Goal: Task Accomplishment & Management: Manage account settings

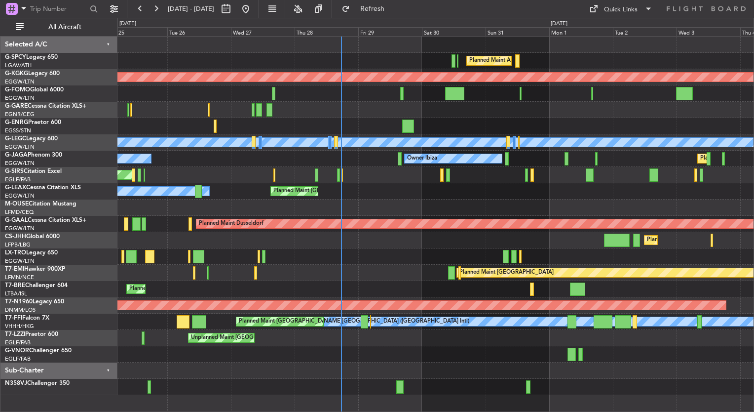
click at [545, 194] on div "Planned Maint Athens ([PERSON_NAME] Intl) AOG Maint [GEOGRAPHIC_DATA] ([GEOGRAP…" at bounding box center [435, 216] width 636 height 358
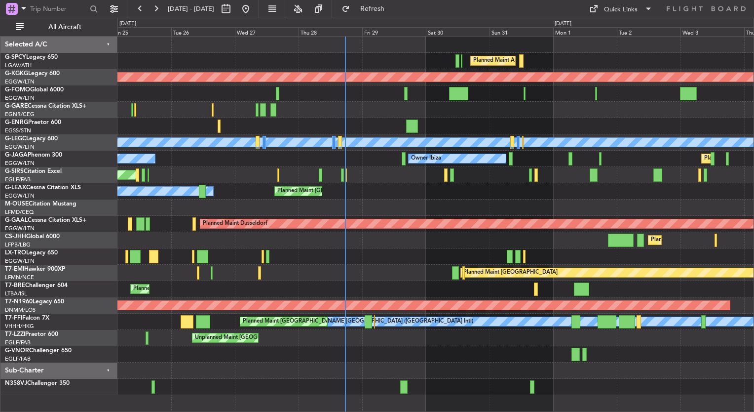
click at [358, 249] on div at bounding box center [435, 256] width 636 height 16
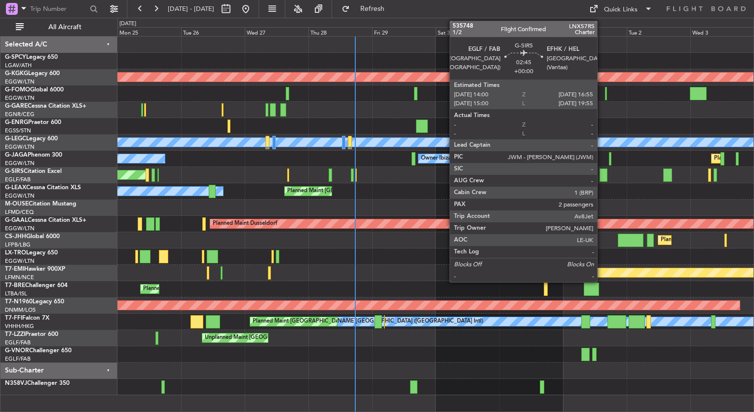
click at [602, 174] on div at bounding box center [604, 174] width 8 height 13
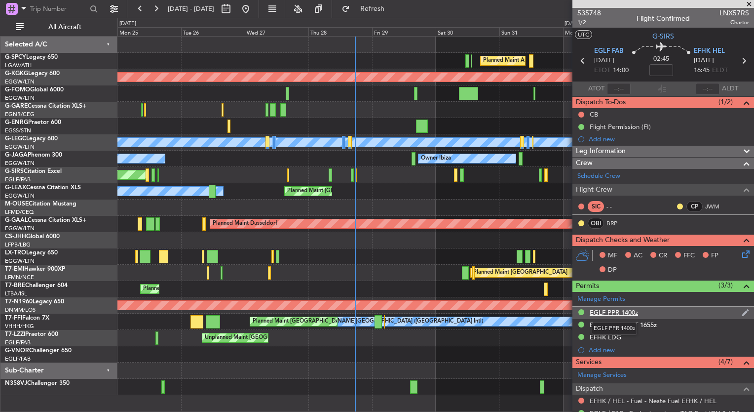
click at [616, 312] on div "EGLF PPR 1400z" at bounding box center [614, 312] width 48 height 8
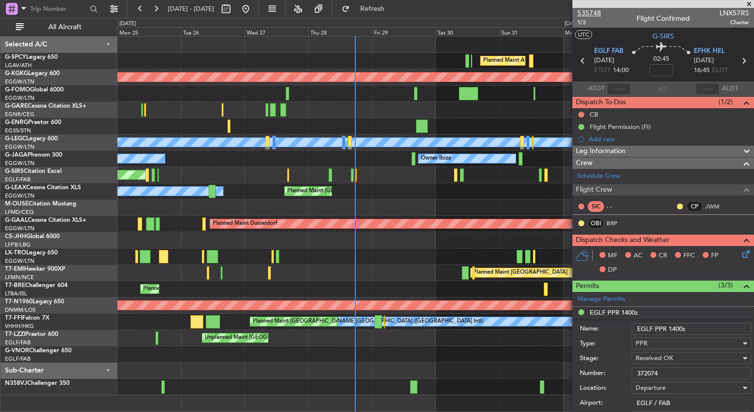
click at [597, 13] on span "535748" at bounding box center [589, 13] width 24 height 10
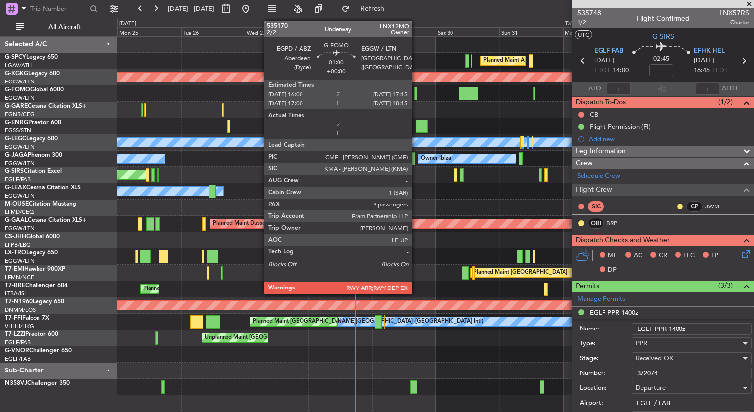
click at [416, 96] on div at bounding box center [415, 93] width 3 height 13
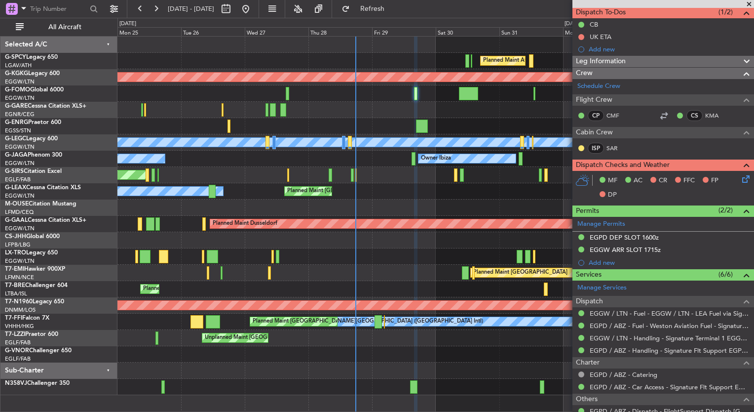
scroll to position [124, 0]
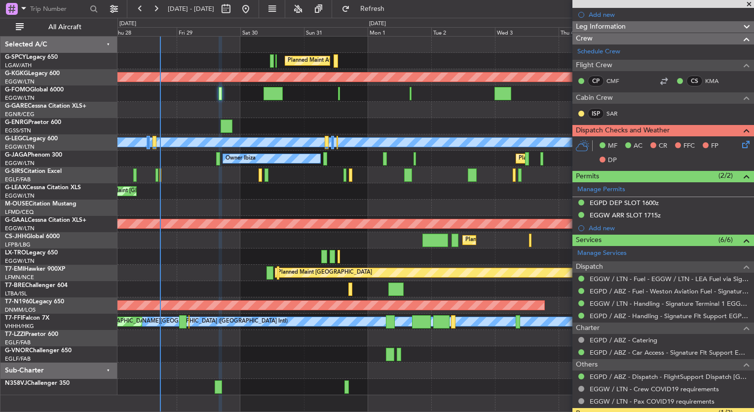
click at [228, 224] on div "Planned Maint Athens ([PERSON_NAME] Intl) AOG Maint [GEOGRAPHIC_DATA] ([GEOGRAP…" at bounding box center [435, 216] width 636 height 358
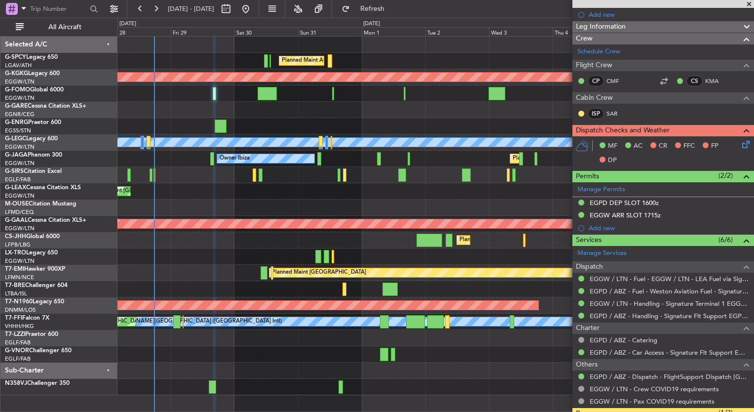
click at [748, 4] on span at bounding box center [749, 4] width 10 height 9
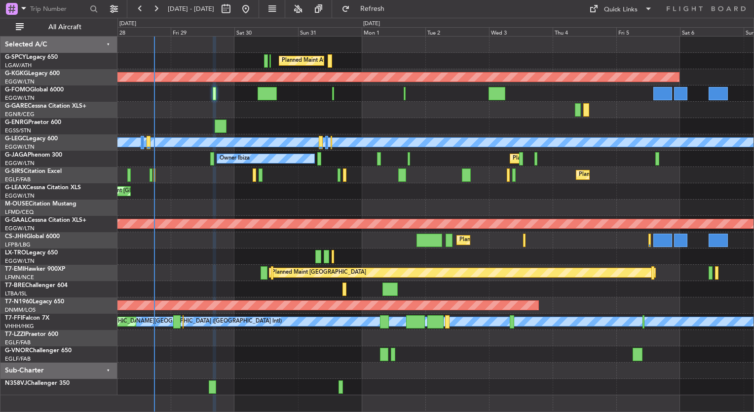
type input "0"
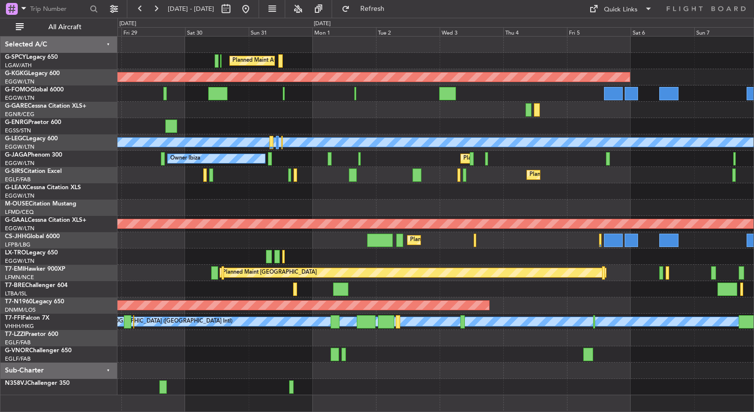
click at [323, 174] on div "Planned Maint Athens ([PERSON_NAME] Intl) AOG Maint [GEOGRAPHIC_DATA] ([GEOGRAP…" at bounding box center [435, 216] width 636 height 358
click at [381, 6] on button "Refresh" at bounding box center [366, 9] width 59 height 16
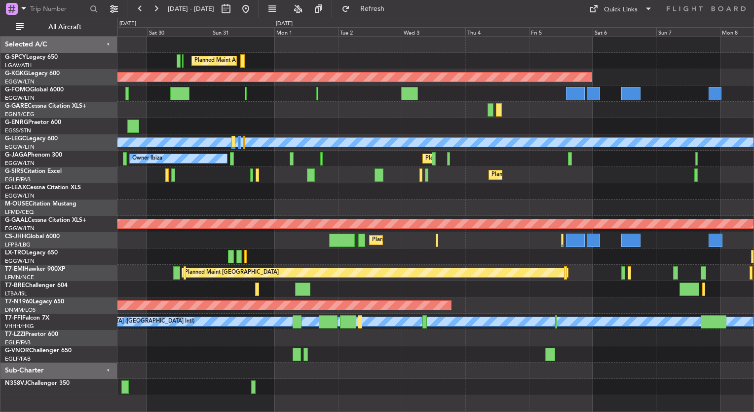
click at [272, 220] on div "Planned Maint Athens ([PERSON_NAME] Intl) AOG Maint [GEOGRAPHIC_DATA] ([GEOGRAP…" at bounding box center [435, 216] width 636 height 358
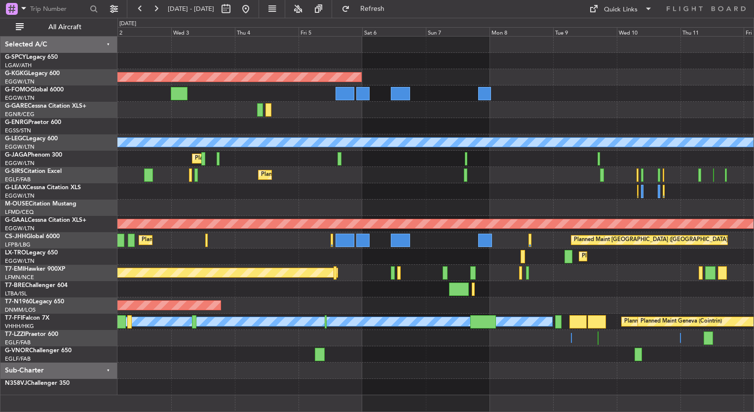
click at [248, 247] on div "Planned Maint Athens ([PERSON_NAME] Intl) AOG Maint [GEOGRAPHIC_DATA] ([GEOGRAP…" at bounding box center [435, 216] width 636 height 358
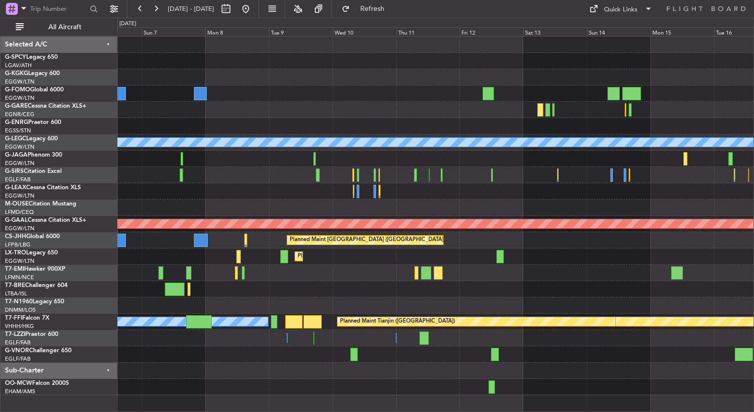
click at [468, 287] on div at bounding box center [435, 289] width 636 height 16
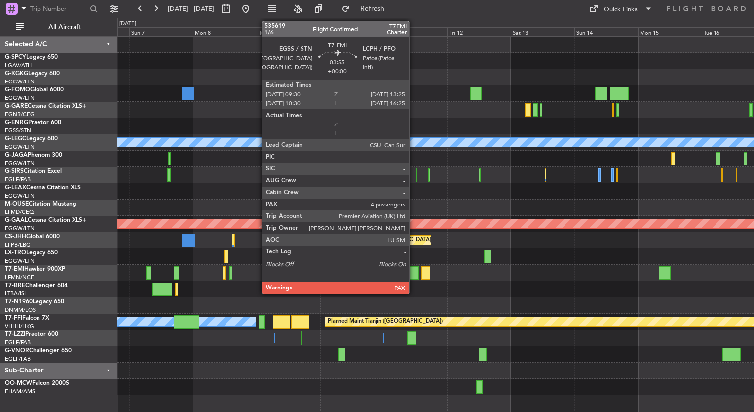
click at [414, 274] on div at bounding box center [414, 272] width 11 height 13
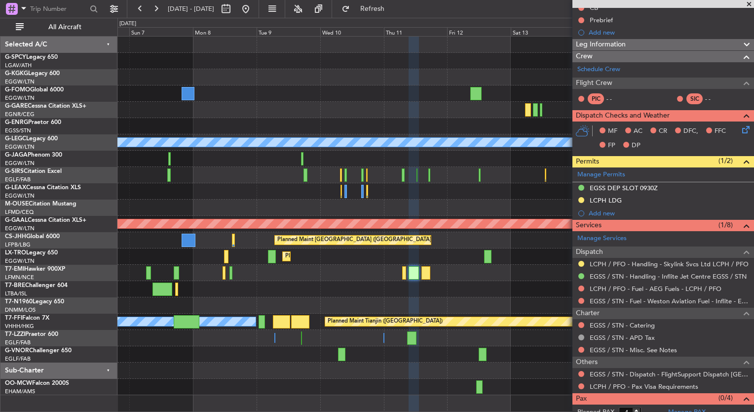
scroll to position [126, 0]
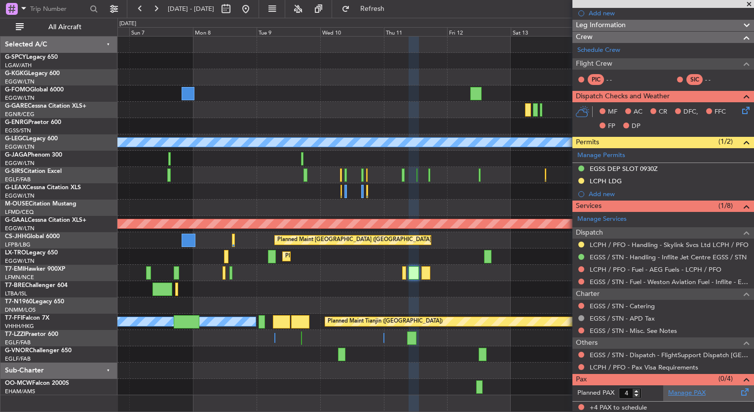
click at [685, 388] on link "Manage PAX" at bounding box center [687, 393] width 38 height 10
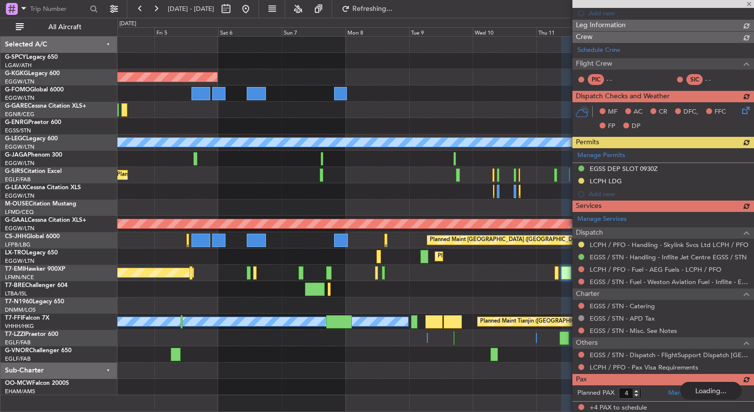
click at [476, 129] on div "AOG Maint [GEOGRAPHIC_DATA] (Ataturk) A/C Unavailable [GEOGRAPHIC_DATA] ([GEOGR…" at bounding box center [435, 216] width 636 height 358
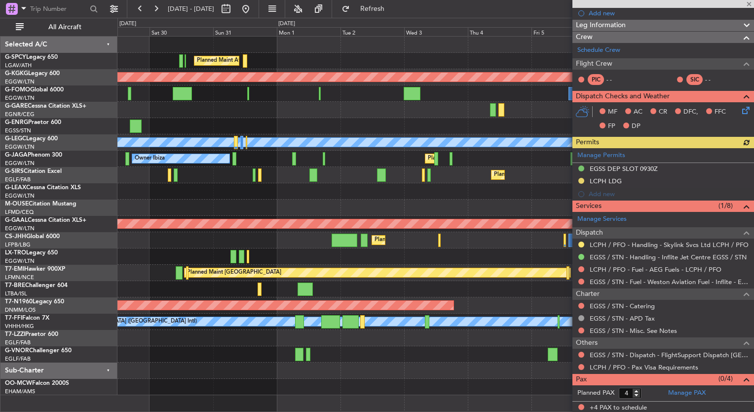
click at [374, 148] on div "Planned Maint Athens ([PERSON_NAME] Intl) AOG Maint [GEOGRAPHIC_DATA] ([GEOGRAP…" at bounding box center [435, 216] width 636 height 358
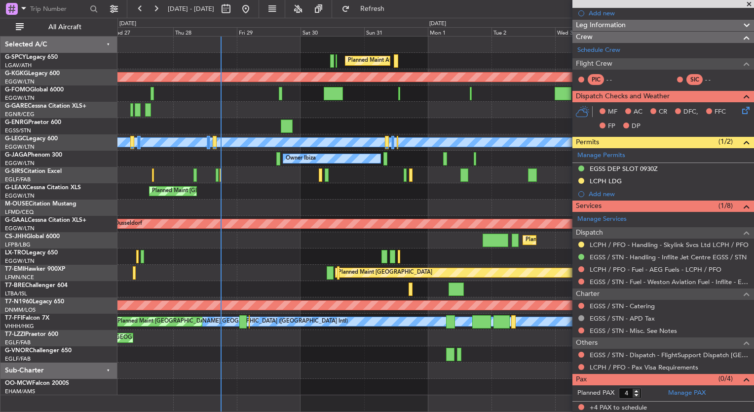
click at [343, 128] on div "Planned Maint Athens ([PERSON_NAME] Intl) AOG Maint [GEOGRAPHIC_DATA] ([GEOGRAP…" at bounding box center [435, 216] width 636 height 358
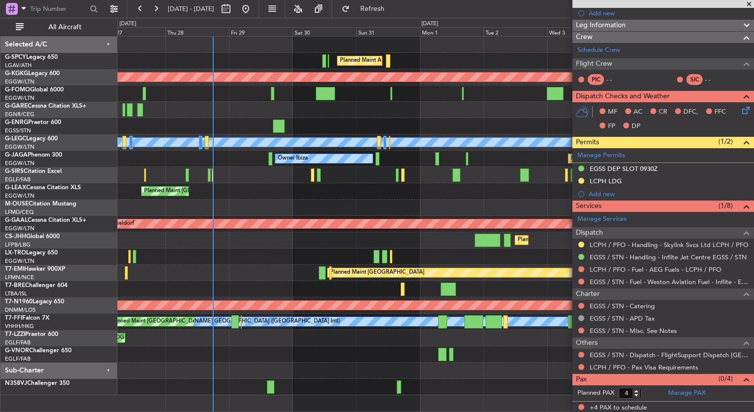
click at [189, 100] on div "Planned Maint Athens ([PERSON_NAME] Intl) AOG Maint [GEOGRAPHIC_DATA] ([GEOGRAP…" at bounding box center [435, 216] width 636 height 358
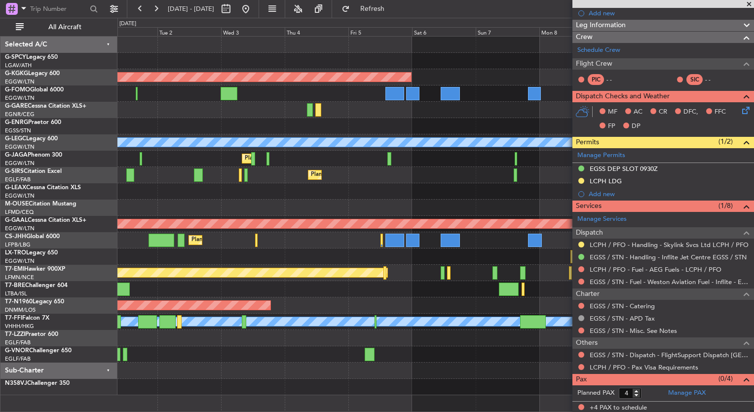
click at [152, 108] on div "Planned Maint Athens ([PERSON_NAME] Intl) AOG Maint [GEOGRAPHIC_DATA] ([GEOGRAP…" at bounding box center [435, 216] width 636 height 358
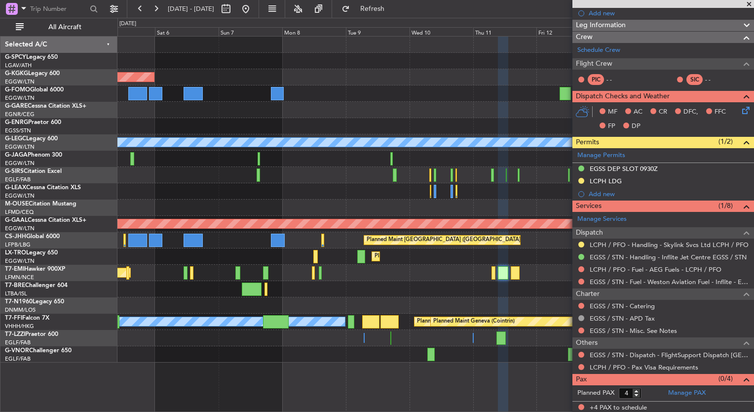
click at [221, 104] on div "AOG Maint [GEOGRAPHIC_DATA] (Ataturk) A/C Unavailable [GEOGRAPHIC_DATA] ([GEOGR…" at bounding box center [435, 200] width 636 height 326
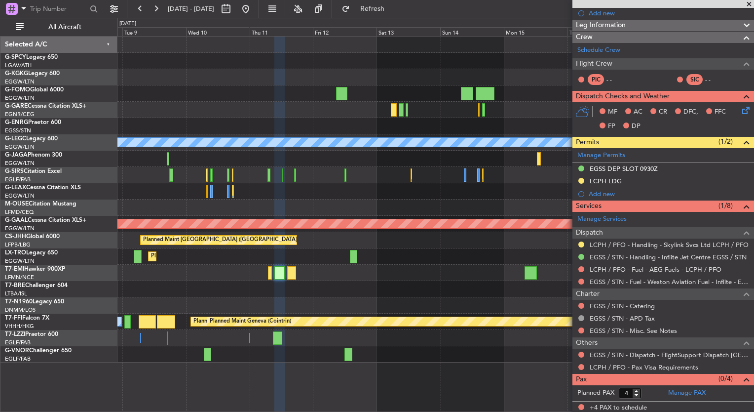
click at [195, 102] on div "A/C Unavailable [GEOGRAPHIC_DATA] ([GEOGRAPHIC_DATA]) Planned [GEOGRAPHIC_DATA]…" at bounding box center [435, 200] width 636 height 326
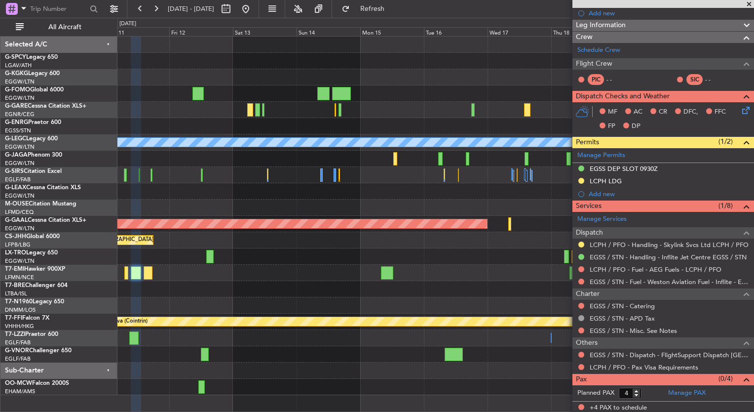
click at [173, 103] on div "A/C Unavailable [GEOGRAPHIC_DATA] ([GEOGRAPHIC_DATA]) Planned [GEOGRAPHIC_DATA]…" at bounding box center [435, 216] width 636 height 358
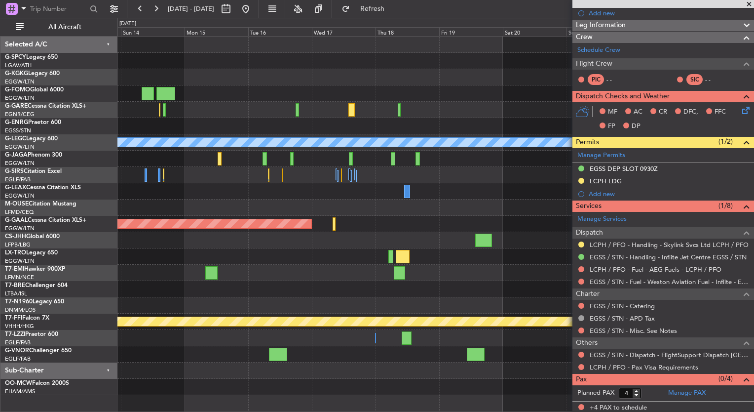
click at [185, 116] on div "A/C Unavailable [GEOGRAPHIC_DATA] ([GEOGRAPHIC_DATA]) Planned [GEOGRAPHIC_DATA]…" at bounding box center [435, 216] width 636 height 358
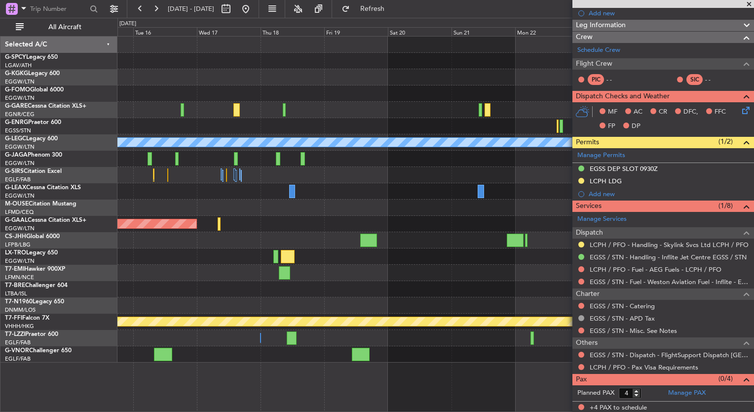
click at [142, 108] on div "A/C Unavailable [GEOGRAPHIC_DATA] ([GEOGRAPHIC_DATA]) Planned [GEOGRAPHIC_DATA]…" at bounding box center [435, 200] width 636 height 326
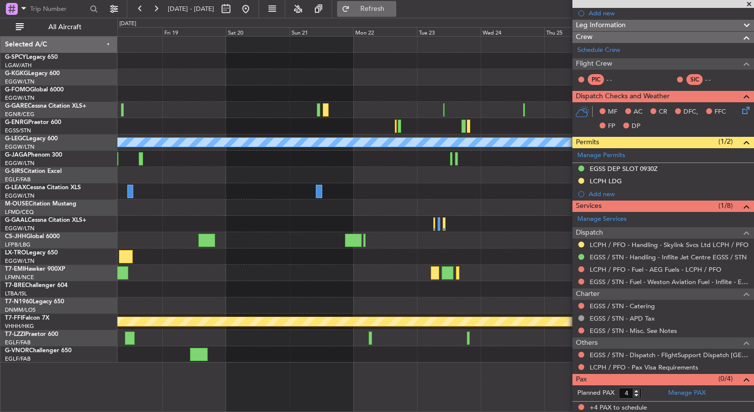
click at [396, 13] on button "Refresh" at bounding box center [366, 9] width 59 height 16
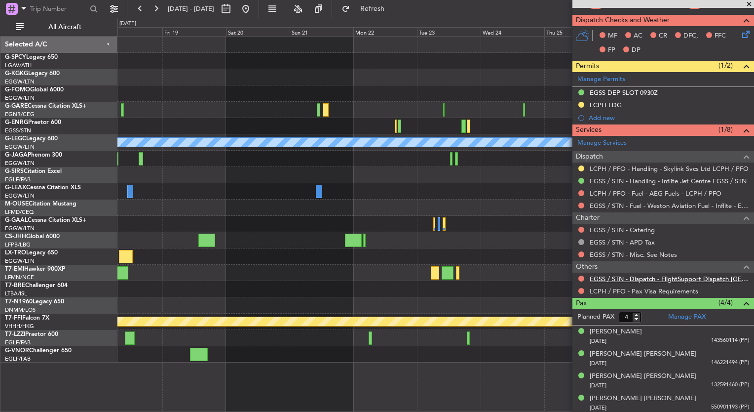
click at [655, 277] on link "EGSS / STN - Dispatch - FlightSupport Dispatch [GEOGRAPHIC_DATA]" at bounding box center [669, 278] width 159 height 8
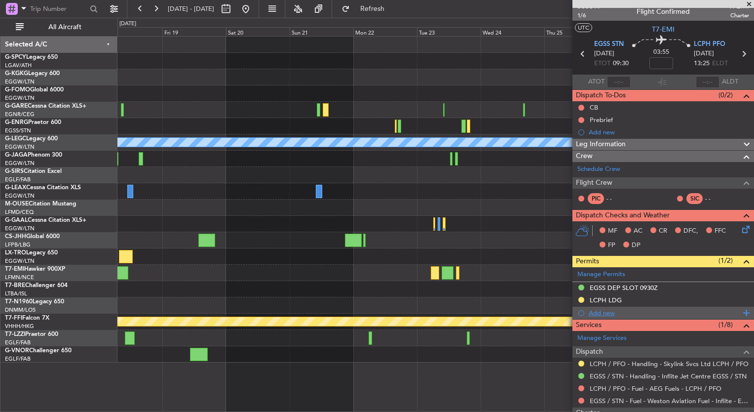
scroll to position [0, 0]
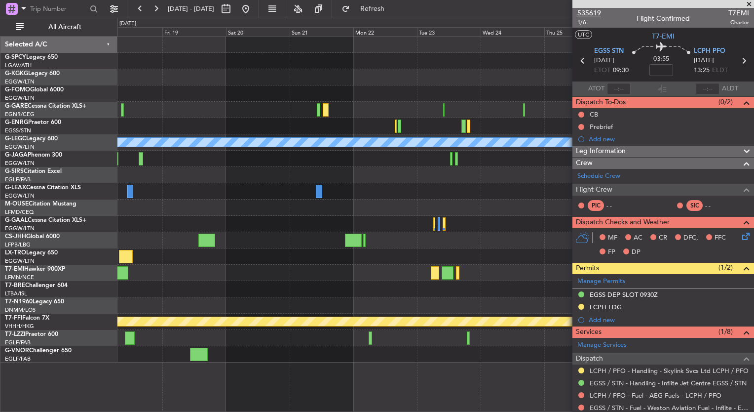
click at [600, 15] on span "535619" at bounding box center [589, 13] width 24 height 10
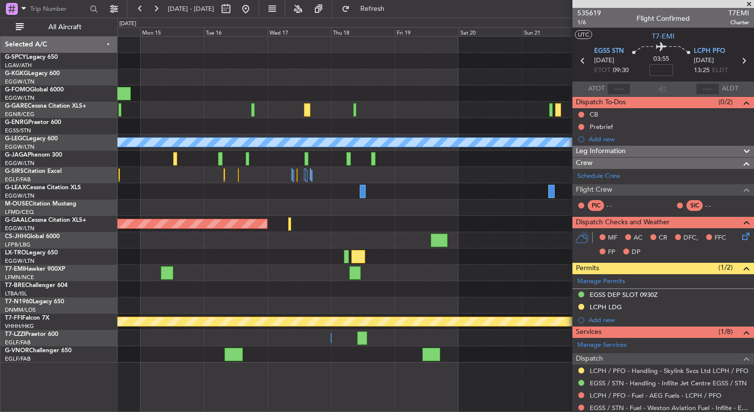
click at [528, 139] on div "A/C Unavailable [GEOGRAPHIC_DATA] ([GEOGRAPHIC_DATA]) Planned [GEOGRAPHIC_DATA]…" at bounding box center [435, 200] width 636 height 326
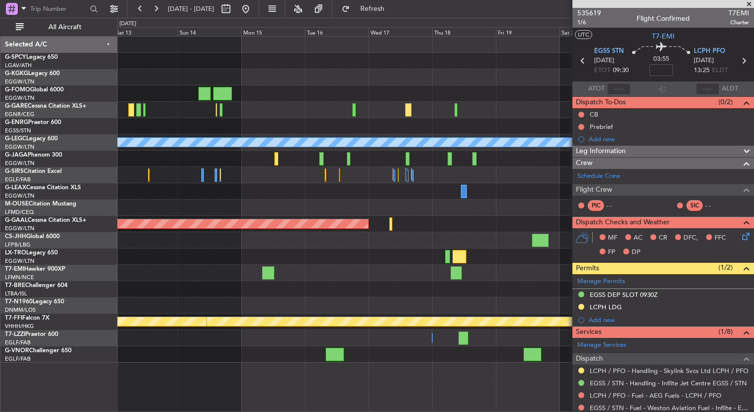
click at [521, 122] on div "A/C Unavailable [GEOGRAPHIC_DATA] ([GEOGRAPHIC_DATA]) Planned [GEOGRAPHIC_DATA]…" at bounding box center [435, 200] width 636 height 326
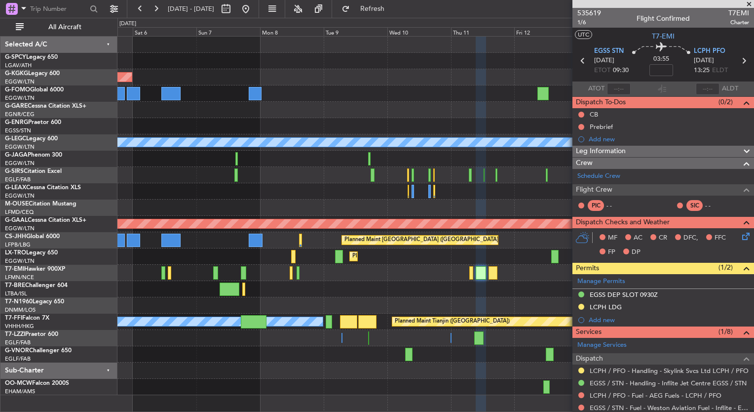
click at [490, 162] on div "AOG Maint [GEOGRAPHIC_DATA] (Ataturk) A/C Unavailable [GEOGRAPHIC_DATA] ([GEOGR…" at bounding box center [435, 216] width 636 height 358
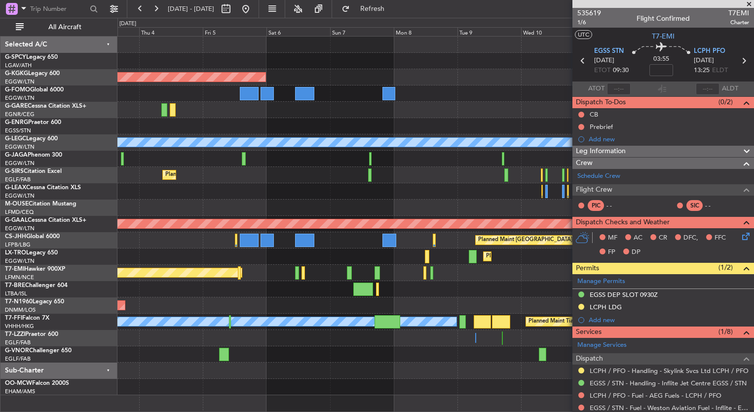
click at [505, 141] on div "AOG Maint [GEOGRAPHIC_DATA] (Ataturk) A/C Unavailable [GEOGRAPHIC_DATA] ([GEOGR…" at bounding box center [435, 216] width 636 height 358
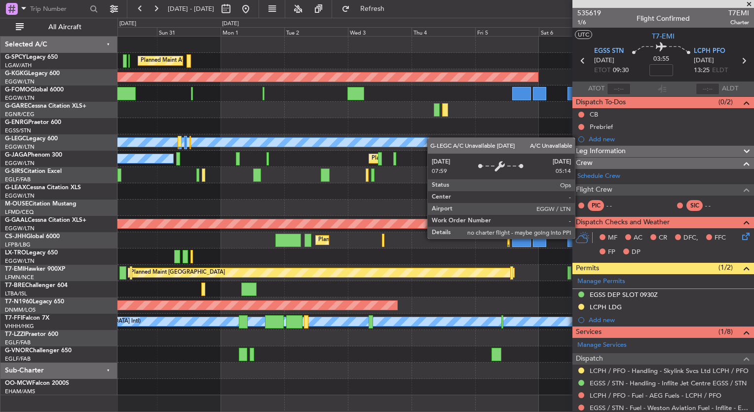
click at [444, 140] on div "Planned Maint Athens ([PERSON_NAME] Intl) AOG Maint [GEOGRAPHIC_DATA] ([GEOGRAP…" at bounding box center [435, 216] width 636 height 358
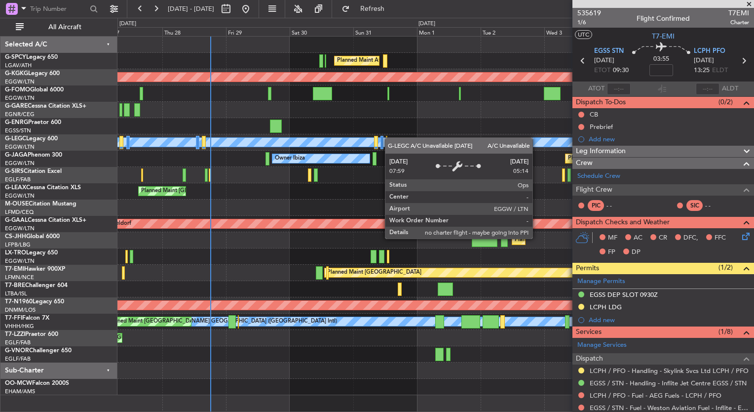
click at [436, 142] on div "Planned Maint Athens ([PERSON_NAME] Intl) AOG Maint [GEOGRAPHIC_DATA] ([GEOGRAP…" at bounding box center [435, 216] width 636 height 358
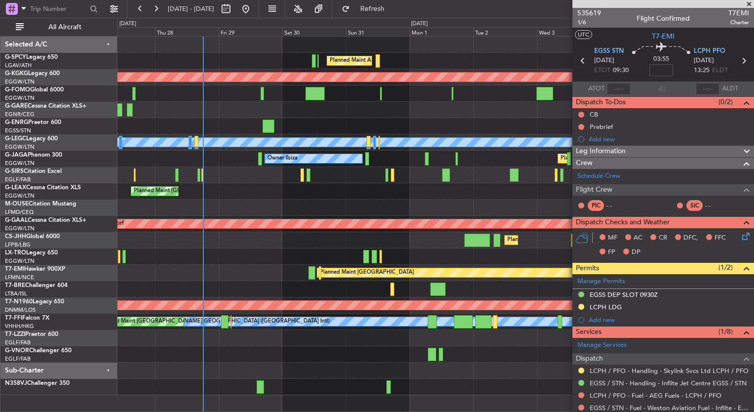
click at [259, 250] on div at bounding box center [435, 256] width 636 height 16
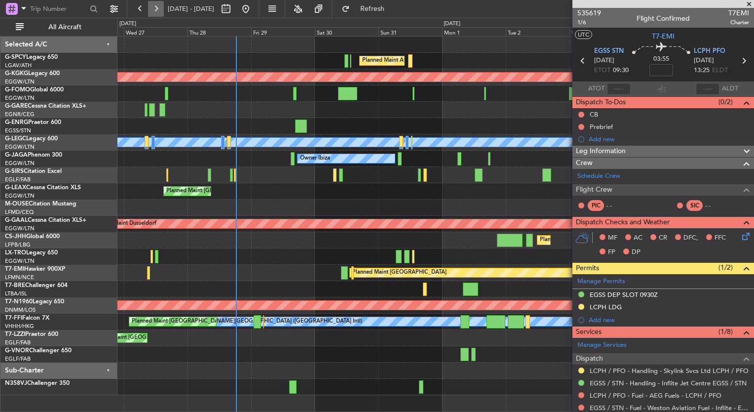
click at [148, 5] on button at bounding box center [156, 9] width 16 height 16
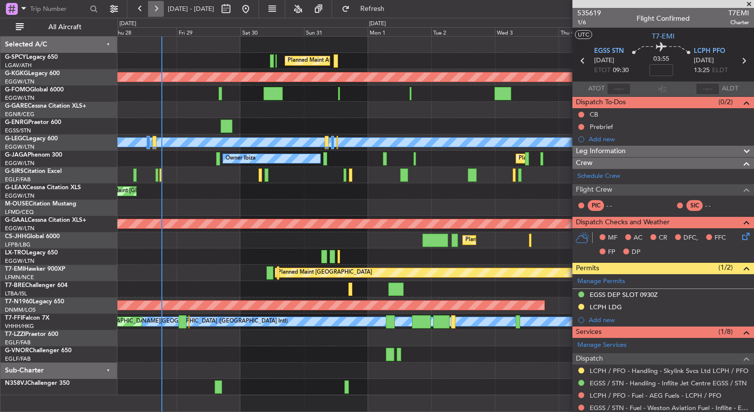
click at [148, 5] on button at bounding box center [156, 9] width 16 height 16
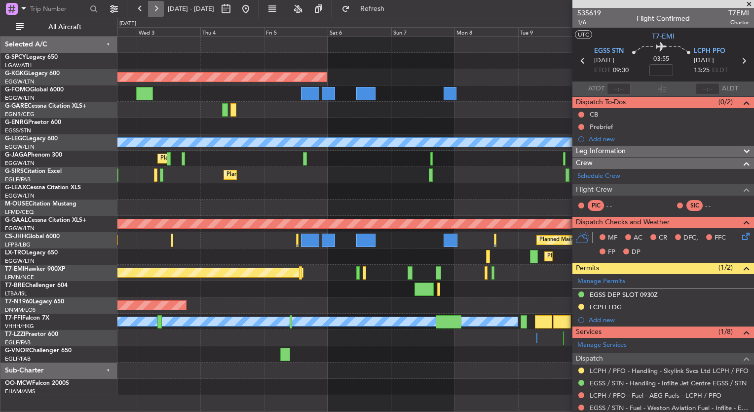
click at [148, 5] on button at bounding box center [156, 9] width 16 height 16
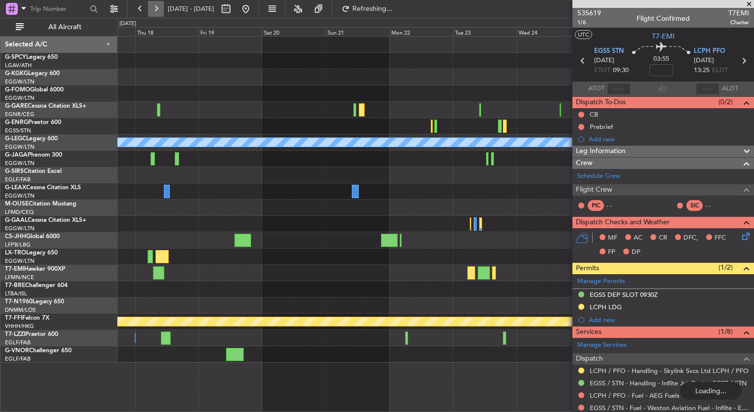
click at [148, 5] on button at bounding box center [156, 9] width 16 height 16
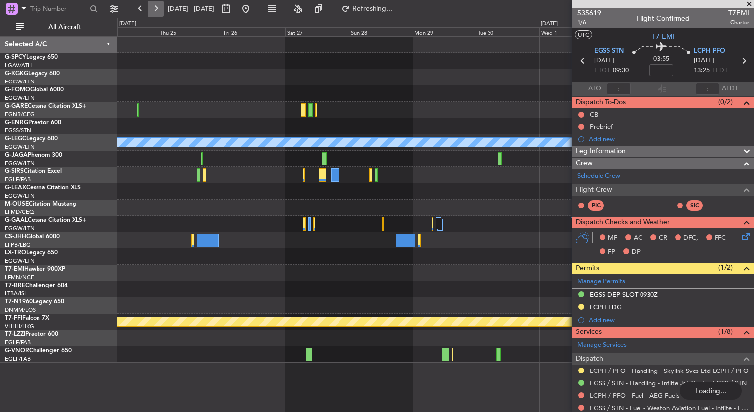
click at [148, 5] on button at bounding box center [156, 9] width 16 height 16
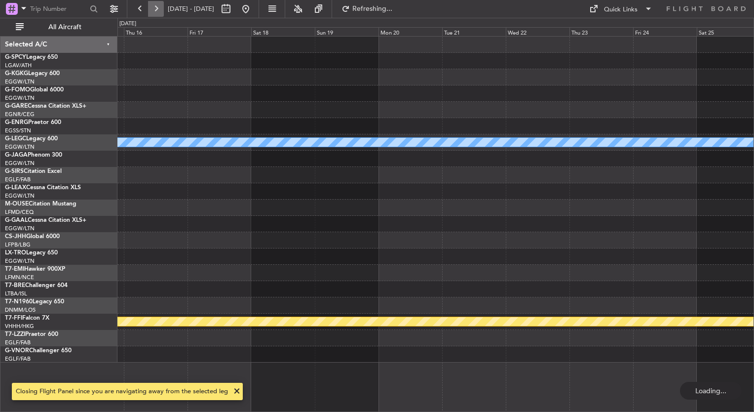
click at [148, 5] on button at bounding box center [156, 9] width 16 height 16
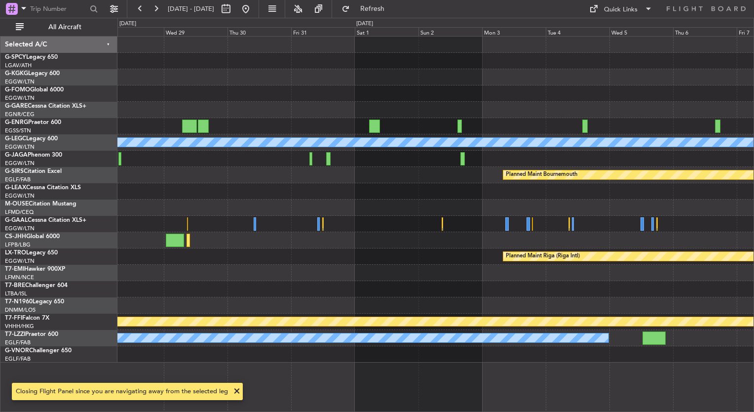
click at [263, 98] on div "A/C Unavailable [GEOGRAPHIC_DATA] ([GEOGRAPHIC_DATA]) Planned Maint [GEOGRAPHIC…" at bounding box center [435, 200] width 636 height 326
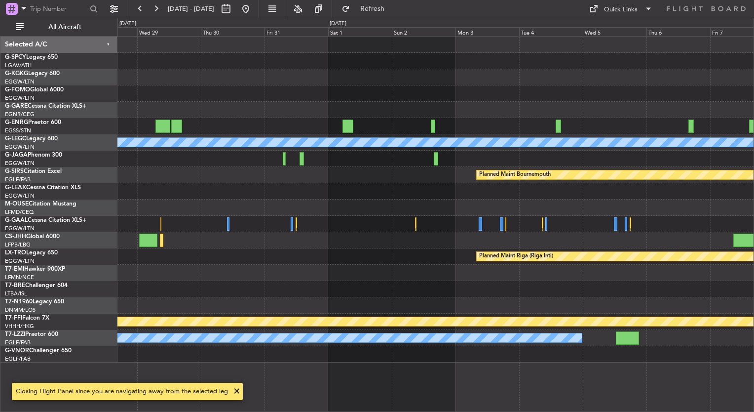
click at [426, 90] on div at bounding box center [435, 93] width 636 height 16
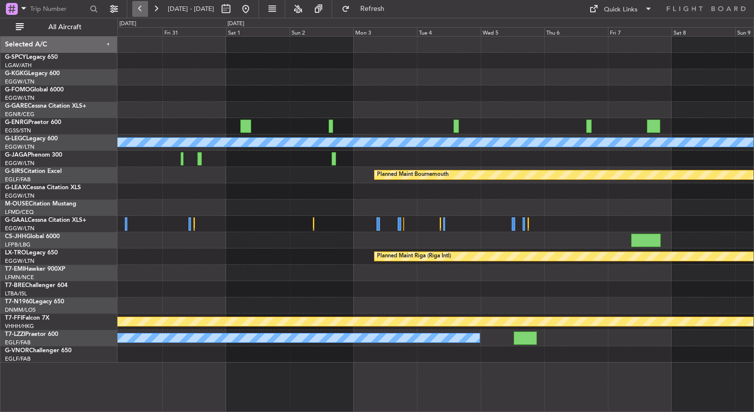
click at [136, 10] on button at bounding box center [140, 9] width 16 height 16
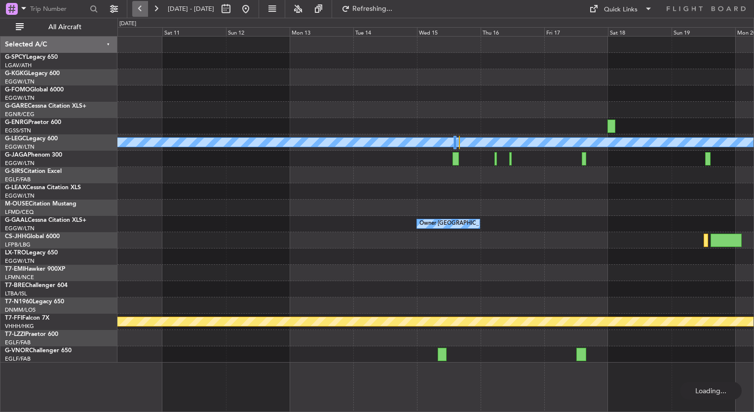
click at [136, 10] on button at bounding box center [140, 9] width 16 height 16
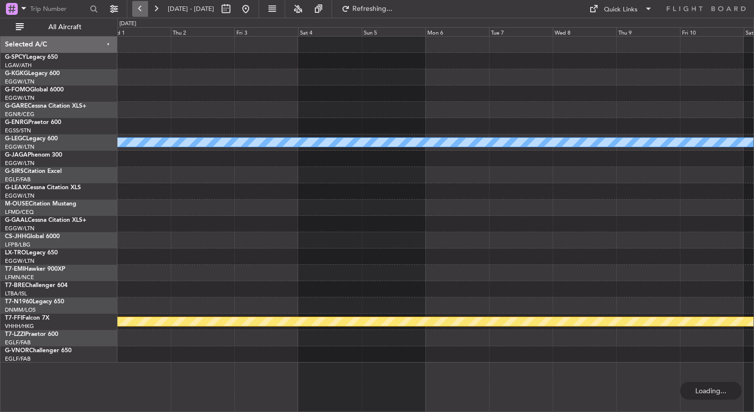
click at [136, 10] on button at bounding box center [140, 9] width 16 height 16
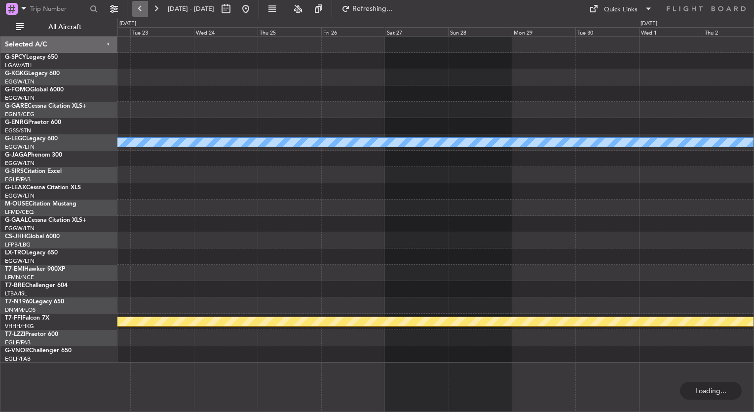
click at [136, 10] on button at bounding box center [140, 9] width 16 height 16
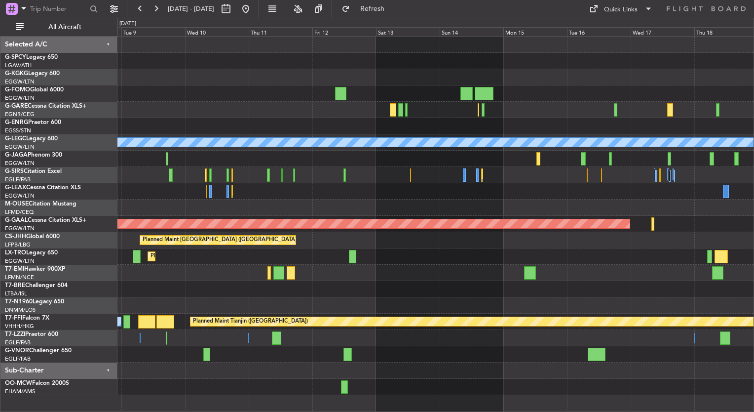
click at [301, 156] on div "A/C Unavailable [GEOGRAPHIC_DATA] ([GEOGRAPHIC_DATA]) Planned [GEOGRAPHIC_DATA]…" at bounding box center [435, 216] width 636 height 358
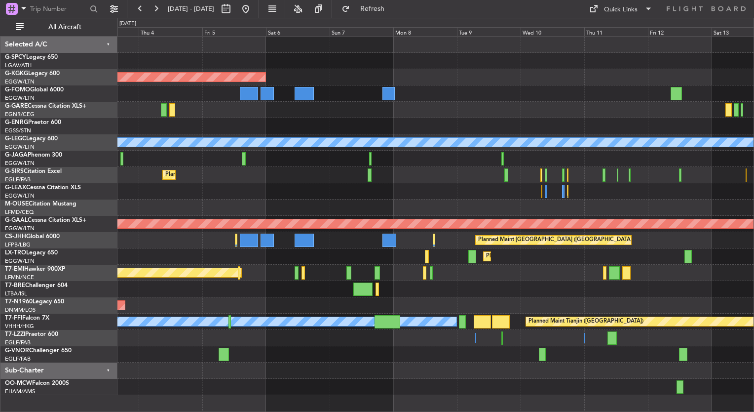
click at [635, 211] on div "AOG Maint [GEOGRAPHIC_DATA] (Ataturk) A/C Unavailable [GEOGRAPHIC_DATA] ([GEOGR…" at bounding box center [435, 216] width 636 height 358
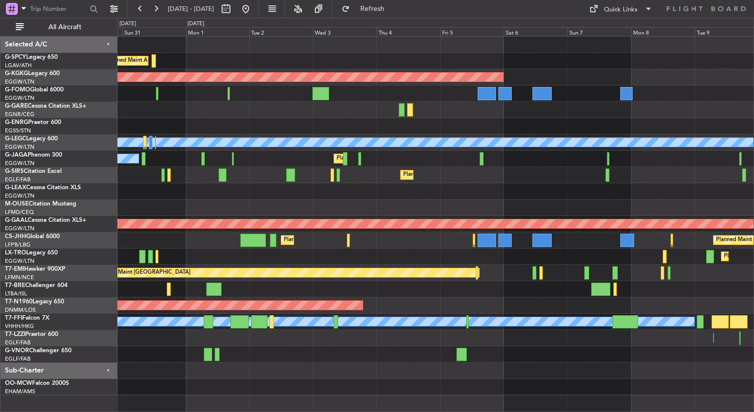
click at [574, 194] on div "Planned Maint Athens ([PERSON_NAME] Intl) AOG Maint [GEOGRAPHIC_DATA] ([GEOGRAP…" at bounding box center [435, 216] width 636 height 358
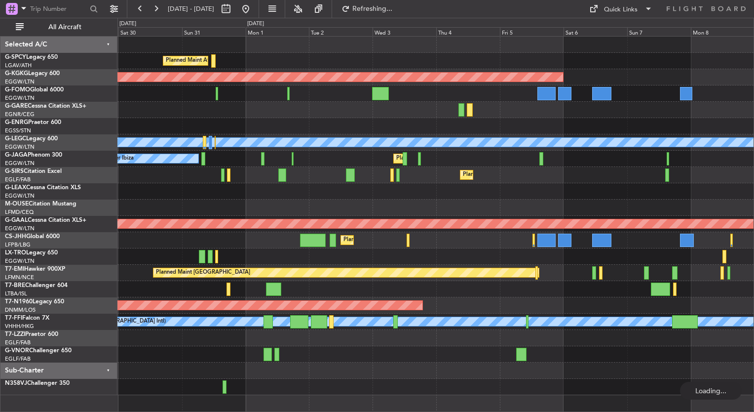
click at [296, 109] on div "Planned Maint Athens ([PERSON_NAME] Intl) AOG Maint [GEOGRAPHIC_DATA] ([GEOGRAP…" at bounding box center [435, 216] width 636 height 358
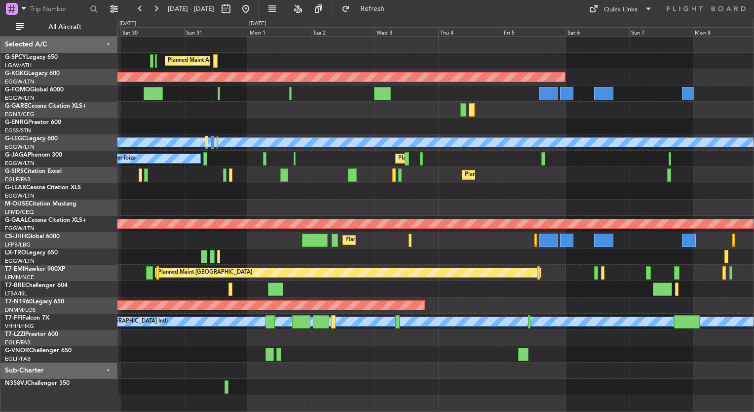
click at [312, 128] on div at bounding box center [435, 126] width 636 height 16
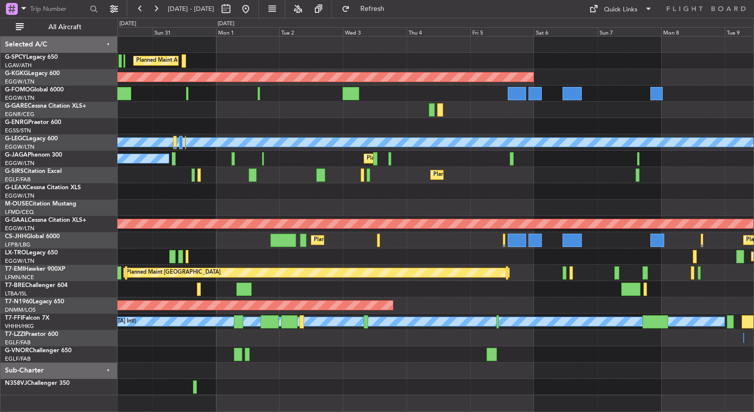
click at [456, 167] on div "Planned Maint [GEOGRAPHIC_DATA] ([GEOGRAPHIC_DATA])" at bounding box center [435, 175] width 636 height 16
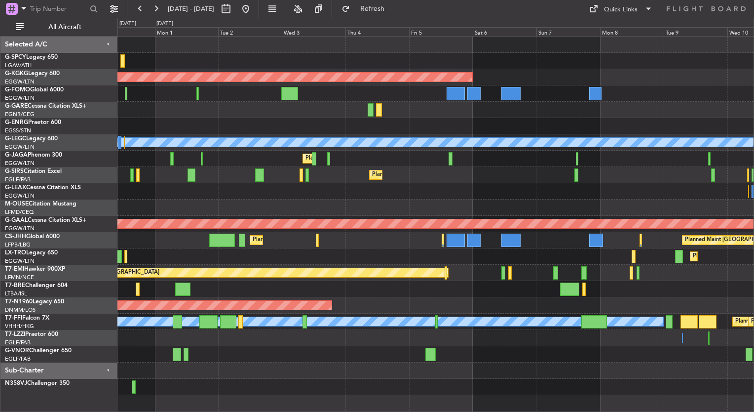
click at [401, 236] on div "Planned Maint [GEOGRAPHIC_DATA] ([GEOGRAPHIC_DATA]) Planned Maint [GEOGRAPHIC_D…" at bounding box center [435, 240] width 636 height 16
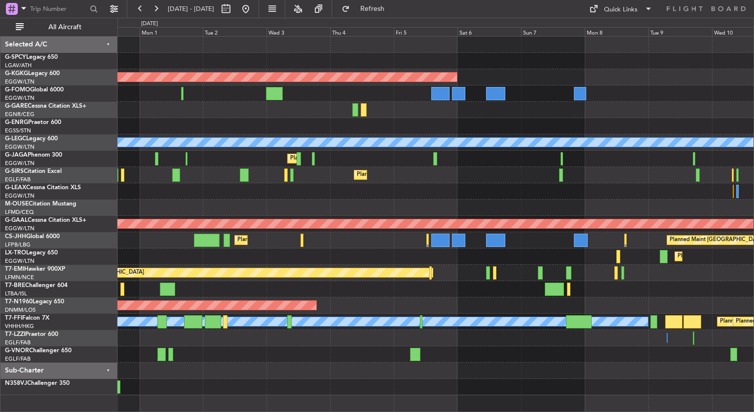
click at [592, 286] on div "Planned Maint Athens ([PERSON_NAME] Intl) AOG Maint [GEOGRAPHIC_DATA] ([GEOGRAP…" at bounding box center [435, 216] width 636 height 358
click at [191, 147] on div "Planned Maint Athens ([PERSON_NAME] Intl) AOG Maint [GEOGRAPHIC_DATA] ([GEOGRAP…" at bounding box center [435, 216] width 636 height 358
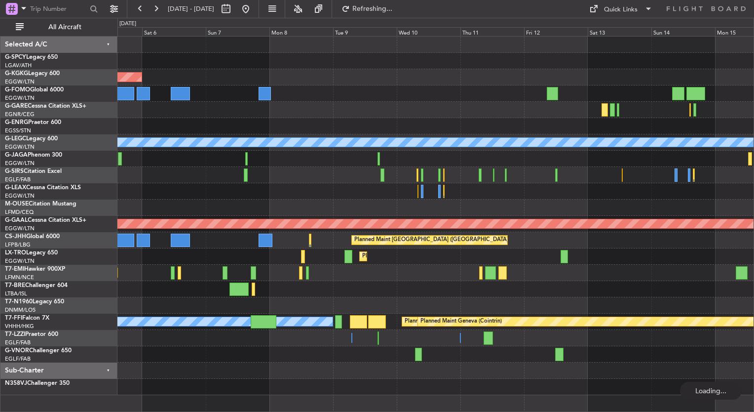
click at [246, 173] on div "AOG Maint [GEOGRAPHIC_DATA] (Ataturk) A/C Unavailable [GEOGRAPHIC_DATA] ([GEOGR…" at bounding box center [435, 216] width 636 height 358
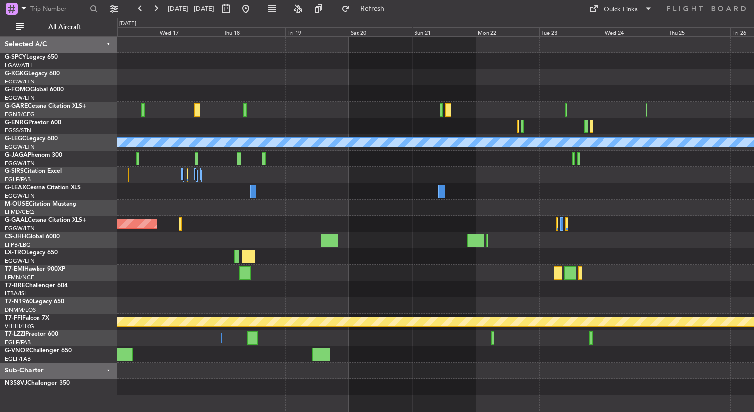
click at [359, 206] on div "A/C Unavailable [GEOGRAPHIC_DATA] ([GEOGRAPHIC_DATA]) Planned [GEOGRAPHIC_DATA]…" at bounding box center [435, 216] width 636 height 358
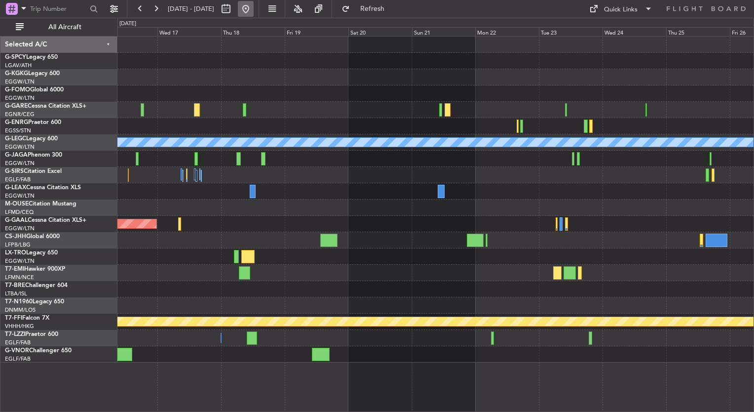
click at [254, 5] on button at bounding box center [246, 9] width 16 height 16
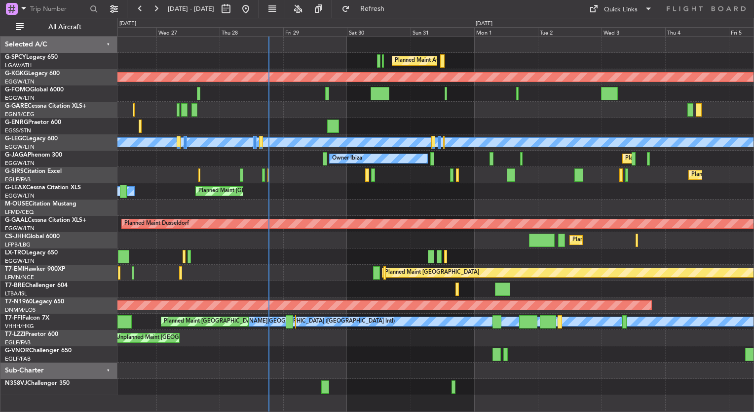
click at [431, 189] on div "Owner Planned Maint [GEOGRAPHIC_DATA] ([GEOGRAPHIC_DATA])" at bounding box center [435, 191] width 636 height 16
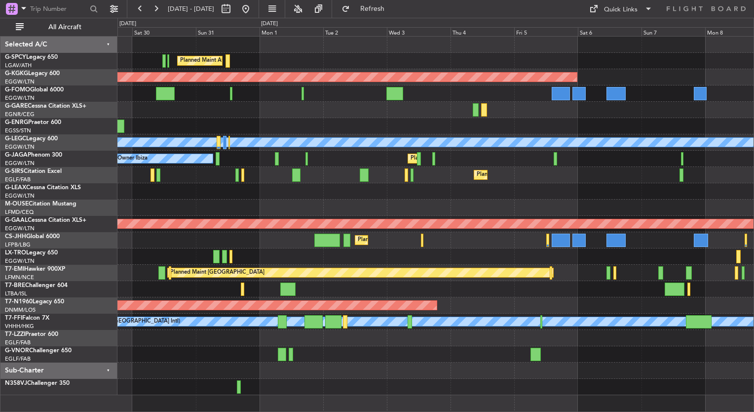
click at [381, 180] on div "Planned Maint Athens ([PERSON_NAME] Intl) AOG Maint [GEOGRAPHIC_DATA] ([GEOGRAP…" at bounding box center [435, 216] width 636 height 358
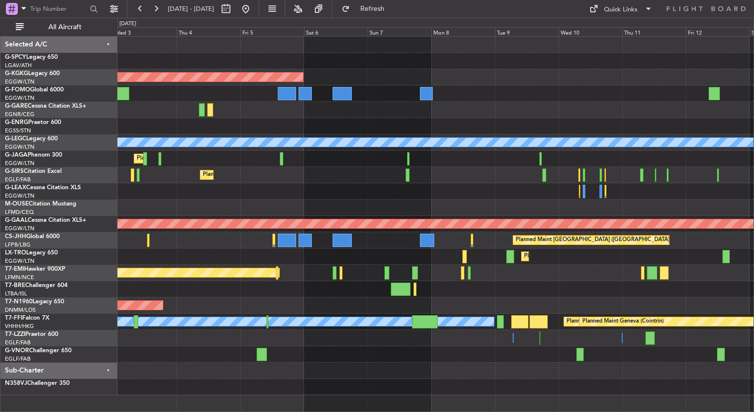
click at [372, 184] on div at bounding box center [435, 191] width 636 height 16
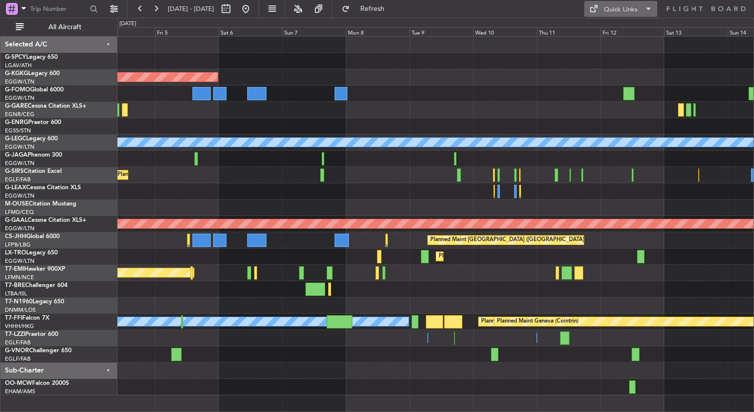
click at [634, 9] on div "Quick Links" at bounding box center [621, 10] width 34 height 10
click at [636, 30] on button "Trip Builder" at bounding box center [621, 33] width 74 height 24
click at [150, 11] on button at bounding box center [156, 9] width 16 height 16
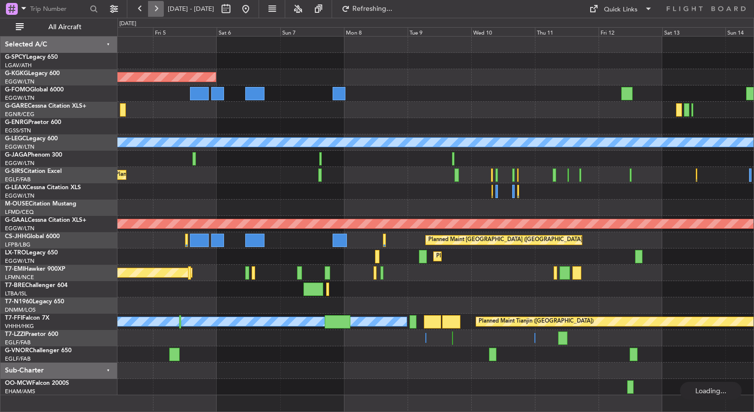
click at [150, 11] on button at bounding box center [156, 9] width 16 height 16
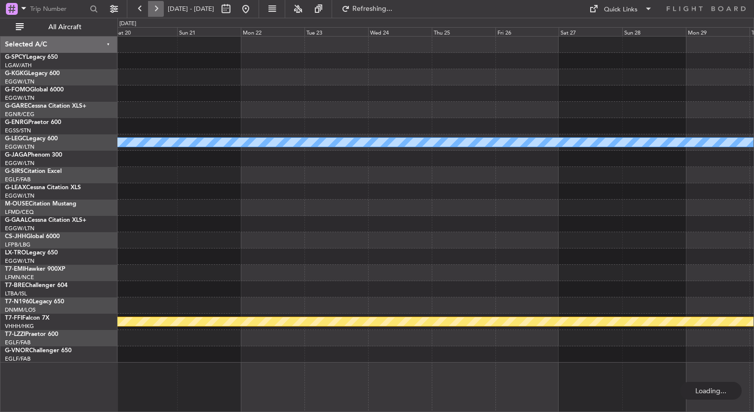
click at [150, 11] on button at bounding box center [156, 9] width 16 height 16
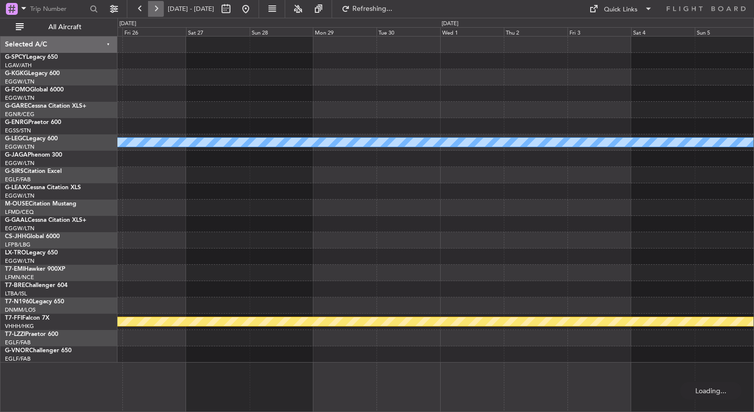
click at [150, 11] on button at bounding box center [156, 9] width 16 height 16
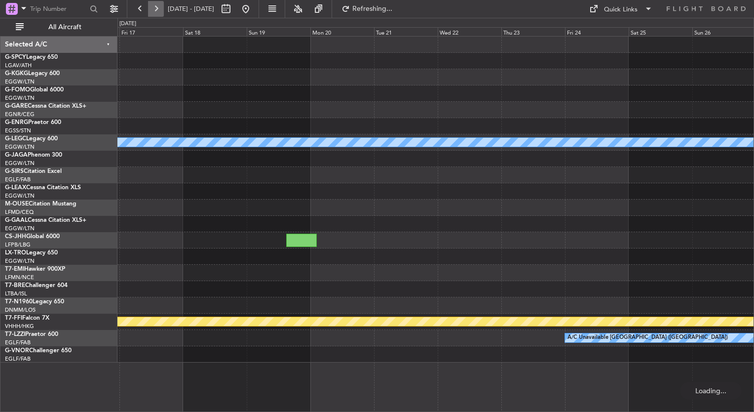
click at [150, 11] on button at bounding box center [156, 9] width 16 height 16
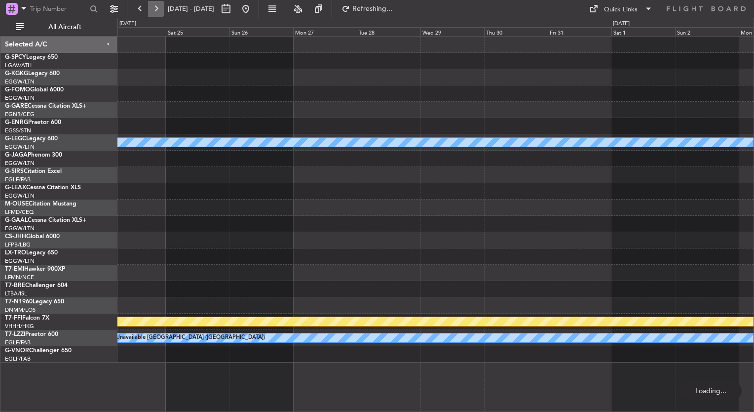
click at [150, 11] on button at bounding box center [156, 9] width 16 height 16
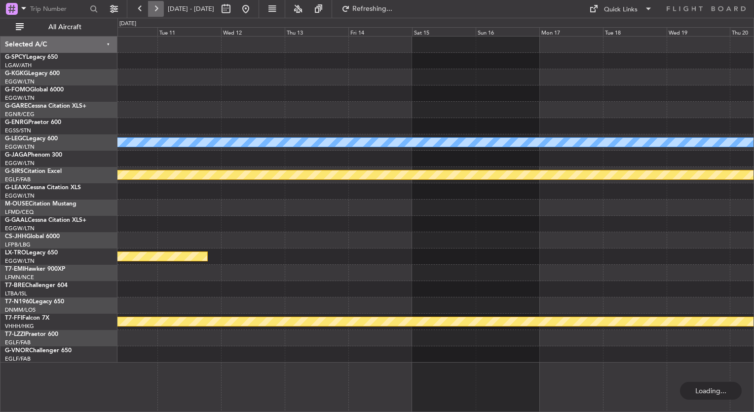
click at [150, 11] on button at bounding box center [156, 9] width 16 height 16
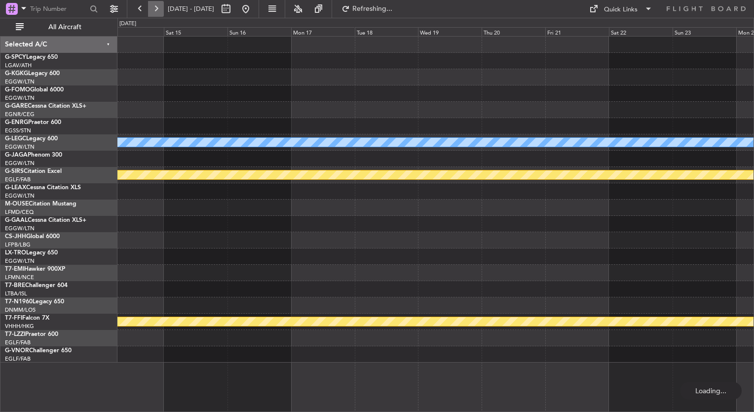
click at [150, 11] on button at bounding box center [156, 9] width 16 height 16
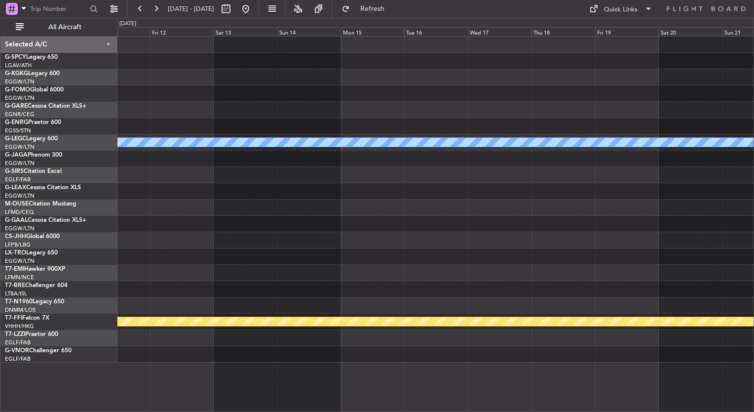
click at [300, 229] on div "A/C Unavailable [GEOGRAPHIC_DATA] ([GEOGRAPHIC_DATA]) Planned Maint Geneva ([GE…" at bounding box center [435, 200] width 636 height 326
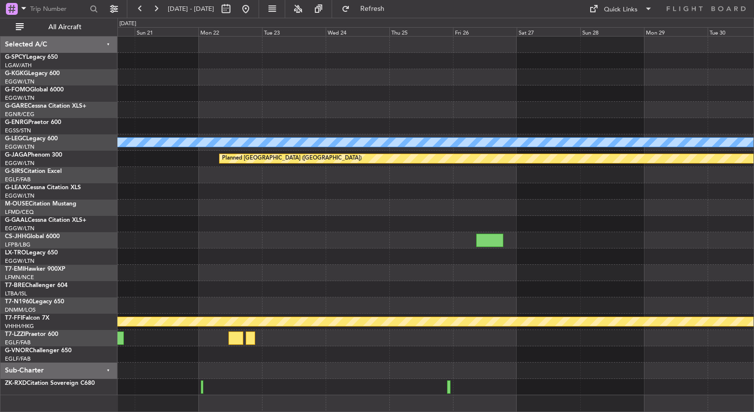
click at [182, 212] on div "A/C Unavailable [GEOGRAPHIC_DATA] ([GEOGRAPHIC_DATA]) [GEOGRAPHIC_DATA] ([GEOGR…" at bounding box center [435, 216] width 636 height 358
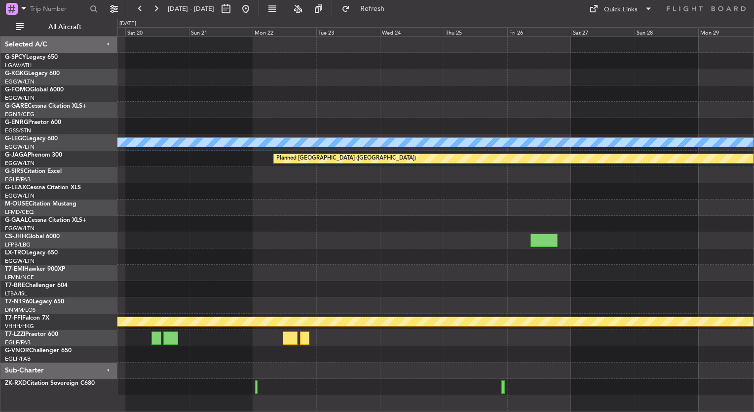
click at [721, 213] on div "A/C Unavailable [GEOGRAPHIC_DATA] ([GEOGRAPHIC_DATA]) [GEOGRAPHIC_DATA] ([GEOGR…" at bounding box center [435, 216] width 636 height 358
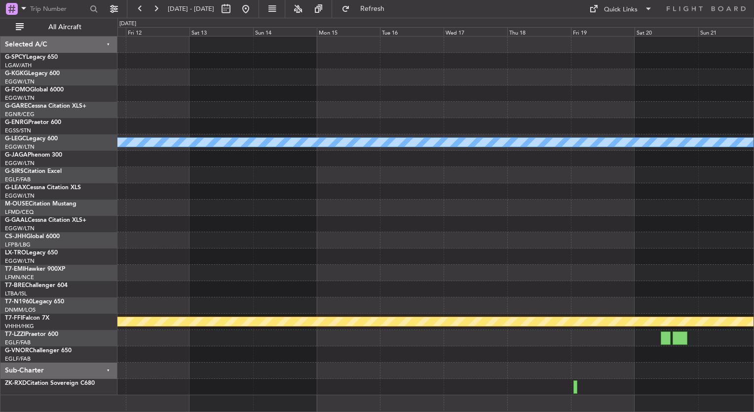
click at [568, 235] on div "A/C Unavailable [GEOGRAPHIC_DATA] ([GEOGRAPHIC_DATA]) [GEOGRAPHIC_DATA] ([GEOGR…" at bounding box center [435, 216] width 636 height 358
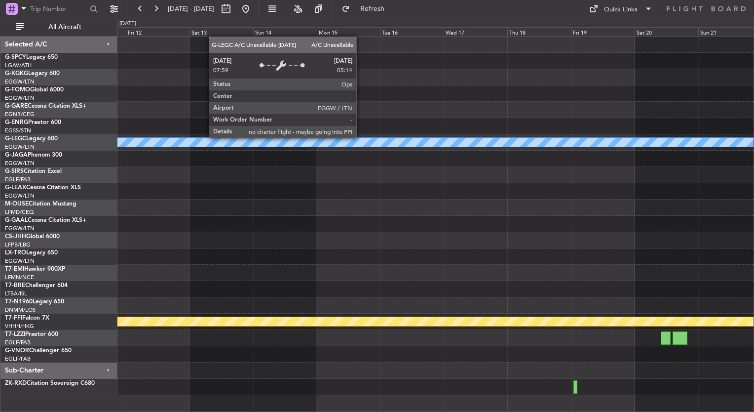
click at [395, 109] on div at bounding box center [435, 110] width 636 height 16
click at [612, 10] on div "Quick Links" at bounding box center [621, 10] width 34 height 10
click at [612, 33] on button "Trip Builder" at bounding box center [621, 33] width 74 height 24
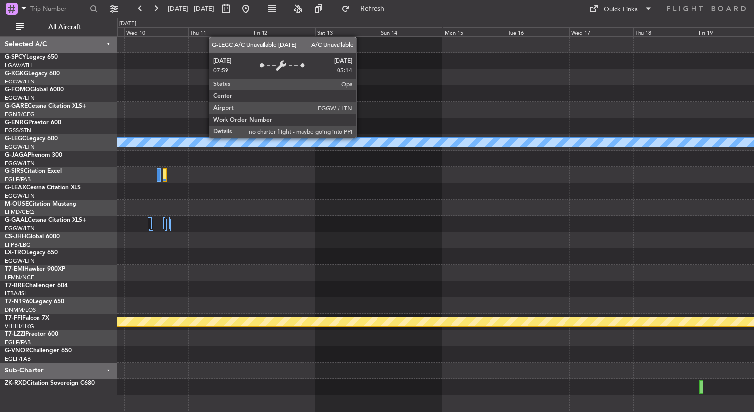
click at [360, 165] on div "A/C Unavailable [GEOGRAPHIC_DATA] ([GEOGRAPHIC_DATA]) [GEOGRAPHIC_DATA] ([GEOGR…" at bounding box center [435, 216] width 636 height 358
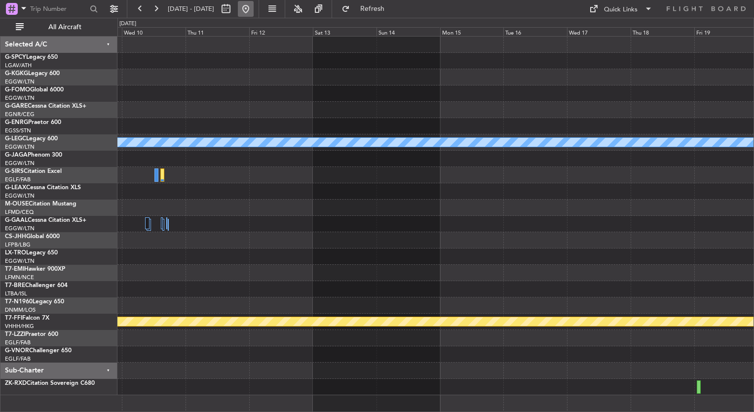
click at [254, 15] on button at bounding box center [246, 9] width 16 height 16
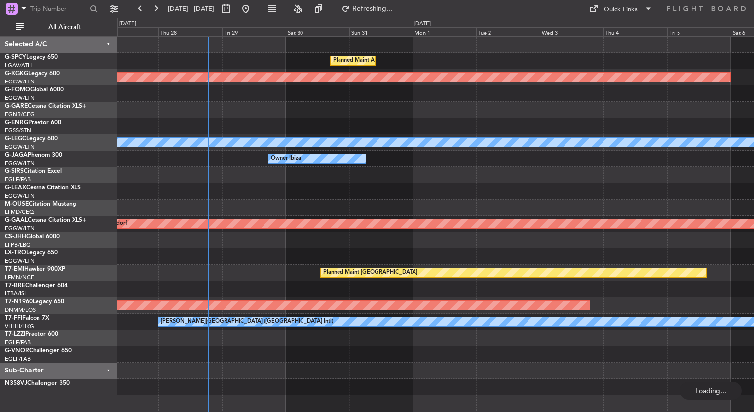
click at [181, 137] on div "Planned Maint Athens ([PERSON_NAME] Intl) AOG Maint [GEOGRAPHIC_DATA] ([GEOGRAP…" at bounding box center [435, 216] width 636 height 358
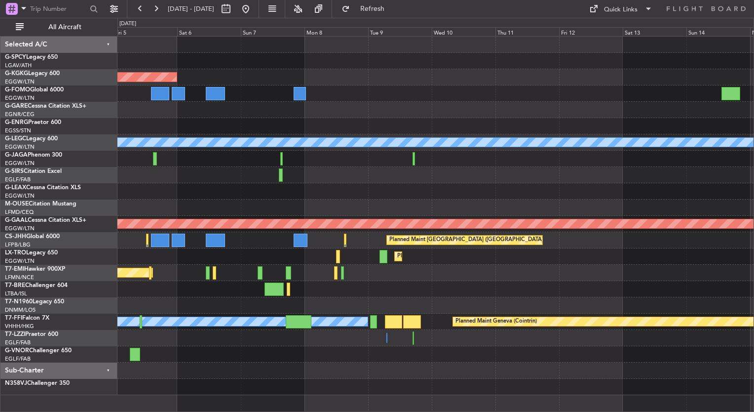
click at [211, 189] on div "AOG Maint [GEOGRAPHIC_DATA] (Ataturk) A/C Unavailable [GEOGRAPHIC_DATA] ([GEOGR…" at bounding box center [435, 216] width 636 height 358
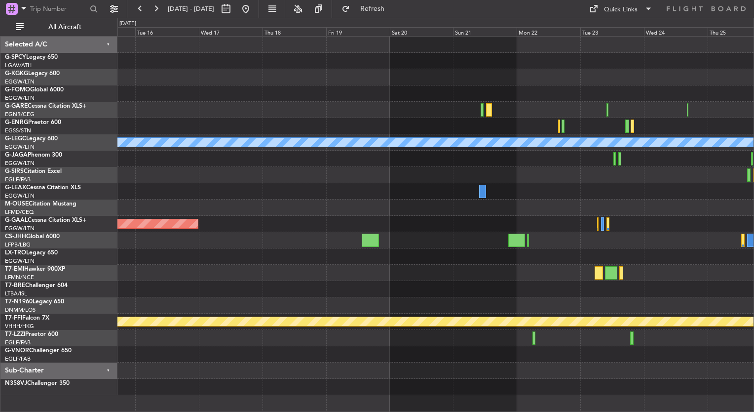
click at [285, 190] on div "A/C Unavailable [GEOGRAPHIC_DATA] ([GEOGRAPHIC_DATA]) Planned [GEOGRAPHIC_DATA]…" at bounding box center [435, 216] width 636 height 358
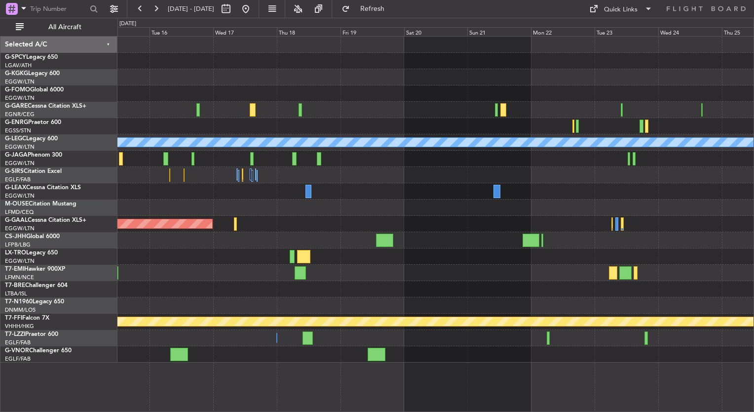
click at [359, 114] on div "A/C Unavailable [GEOGRAPHIC_DATA] ([GEOGRAPHIC_DATA]) Planned [GEOGRAPHIC_DATA]…" at bounding box center [435, 200] width 636 height 326
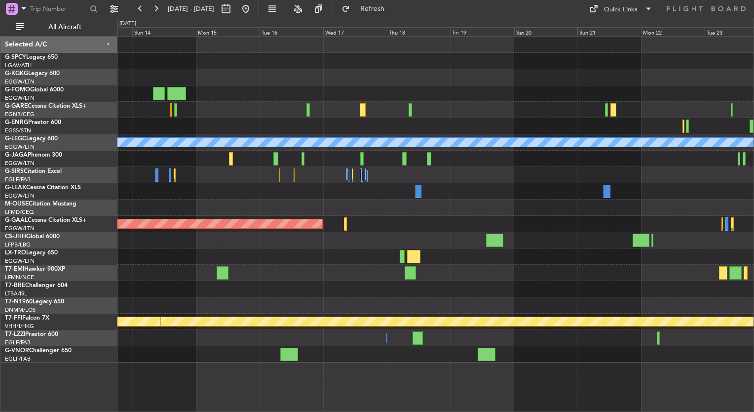
click at [402, 183] on div "A/C Unavailable [GEOGRAPHIC_DATA] ([GEOGRAPHIC_DATA]) Planned [GEOGRAPHIC_DATA]…" at bounding box center [435, 200] width 636 height 326
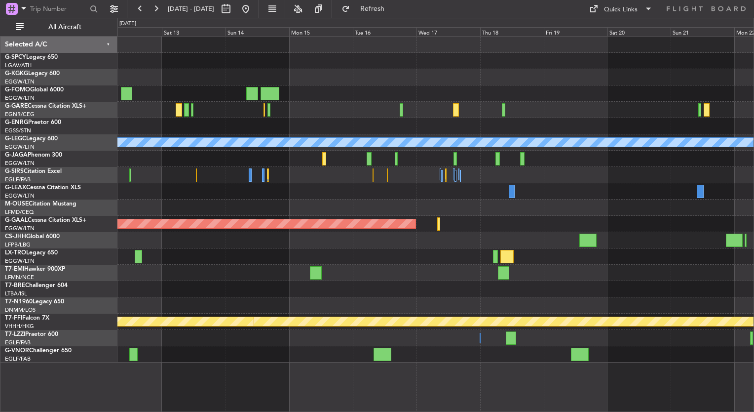
click at [322, 182] on div "A/C Unavailable [GEOGRAPHIC_DATA] ([GEOGRAPHIC_DATA]) Planned [GEOGRAPHIC_DATA]…" at bounding box center [435, 200] width 636 height 326
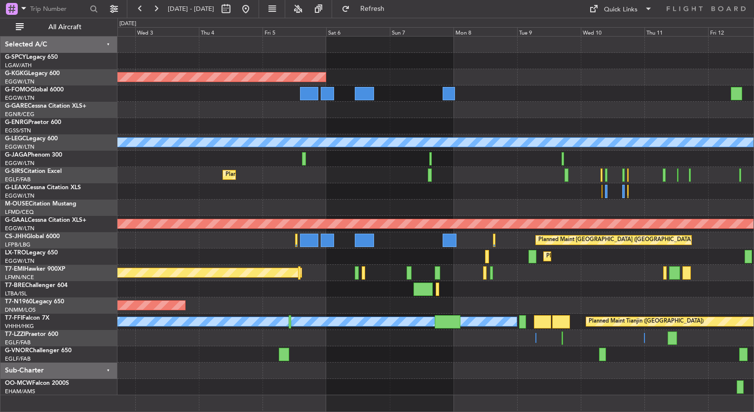
click at [543, 208] on div "Planned Maint Athens ([PERSON_NAME] Intl) AOG Maint [GEOGRAPHIC_DATA] ([GEOGRAP…" at bounding box center [435, 216] width 636 height 358
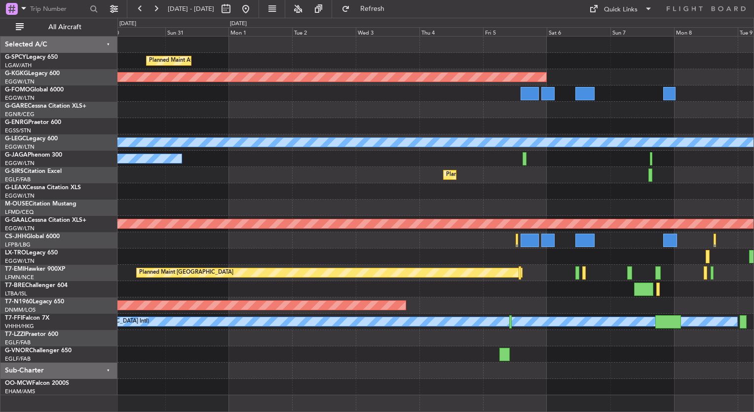
click at [545, 208] on div "Planned Maint Athens ([PERSON_NAME] Intl) AOG Maint [GEOGRAPHIC_DATA] ([GEOGRAP…" at bounding box center [435, 216] width 636 height 358
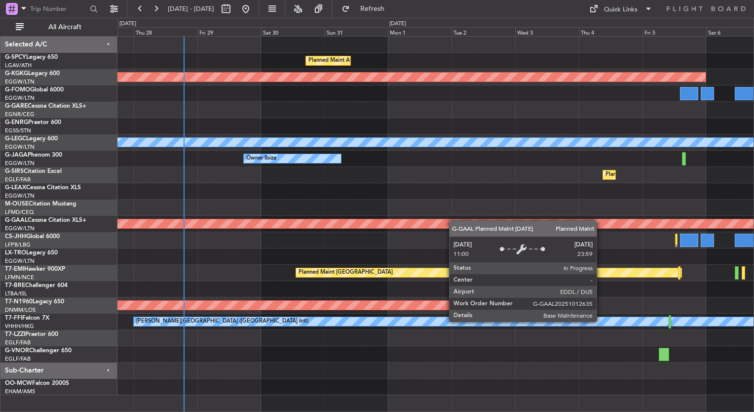
click at [472, 223] on div "Planned Maint Athens ([PERSON_NAME] Intl) AOG Maint [GEOGRAPHIC_DATA] ([GEOGRAP…" at bounding box center [435, 216] width 636 height 358
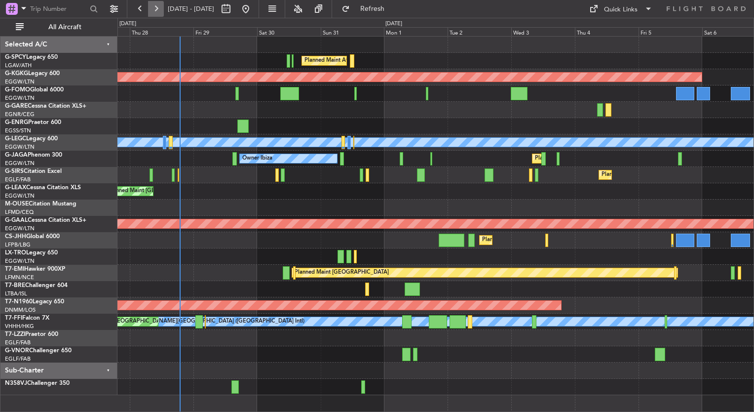
click at [148, 7] on button at bounding box center [156, 9] width 16 height 16
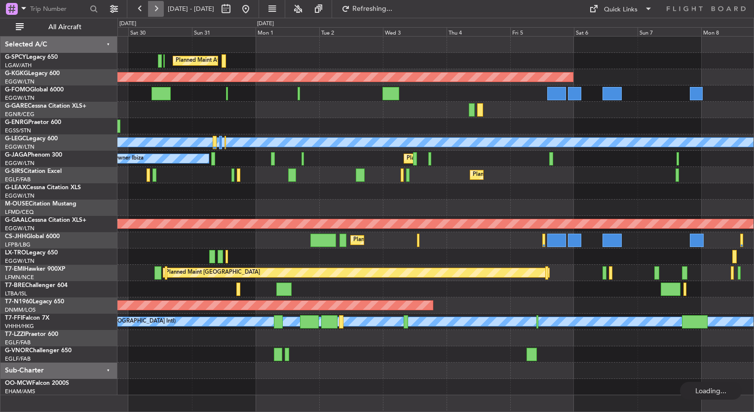
click at [148, 7] on button at bounding box center [156, 9] width 16 height 16
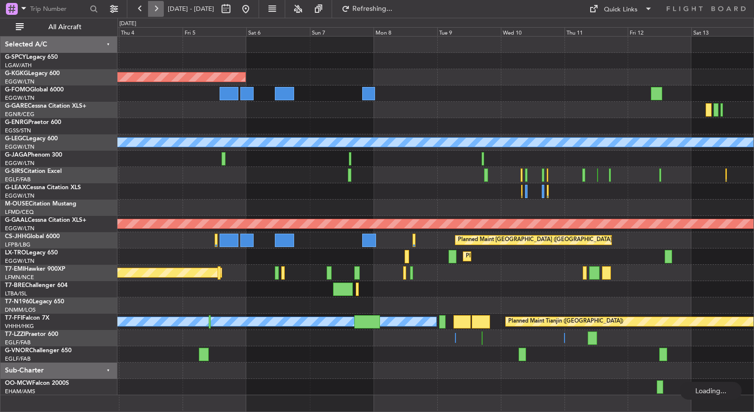
click at [148, 7] on button at bounding box center [156, 9] width 16 height 16
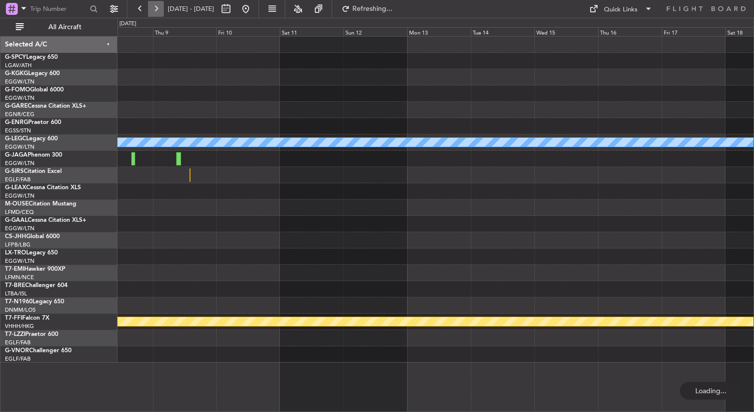
click at [148, 7] on button at bounding box center [156, 9] width 16 height 16
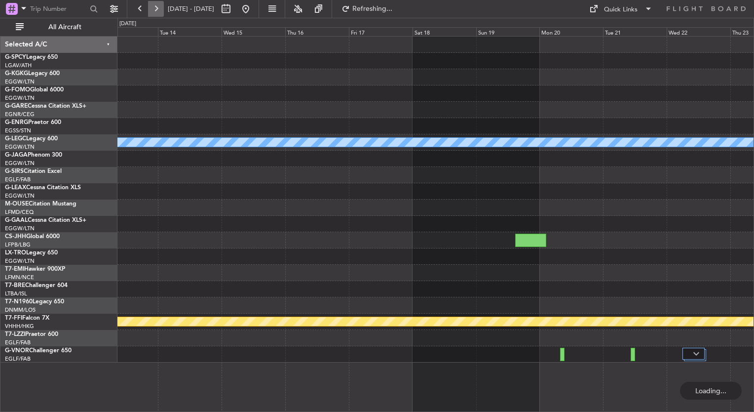
click at [148, 7] on button at bounding box center [156, 9] width 16 height 16
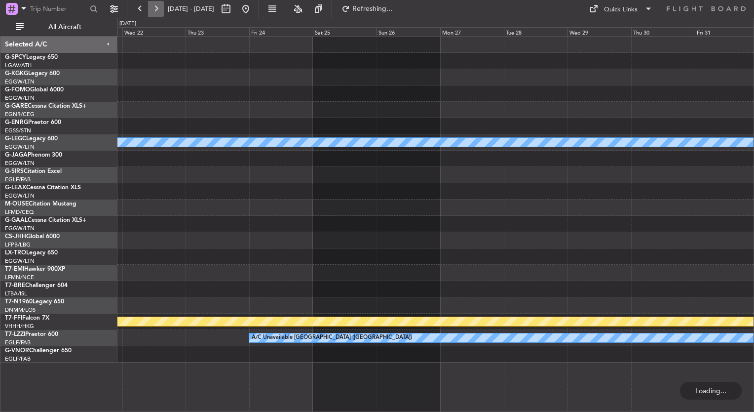
click at [148, 7] on button at bounding box center [156, 9] width 16 height 16
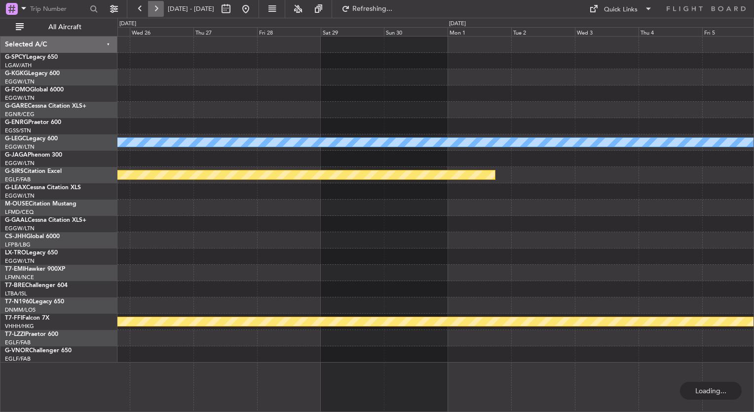
click at [148, 7] on button at bounding box center [156, 9] width 16 height 16
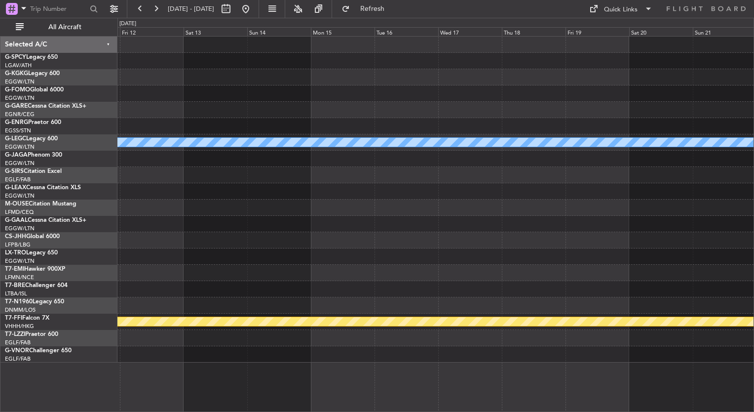
click at [72, 185] on div "A/C Unavailable [GEOGRAPHIC_DATA] ([GEOGRAPHIC_DATA]) [GEOGRAPHIC_DATA] ([GEOGR…" at bounding box center [377, 215] width 754 height 394
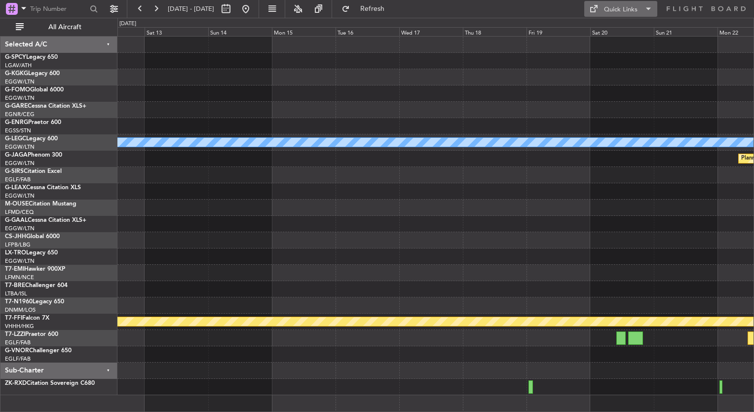
click at [600, 7] on button "Quick Links" at bounding box center [620, 9] width 73 height 16
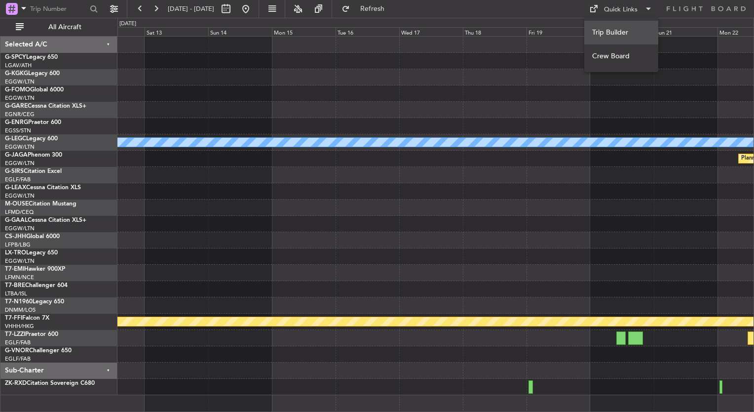
click at [609, 31] on button "Trip Builder" at bounding box center [621, 33] width 74 height 24
click at [254, 12] on button at bounding box center [246, 9] width 16 height 16
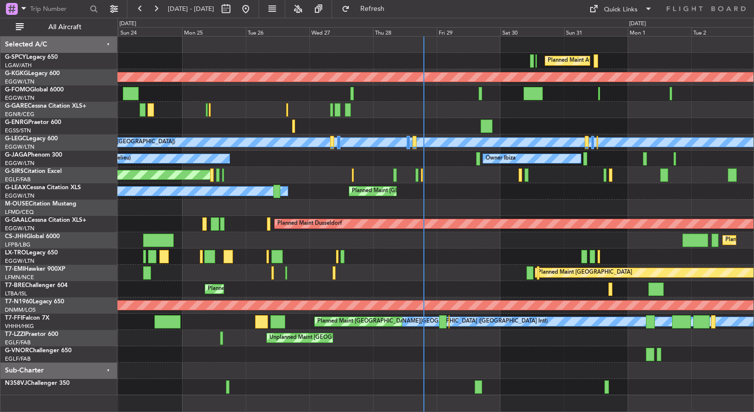
click at [458, 337] on div "Unplanned Maint [GEOGRAPHIC_DATA] ([GEOGRAPHIC_DATA])" at bounding box center [435, 338] width 636 height 16
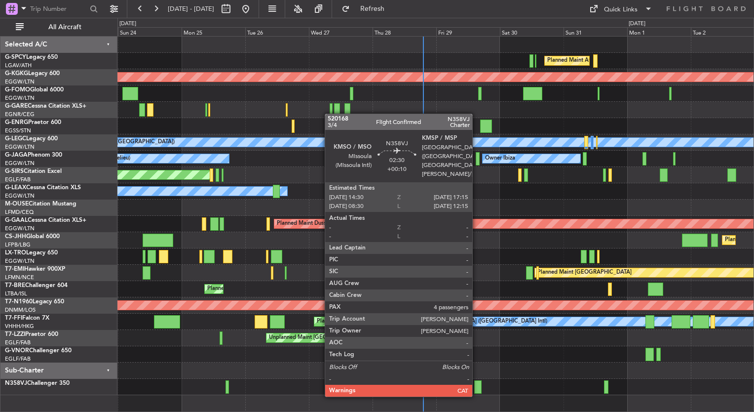
click at [477, 386] on div at bounding box center [477, 386] width 7 height 13
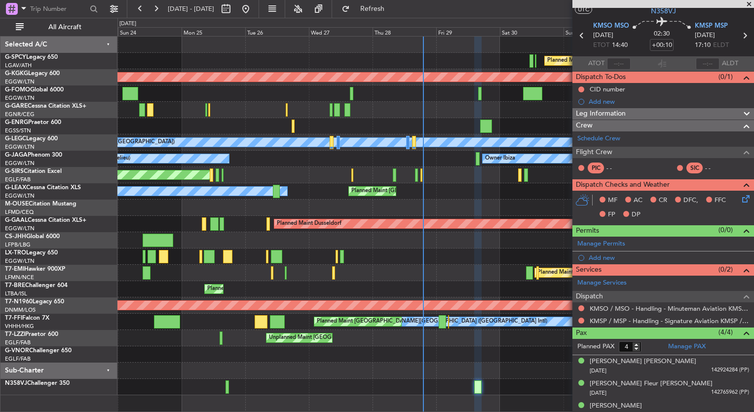
scroll to position [55, 0]
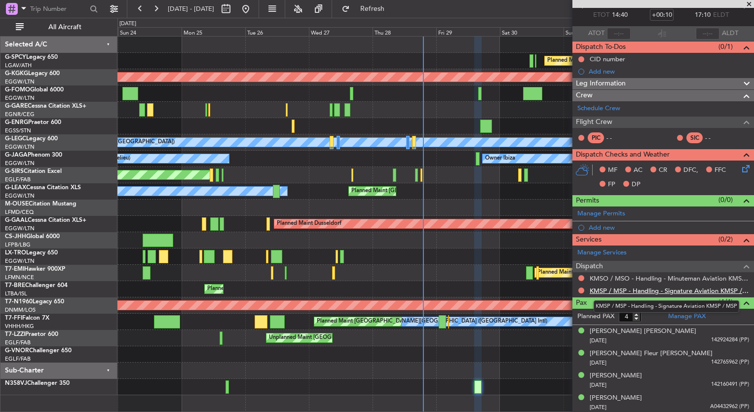
click at [671, 290] on link "KMSP / MSP - Handling - Signature Aviation KMSP / MSP" at bounding box center [669, 290] width 159 height 8
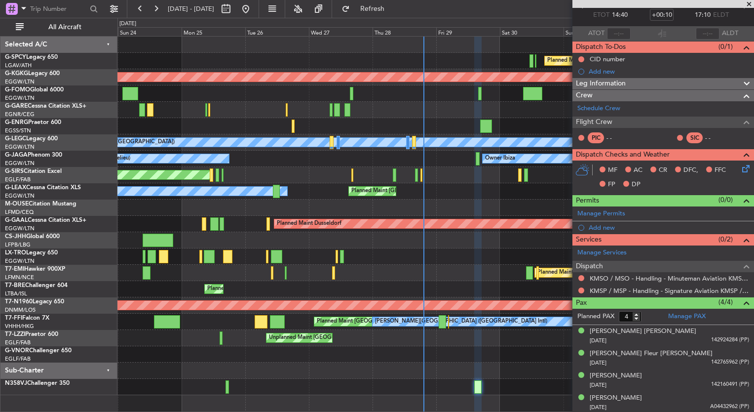
click at [222, 21] on div "0 0 Sat 23 Sun 24 Mon 25 Tue 26 Wed 27 Thu 28 [DATE] Sat 30 Sun 31 Mon 1 [DATE]" at bounding box center [436, 27] width 636 height 18
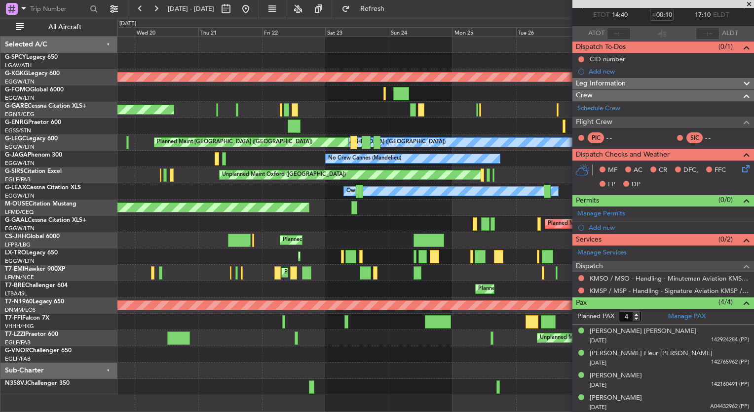
click at [393, 245] on div "Planned Maint [GEOGRAPHIC_DATA] ([GEOGRAPHIC_DATA])" at bounding box center [435, 240] width 636 height 16
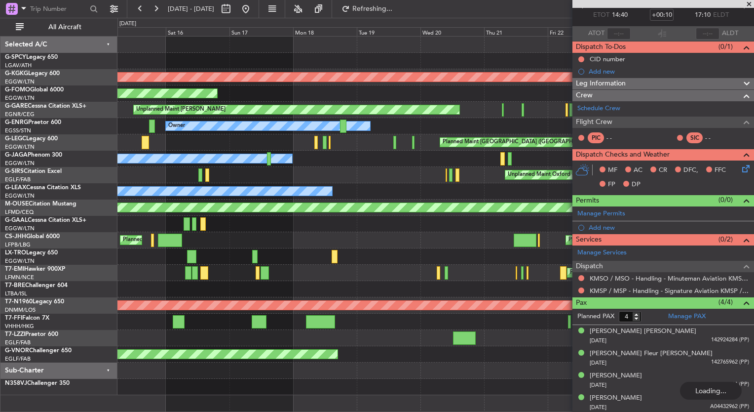
click at [512, 260] on div "AOG Maint [GEOGRAPHIC_DATA] (Ataturk) Planned Maint Windsor Locks ([PERSON_NAME…" at bounding box center [435, 216] width 636 height 358
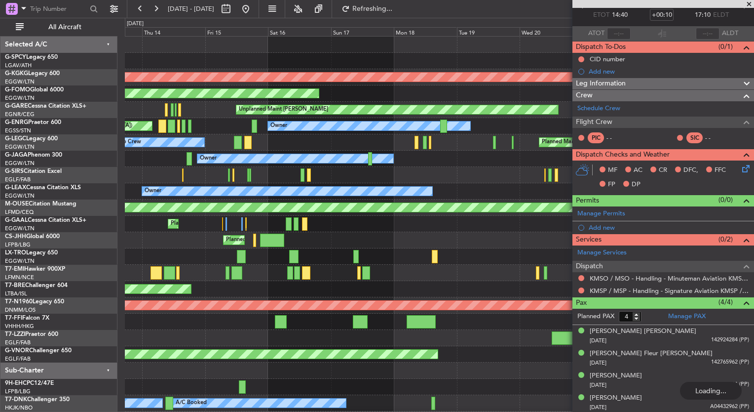
scroll to position [0, 0]
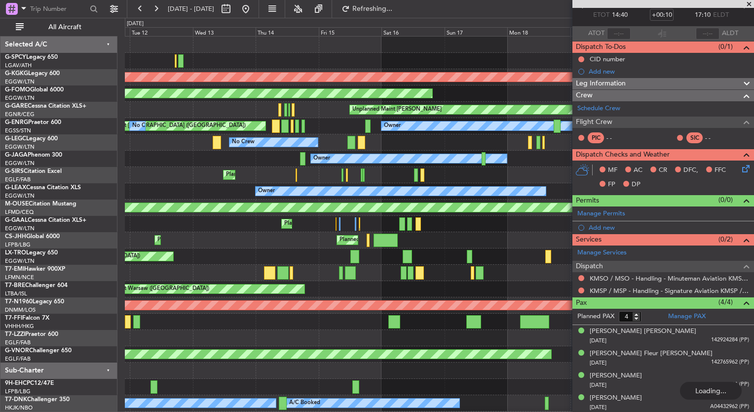
click at [483, 281] on div "AOG Maint [GEOGRAPHIC_DATA] (Ataturk) Planned Maint Windsor Locks ([PERSON_NAME…" at bounding box center [439, 232] width 629 height 391
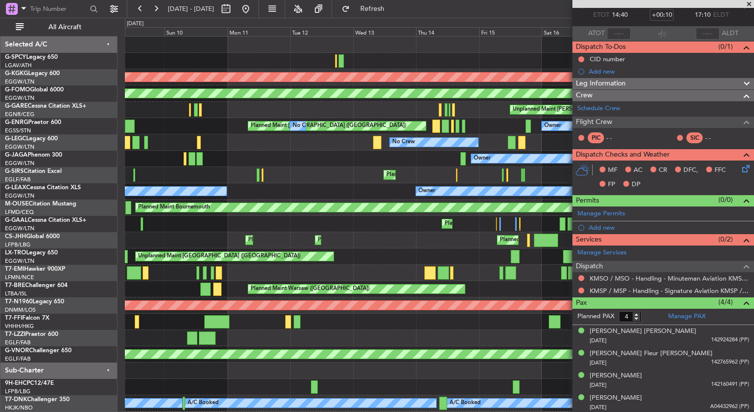
click at [365, 256] on div "Unplanned Maint [GEOGRAPHIC_DATA] ([GEOGRAPHIC_DATA]) Planned Maint" at bounding box center [439, 256] width 629 height 16
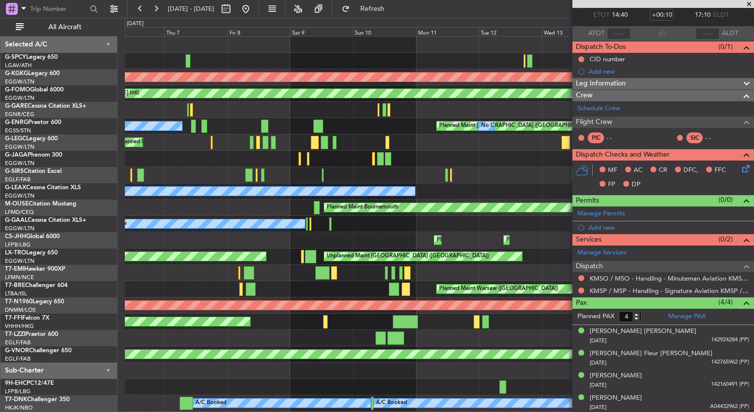
click at [381, 249] on div "AOG Maint [GEOGRAPHIC_DATA] (Ataturk) Planned Maint Windsor Locks ([PERSON_NAME…" at bounding box center [439, 232] width 629 height 391
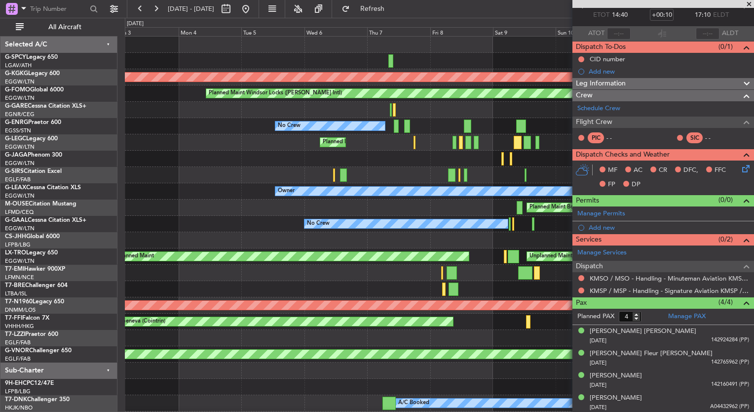
click at [470, 258] on div "AOG Maint [GEOGRAPHIC_DATA] (Ataturk) Planned Maint Windsor Locks ([PERSON_NAME…" at bounding box center [439, 232] width 629 height 391
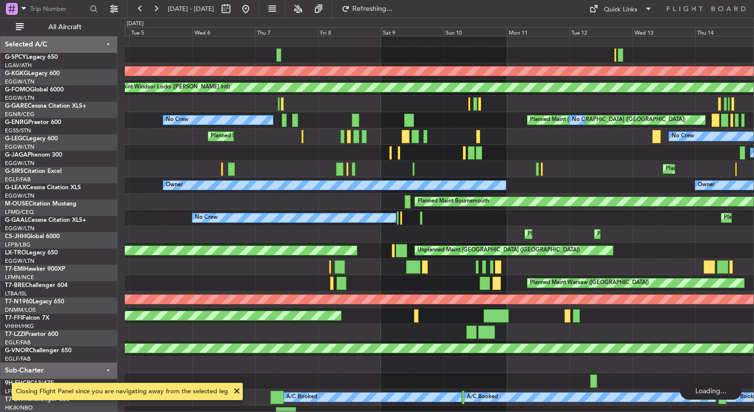
scroll to position [15, 0]
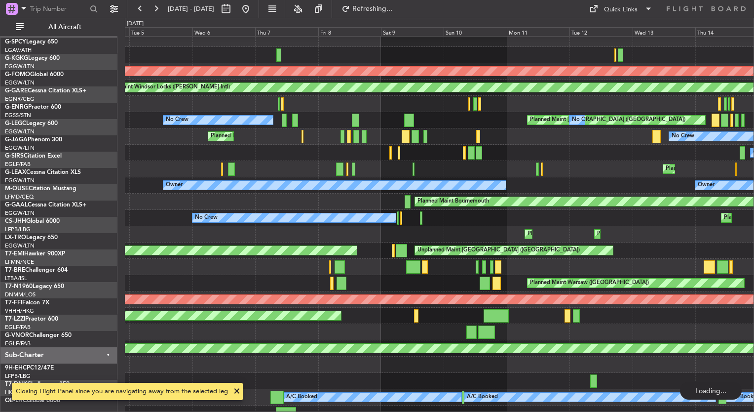
click at [61, 218] on div "AOG Maint [GEOGRAPHIC_DATA] (Ataturk) Planned Maint Windsor Locks ([PERSON_NAME…" at bounding box center [377, 215] width 754 height 394
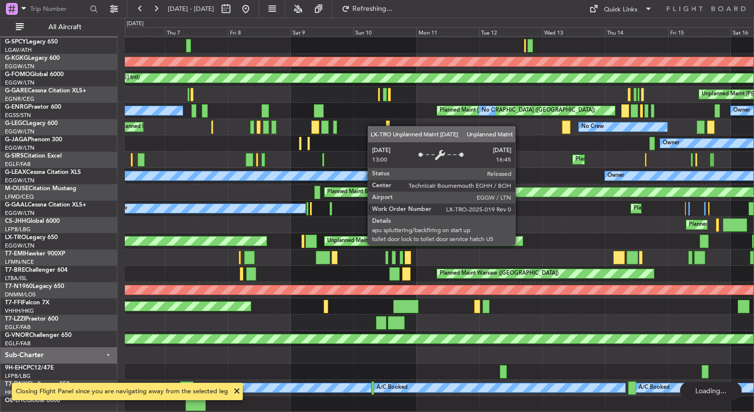
click at [177, 206] on div "AOG Maint [GEOGRAPHIC_DATA] (Ataturk) Planned Maint Windsor Locks ([PERSON_NAME…" at bounding box center [439, 216] width 629 height 391
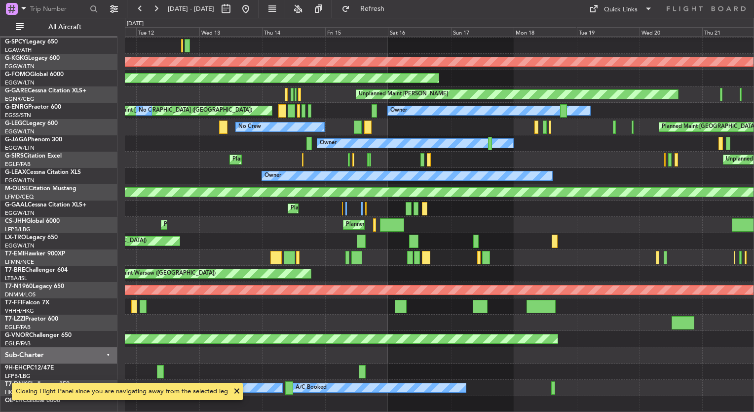
click at [248, 206] on div "AOG Maint [GEOGRAPHIC_DATA] (Ataturk) Planned Maint Windsor Locks ([PERSON_NAME…" at bounding box center [439, 216] width 629 height 391
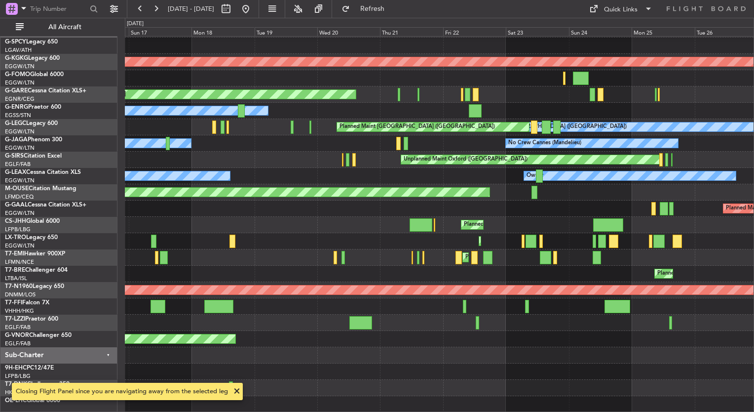
click at [315, 222] on div "AOG Maint [GEOGRAPHIC_DATA] (Ataturk) Planned Maint Windsor Locks ([PERSON_NAME…" at bounding box center [439, 216] width 629 height 391
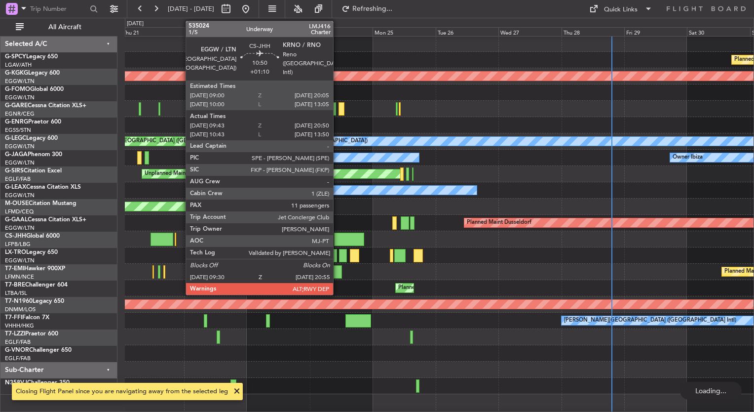
scroll to position [0, 0]
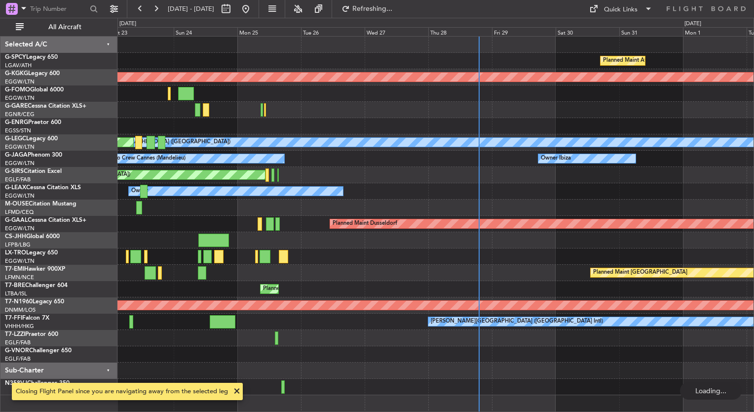
click at [257, 228] on div "Planned Maint Athens ([PERSON_NAME] Intl) AOG Maint [GEOGRAPHIC_DATA] ([GEOGRAP…" at bounding box center [435, 216] width 636 height 358
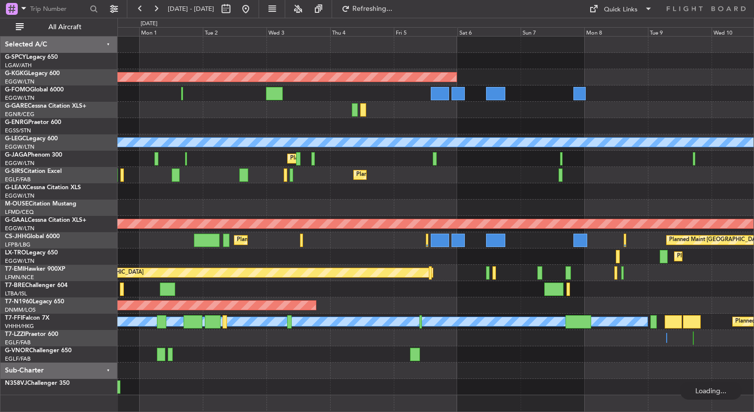
click at [196, 239] on div "Planned Maint Athens ([PERSON_NAME] Intl) AOG Maint [GEOGRAPHIC_DATA] ([GEOGRAP…" at bounding box center [435, 216] width 636 height 358
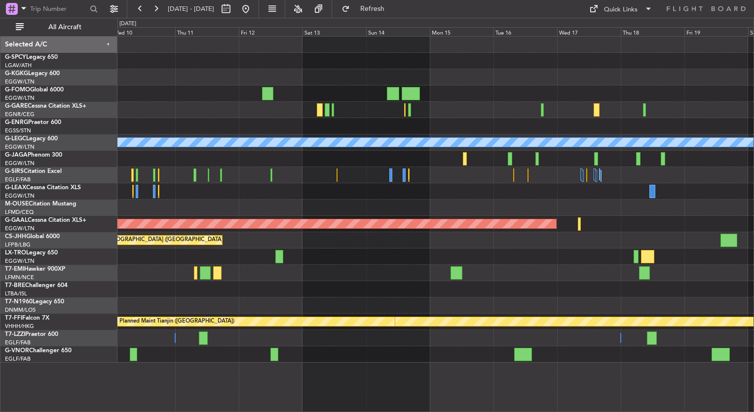
click at [374, 249] on div "Planned Maint Dusseldorf" at bounding box center [435, 256] width 636 height 16
click at [417, 241] on div "A/C Unavailable [GEOGRAPHIC_DATA] ([GEOGRAPHIC_DATA]) Planned [GEOGRAPHIC_DATA]…" at bounding box center [435, 200] width 636 height 326
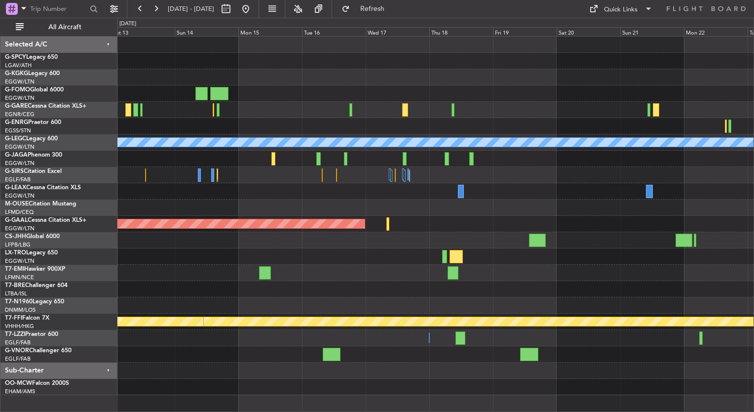
click at [559, 238] on div "Planned Maint [GEOGRAPHIC_DATA] ([GEOGRAPHIC_DATA])" at bounding box center [435, 240] width 636 height 16
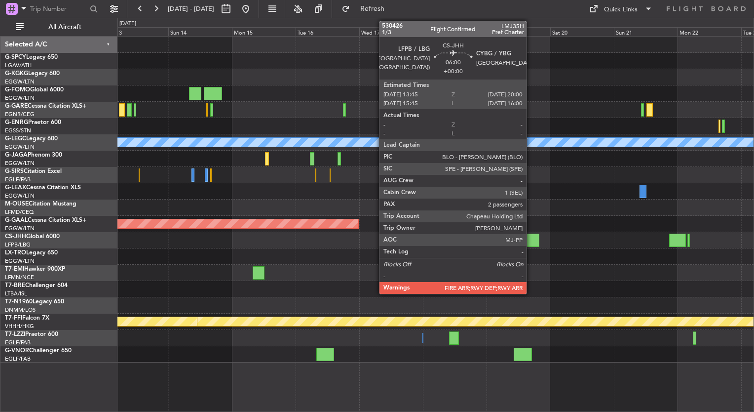
click at [531, 238] on div at bounding box center [531, 239] width 17 height 13
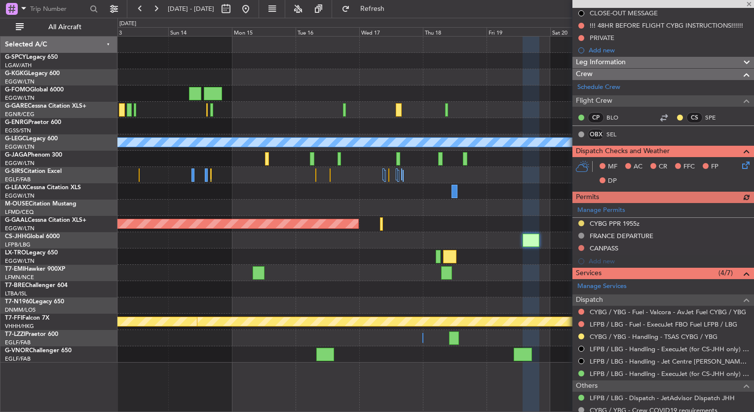
scroll to position [250, 0]
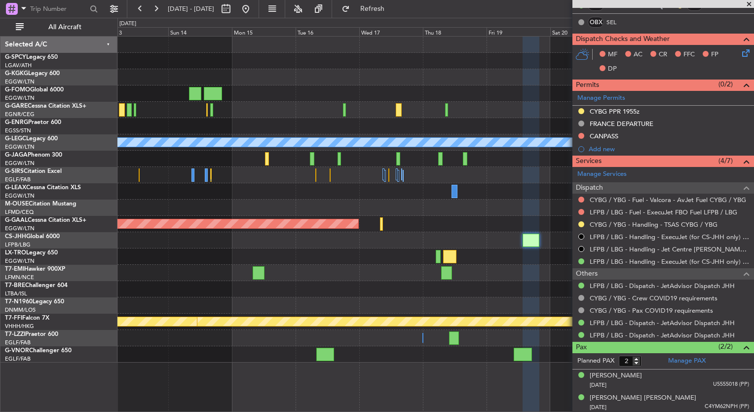
click at [750, 3] on span at bounding box center [749, 4] width 10 height 9
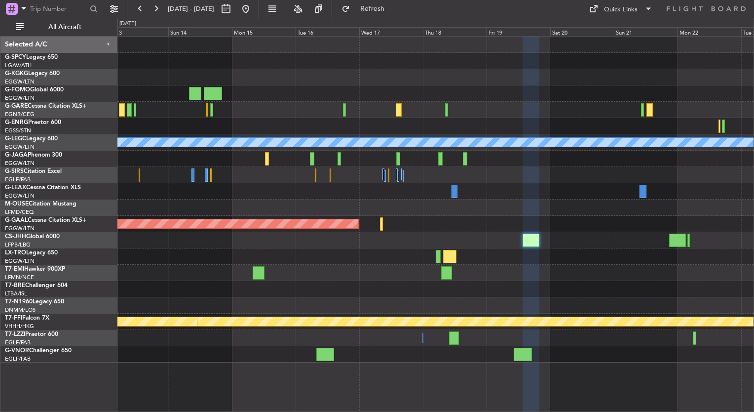
type input "0"
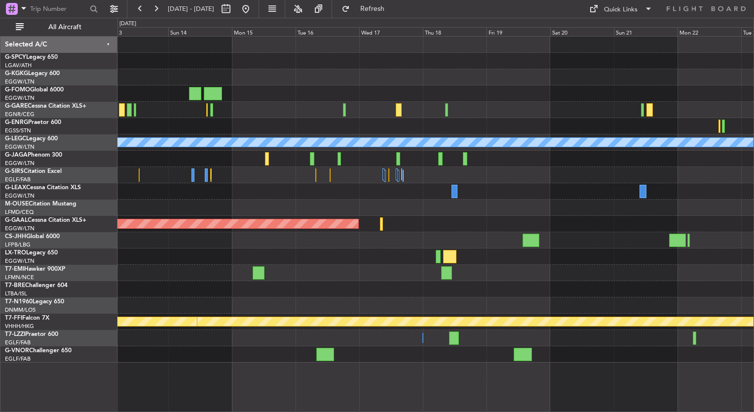
scroll to position [0, 0]
click at [254, 7] on button at bounding box center [246, 9] width 16 height 16
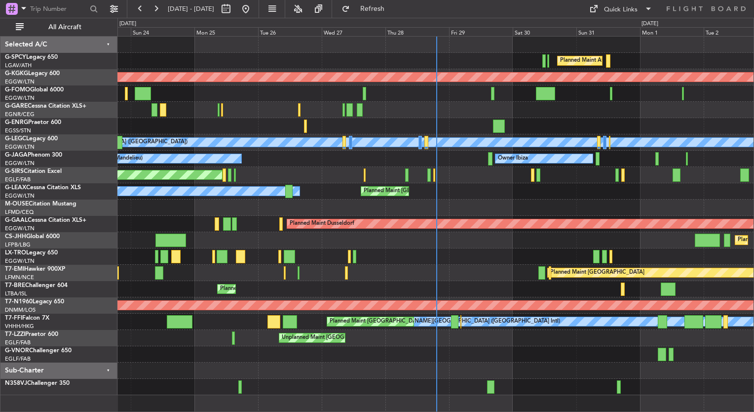
click at [199, 167] on div "Planned Maint Athens (Eleftherios Venizelos Intl) AOG Maint Istanbul (Ataturk) …" at bounding box center [435, 216] width 636 height 358
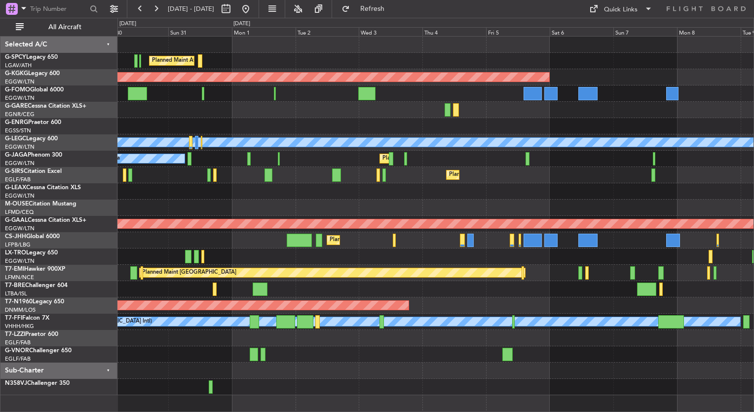
click at [399, 197] on div "Planned Maint Athens (Eleftherios Venizelos Intl) AOG Maint Istanbul (Ataturk) …" at bounding box center [435, 216] width 636 height 358
click at [380, 11] on button "Refresh" at bounding box center [366, 9] width 59 height 16
click at [393, 8] on span "Refresh" at bounding box center [372, 8] width 41 height 7
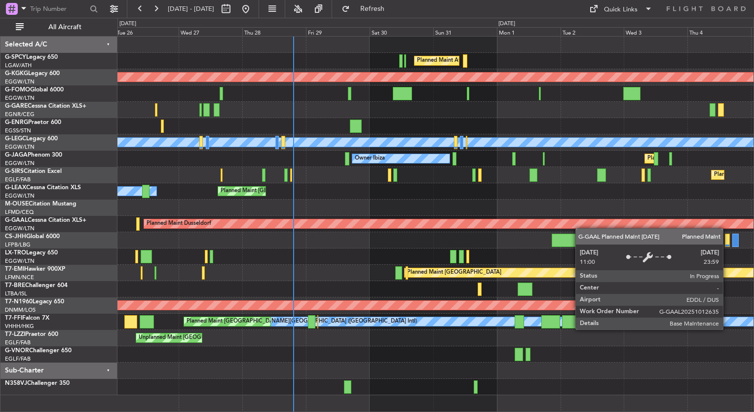
click at [597, 221] on div "Planned Maint Athens ([PERSON_NAME] Intl) AOG Maint [GEOGRAPHIC_DATA] ([GEOGRAP…" at bounding box center [435, 216] width 636 height 358
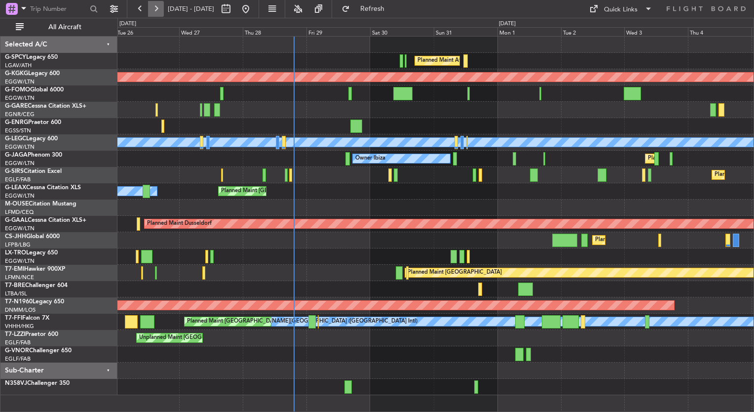
click at [155, 10] on button at bounding box center [156, 9] width 16 height 16
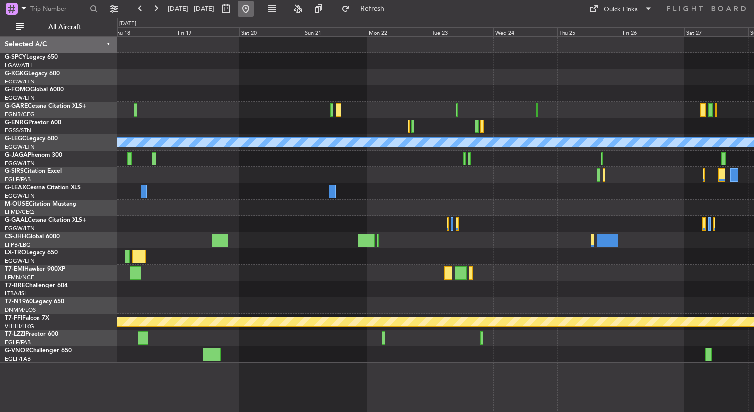
click at [254, 8] on button at bounding box center [246, 9] width 16 height 16
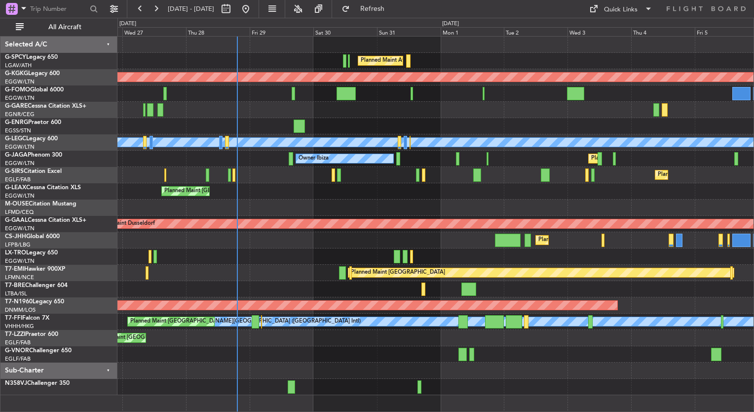
click at [429, 216] on div "Planned Maint Athens (Eleftherios Venizelos Intl) AOG Maint Istanbul (Ataturk) …" at bounding box center [435, 216] width 636 height 358
click at [310, 198] on div "Planned Maint Athens (Eleftherios Venizelos Intl) AOG Maint Istanbul (Ataturk) …" at bounding box center [435, 216] width 636 height 358
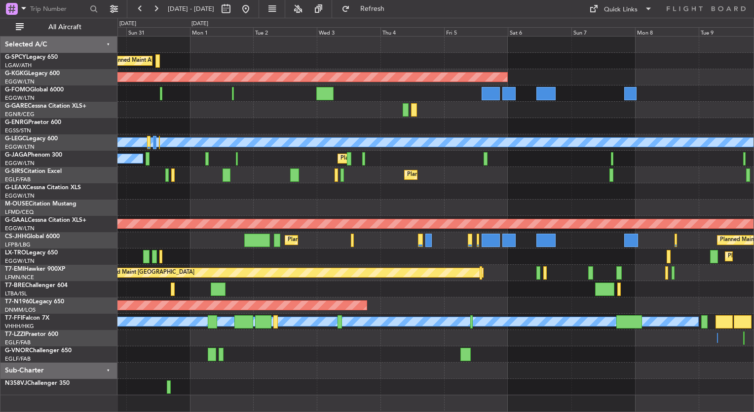
click at [360, 192] on div "Planned Maint Athens (Eleftherios Venizelos Intl) AOG Maint Istanbul (Ataturk) …" at bounding box center [435, 216] width 636 height 358
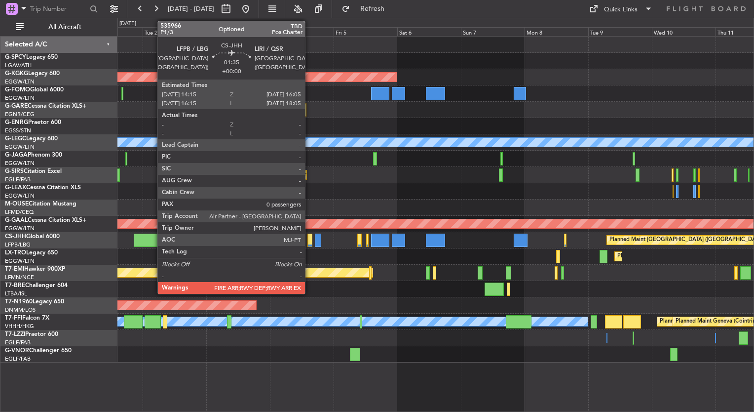
click at [309, 242] on div at bounding box center [309, 239] width 5 height 13
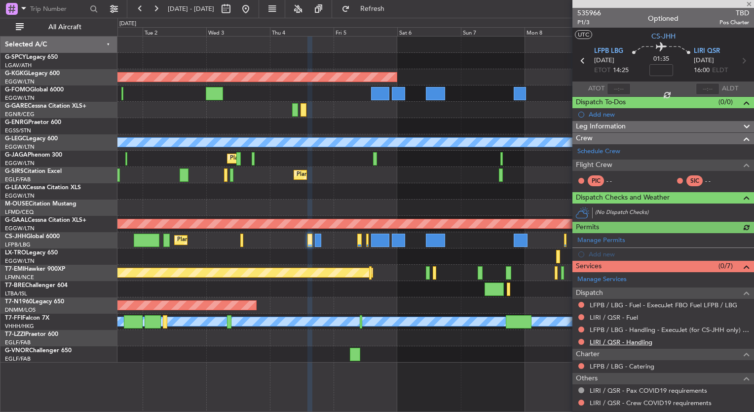
click at [634, 340] on link "LIRI / QSR - Handling" at bounding box center [621, 342] width 63 height 8
click at [393, 9] on span "Refresh" at bounding box center [372, 8] width 41 height 7
click at [628, 317] on link "LIRI / QSR - Fuel" at bounding box center [614, 317] width 48 height 8
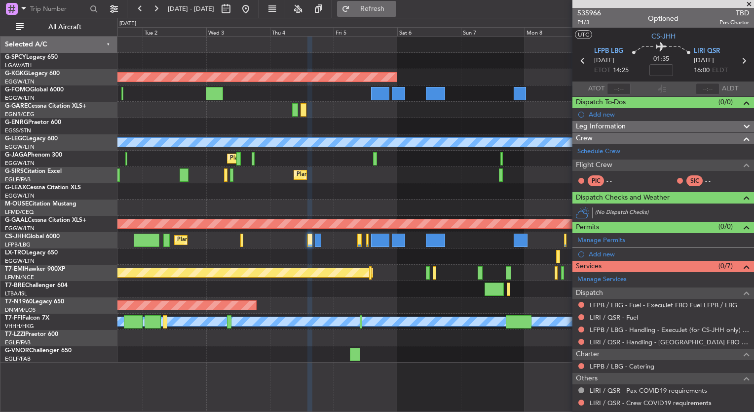
click at [380, 11] on button "Refresh" at bounding box center [366, 9] width 59 height 16
click at [317, 237] on div at bounding box center [318, 239] width 6 height 13
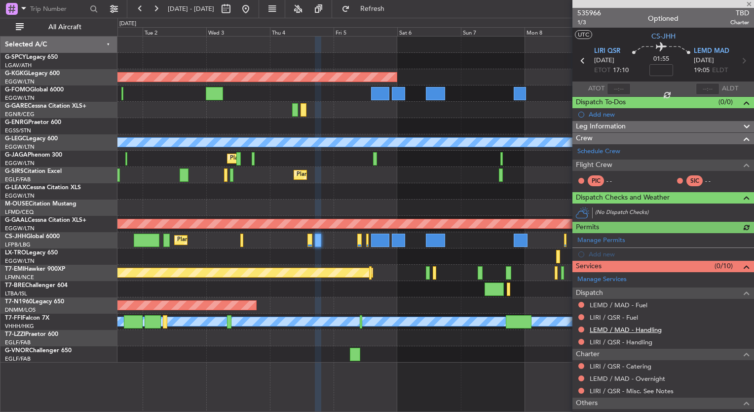
scroll to position [73, 0]
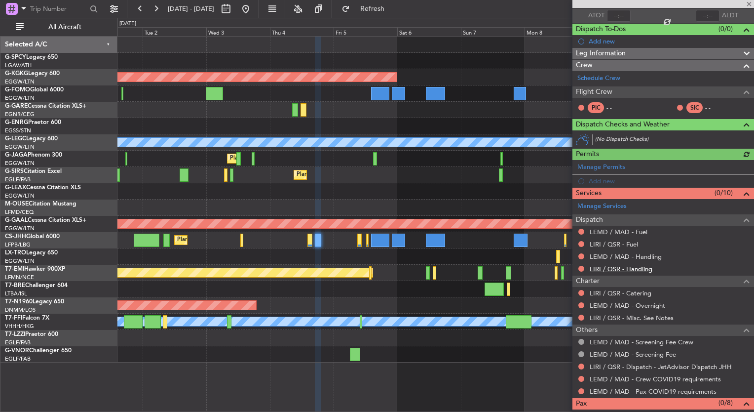
click at [626, 267] on link "LIRI / QSR - Handling" at bounding box center [621, 269] width 63 height 8
click at [639, 257] on link "LEMD / MAD - Handling" at bounding box center [626, 256] width 72 height 8
click at [393, 8] on span "Refresh" at bounding box center [372, 8] width 41 height 7
click at [627, 244] on link "LIRI / QSR - Fuel" at bounding box center [614, 244] width 48 height 8
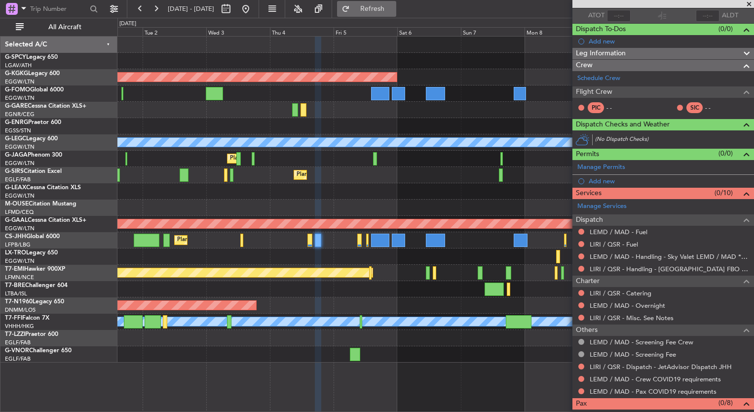
click at [391, 15] on button "Refresh" at bounding box center [366, 9] width 59 height 16
click at [633, 231] on link "LEMD / MAD - Fuel" at bounding box center [619, 232] width 58 height 8
click at [393, 9] on span "Refresh" at bounding box center [372, 8] width 41 height 7
click at [355, 236] on div "Planned Maint Paris (Le Bourget) Planned Maint London (Luton)" at bounding box center [435, 240] width 636 height 16
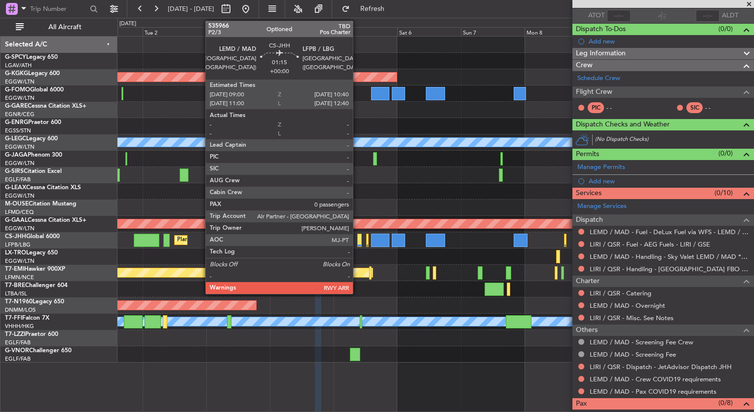
click at [357, 238] on div at bounding box center [359, 239] width 4 height 13
type input "0"
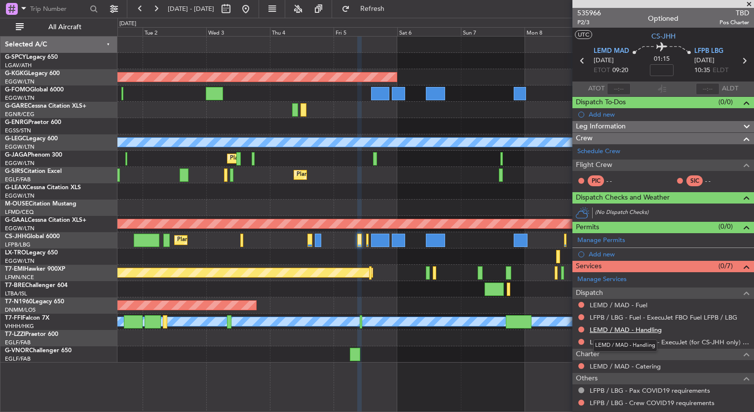
click at [650, 328] on link "LEMD / MAD - Handling" at bounding box center [626, 329] width 72 height 8
click at [595, 14] on span "535966" at bounding box center [589, 13] width 24 height 10
click at [393, 9] on span "Refresh" at bounding box center [372, 8] width 41 height 7
click at [630, 328] on link "LEMD / MAD - Handling" at bounding box center [626, 329] width 72 height 8
click at [383, 10] on span "Refresh" at bounding box center [372, 8] width 41 height 7
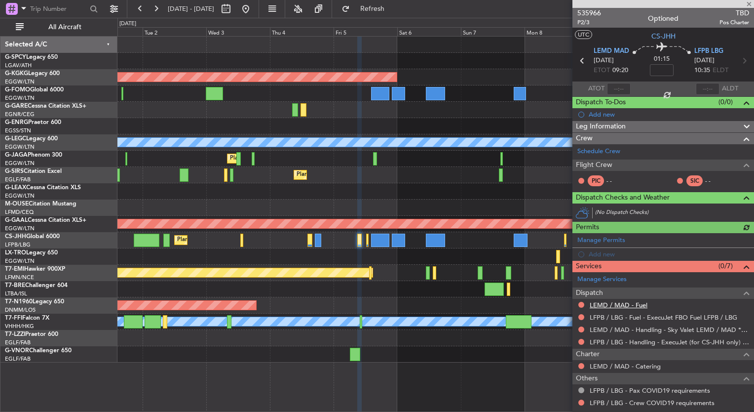
click at [631, 303] on link "LEMD / MAD - Fuel" at bounding box center [619, 305] width 58 height 8
click at [393, 12] on span "Refresh" at bounding box center [372, 8] width 41 height 7
click at [393, 8] on span "Refresh" at bounding box center [372, 8] width 41 height 7
click at [616, 152] on link "Schedule Crew" at bounding box center [598, 152] width 43 height 10
click at [155, 11] on button at bounding box center [156, 9] width 16 height 16
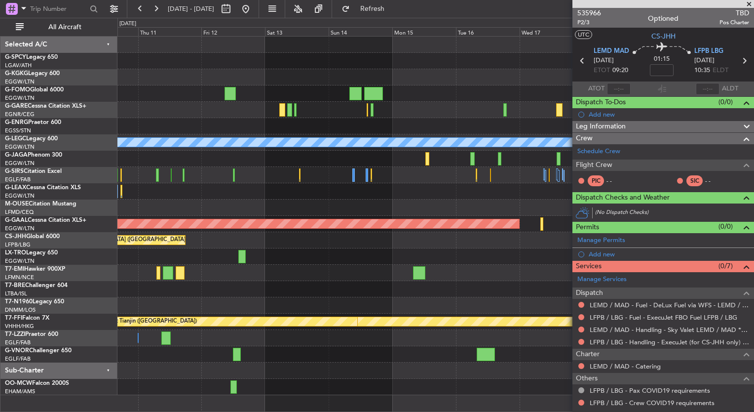
click at [416, 106] on div at bounding box center [435, 110] width 636 height 16
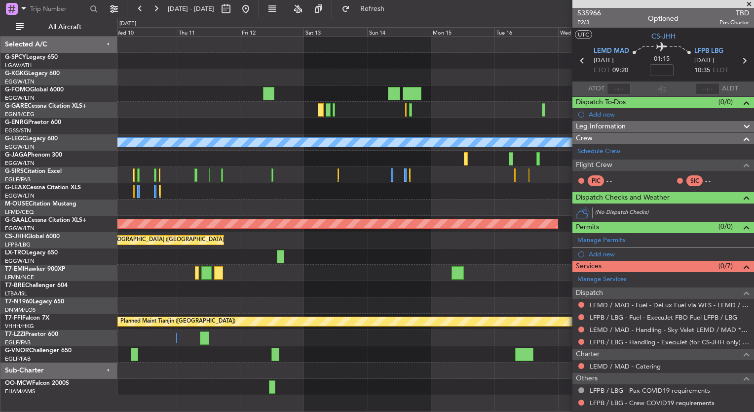
click at [257, 190] on div at bounding box center [435, 191] width 636 height 16
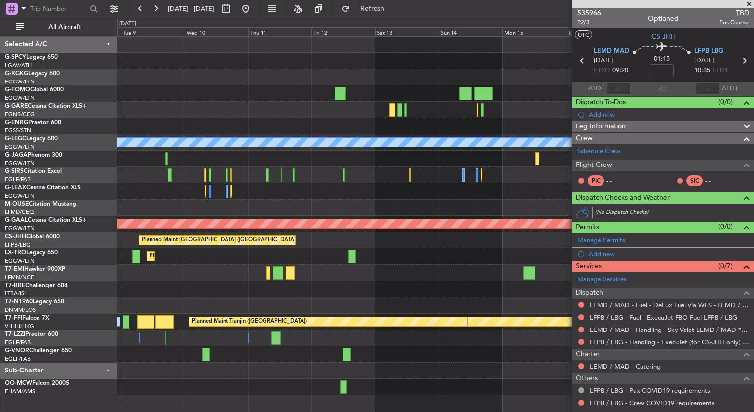
click at [545, 192] on div at bounding box center [435, 191] width 636 height 16
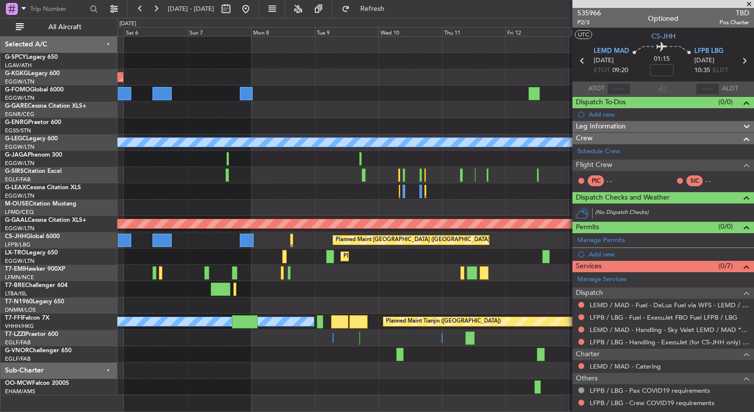
click at [513, 192] on div at bounding box center [435, 191] width 636 height 16
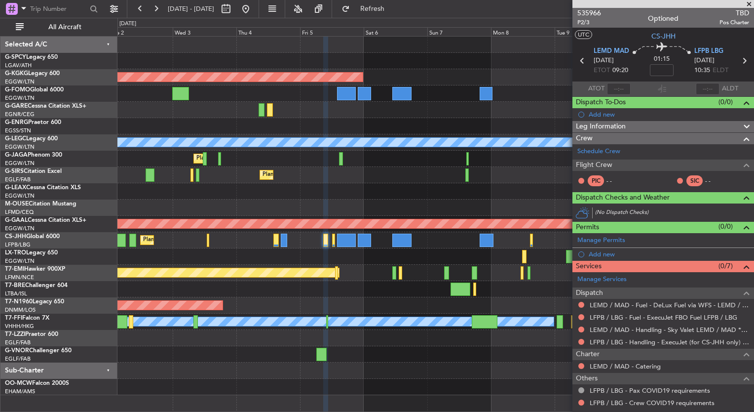
click at [448, 176] on div "Planned Maint Athens (Eleftherios Venizelos Intl) AOG Maint Istanbul (Ataturk) …" at bounding box center [435, 216] width 636 height 358
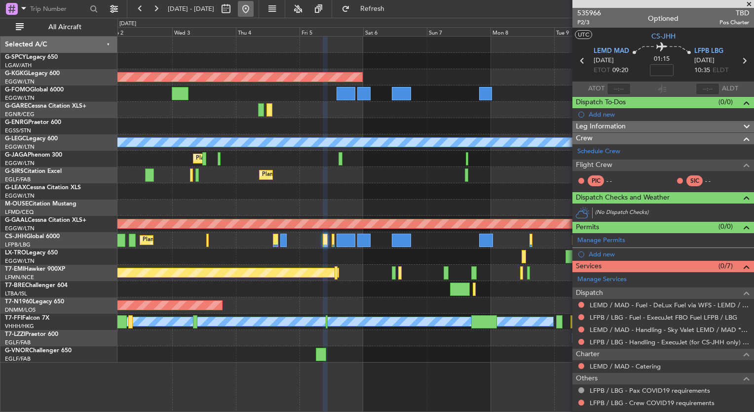
click at [254, 13] on button at bounding box center [246, 9] width 16 height 16
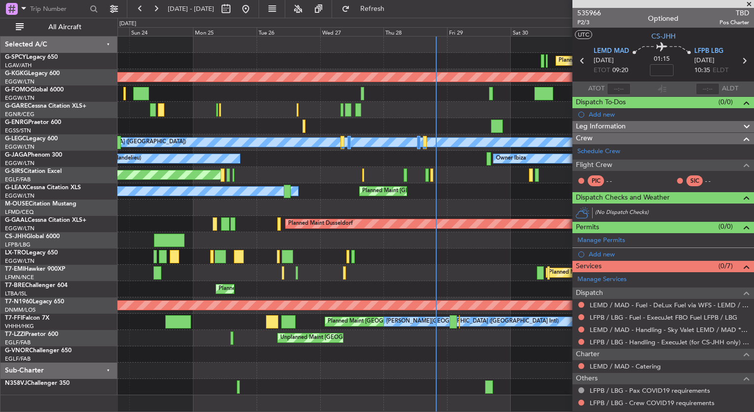
click at [748, 5] on span at bounding box center [749, 4] width 10 height 9
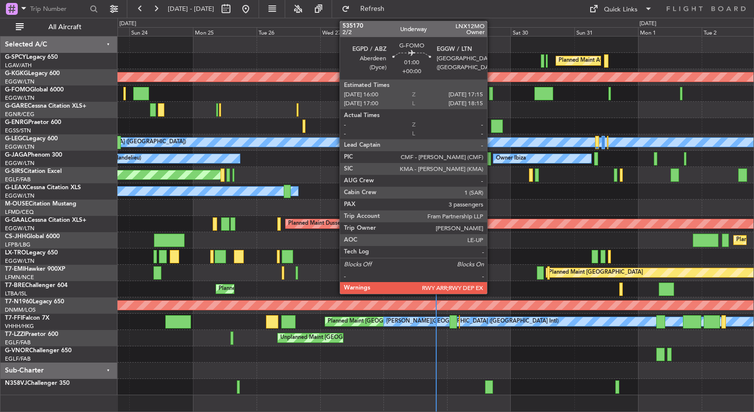
click at [492, 96] on div at bounding box center [490, 93] width 3 height 13
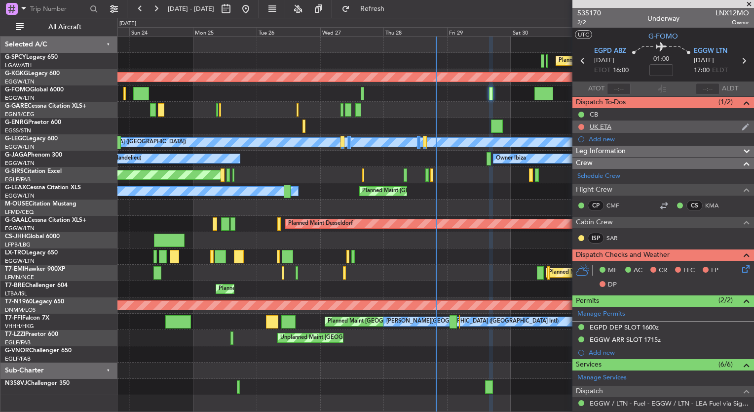
click at [583, 129] on div at bounding box center [581, 127] width 8 height 8
click at [740, 266] on icon at bounding box center [744, 267] width 8 height 8
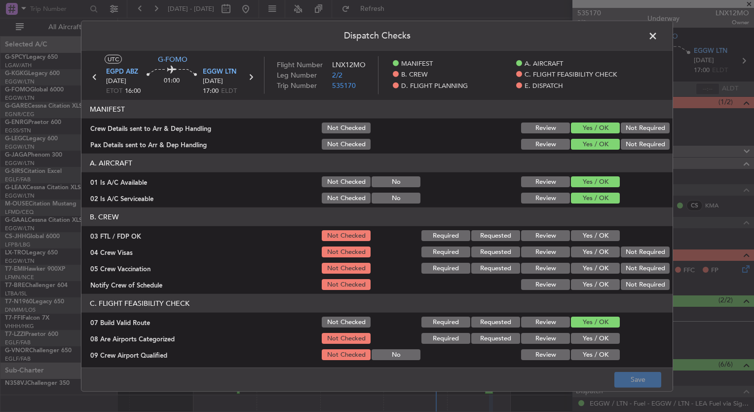
click at [587, 233] on button "Yes / OK" at bounding box center [595, 235] width 49 height 11
click at [585, 247] on button "Yes / OK" at bounding box center [595, 251] width 49 height 11
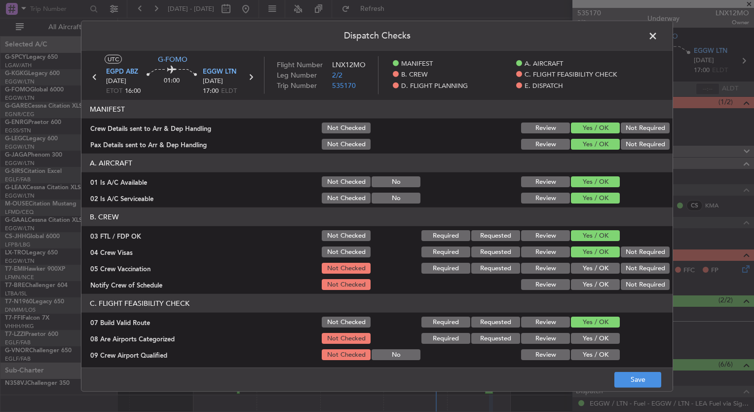
click at [585, 265] on button "Yes / OK" at bounding box center [595, 268] width 49 height 11
click at [589, 282] on button "Yes / OK" at bounding box center [595, 284] width 49 height 11
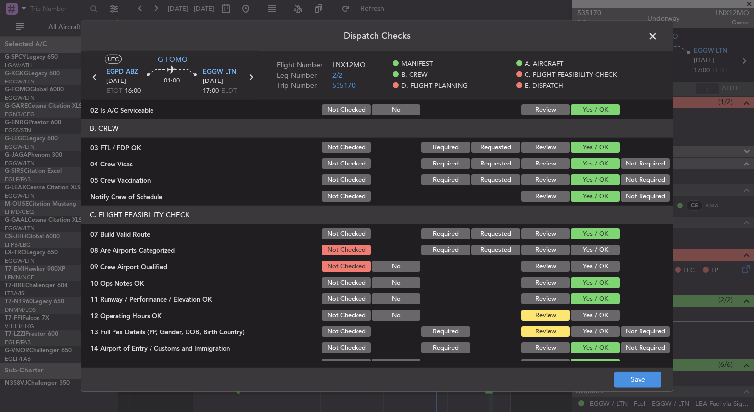
scroll to position [89, 0]
click at [582, 247] on button "Yes / OK" at bounding box center [595, 249] width 49 height 11
click at [584, 267] on button "Yes / OK" at bounding box center [595, 265] width 49 height 11
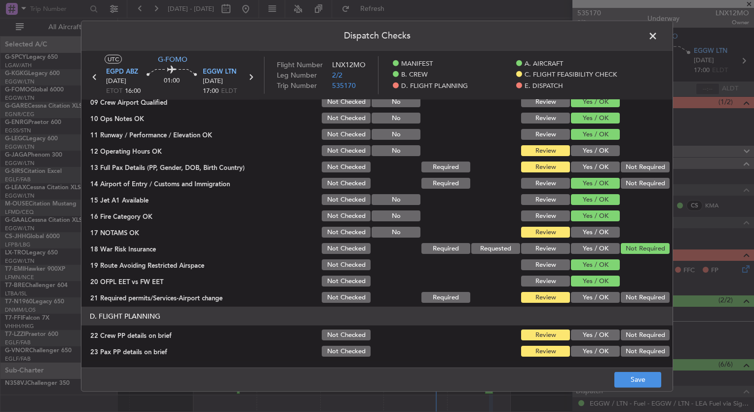
scroll to position [396, 0]
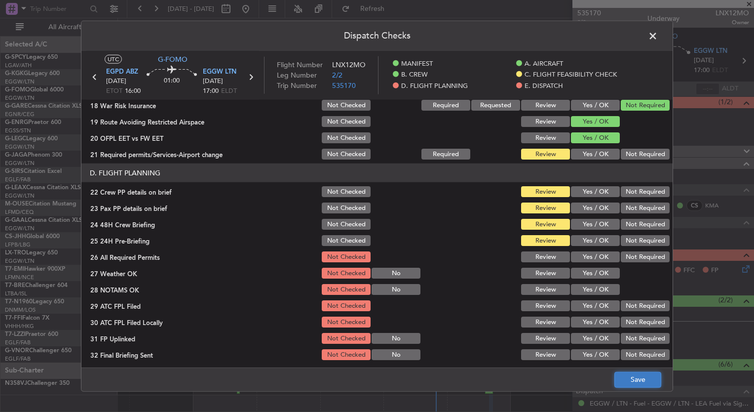
click at [629, 380] on button "Save" at bounding box center [637, 379] width 47 height 16
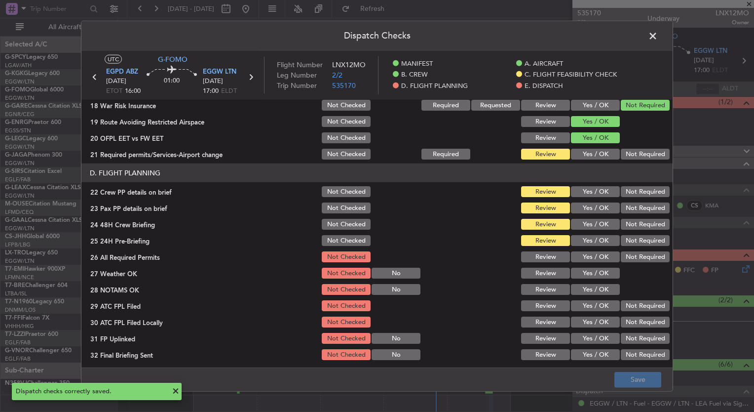
click at [658, 34] on span at bounding box center [658, 39] width 0 height 20
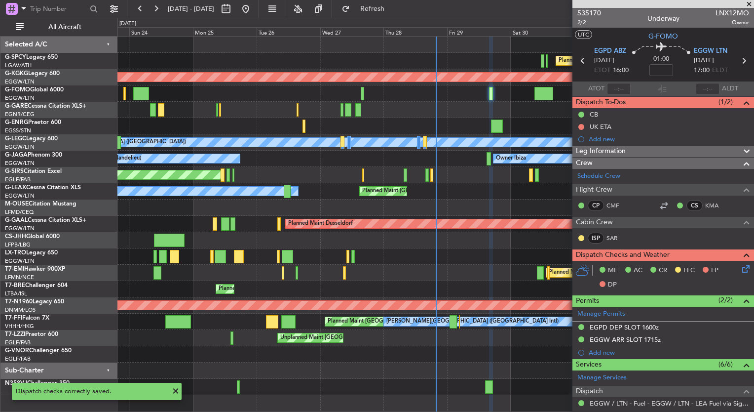
click at [749, 4] on span at bounding box center [749, 4] width 10 height 9
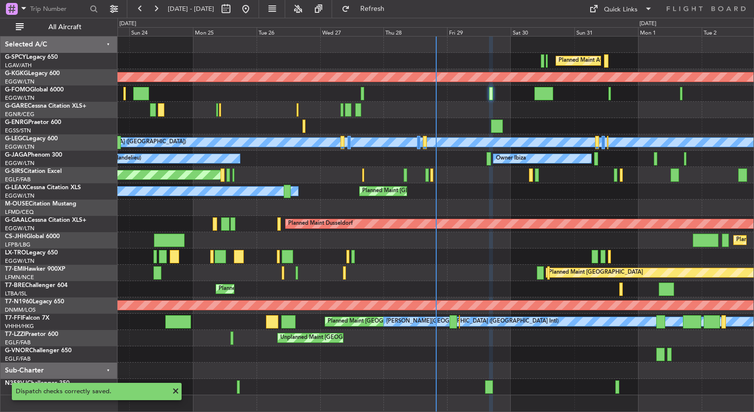
type input "0"
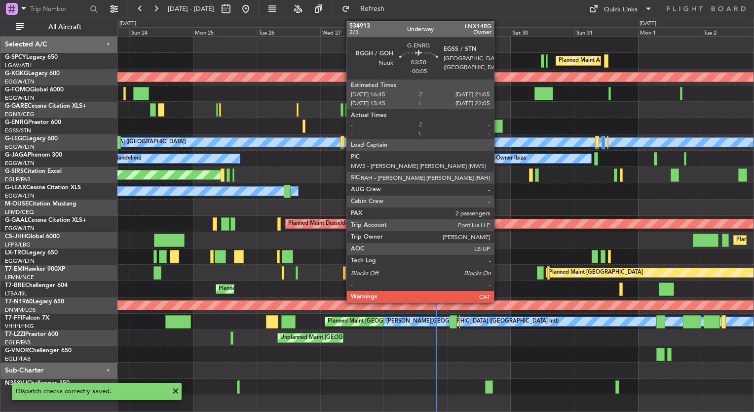
click at [497, 121] on div at bounding box center [497, 125] width 12 height 13
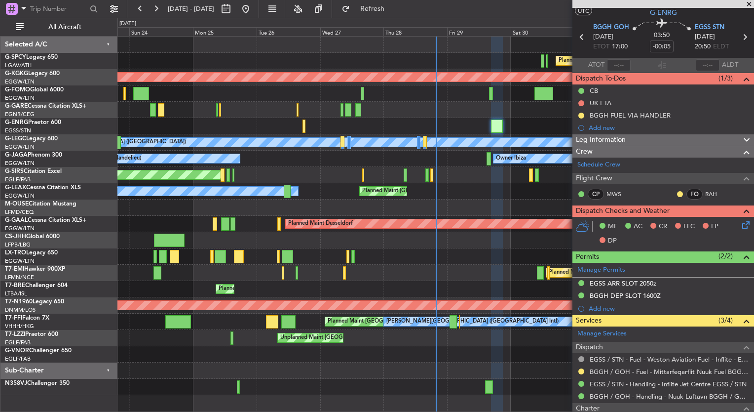
scroll to position [19, 0]
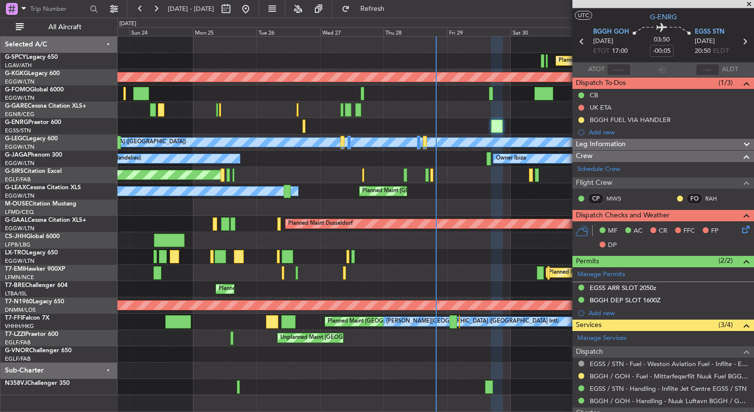
click at [740, 230] on icon at bounding box center [744, 228] width 8 height 8
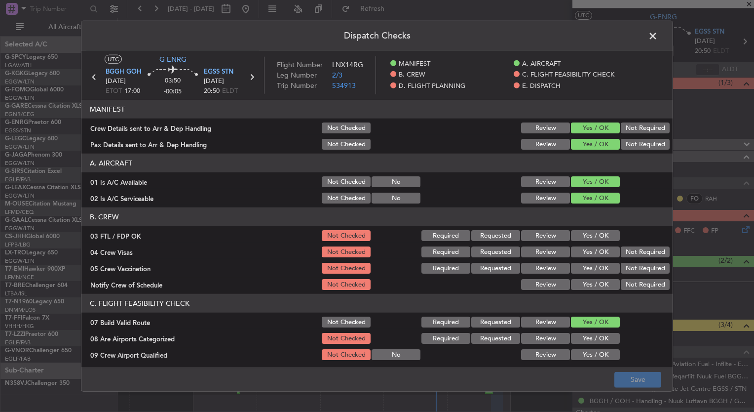
click at [585, 238] on button "Yes / OK" at bounding box center [595, 235] width 49 height 11
click at [594, 252] on button "Yes / OK" at bounding box center [595, 251] width 49 height 11
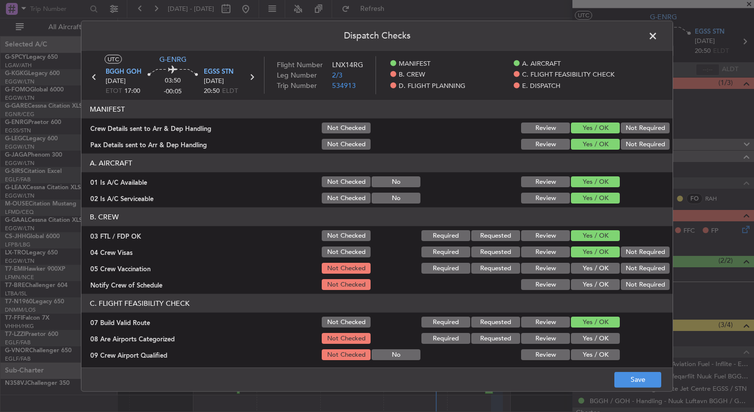
click at [595, 267] on button "Yes / OK" at bounding box center [595, 268] width 49 height 11
click at [593, 280] on button "Yes / OK" at bounding box center [595, 284] width 49 height 11
click at [581, 338] on button "Yes / OK" at bounding box center [595, 338] width 49 height 11
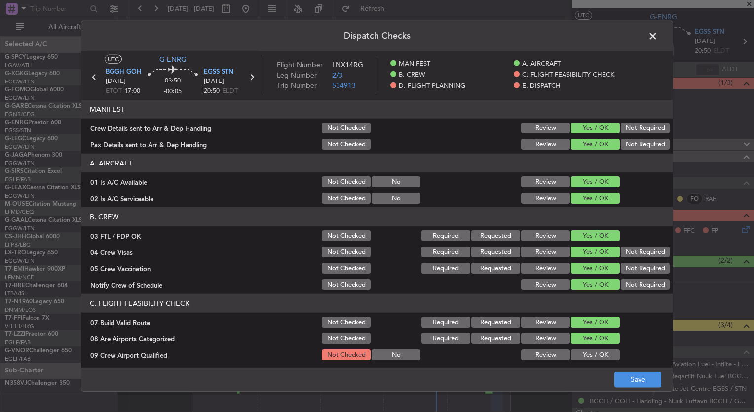
click at [592, 356] on button "Yes / OK" at bounding box center [595, 354] width 49 height 11
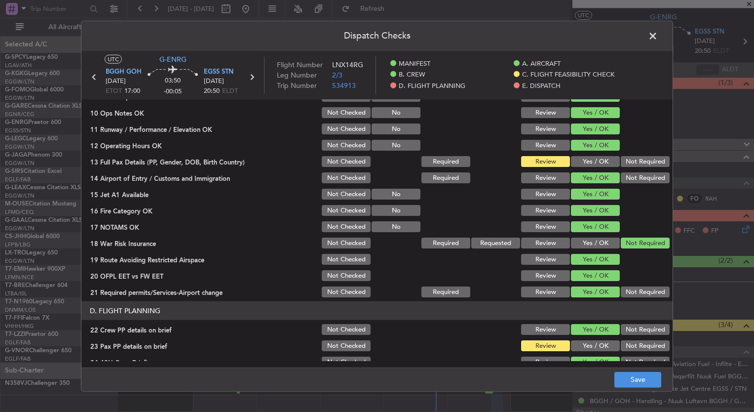
scroll to position [258, 0]
click at [640, 380] on button "Save" at bounding box center [637, 379] width 47 height 16
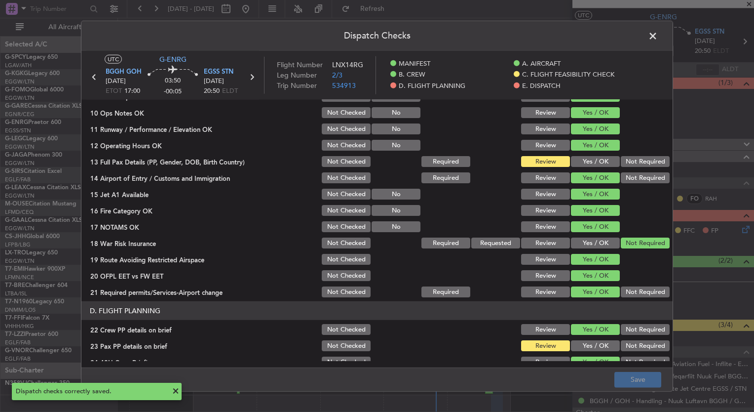
click at [658, 37] on span at bounding box center [658, 39] width 0 height 20
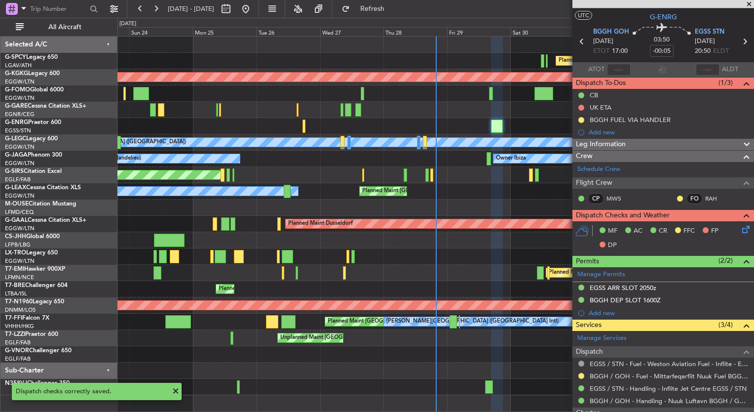
click at [749, 3] on span at bounding box center [749, 4] width 10 height 9
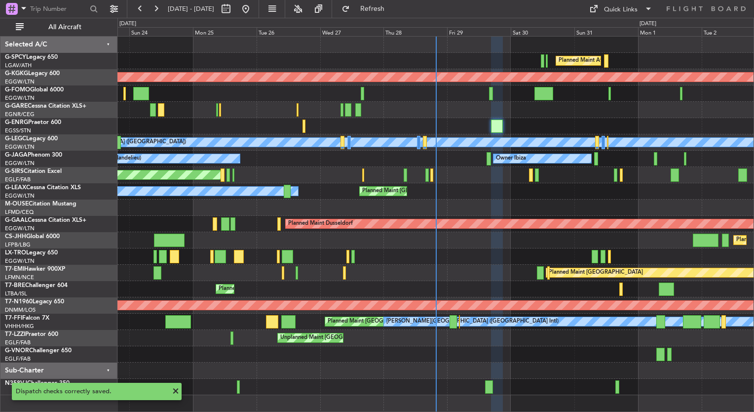
type input "0"
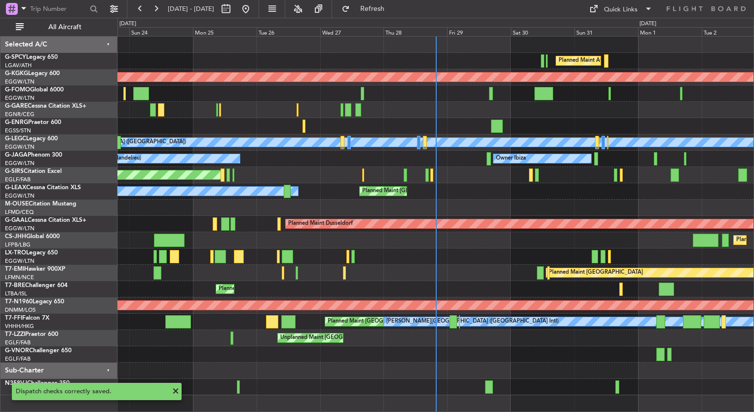
scroll to position [0, 0]
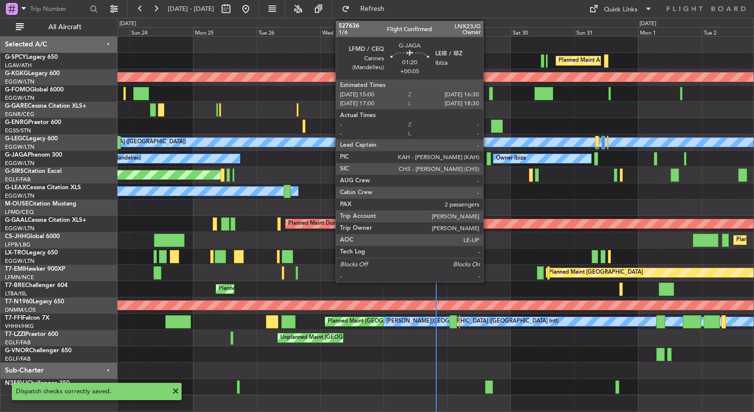
click at [488, 159] on div at bounding box center [489, 158] width 4 height 13
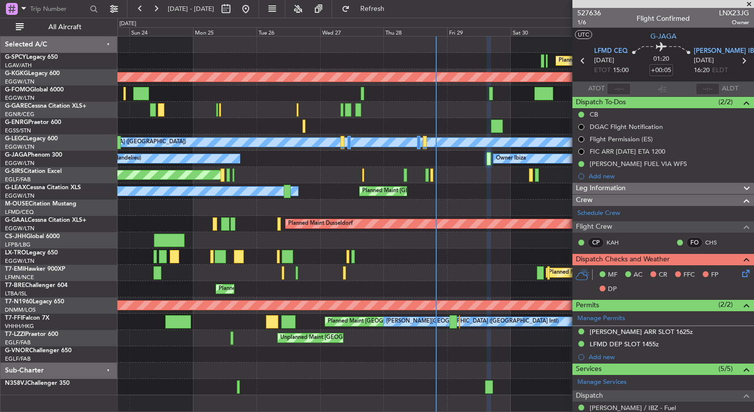
click at [740, 273] on icon at bounding box center [744, 271] width 8 height 8
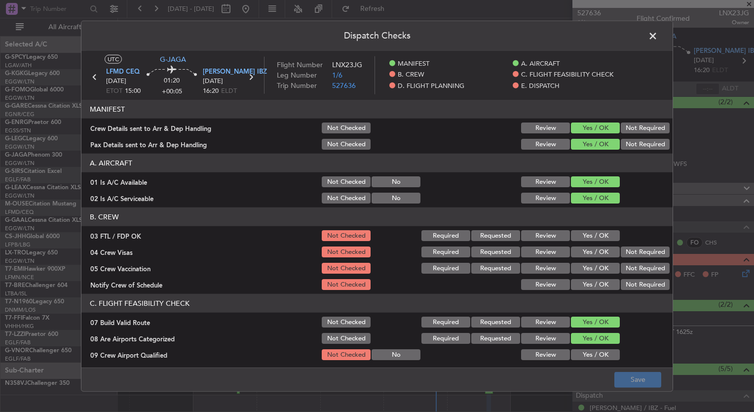
click at [580, 236] on button "Yes / OK" at bounding box center [595, 235] width 49 height 11
click at [585, 249] on button "Yes / OK" at bounding box center [595, 251] width 49 height 11
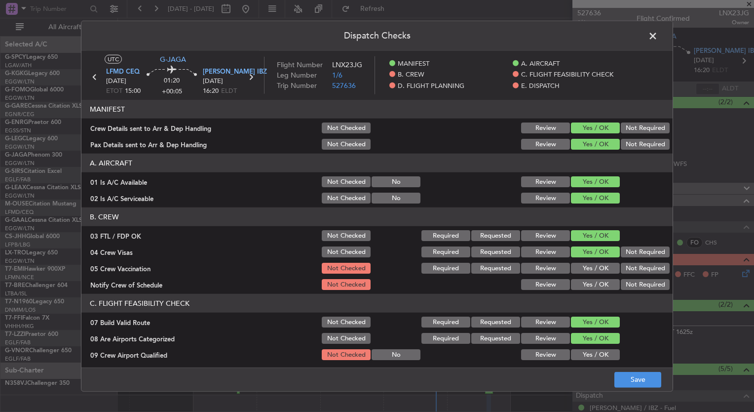
click at [592, 266] on button "Yes / OK" at bounding box center [595, 268] width 49 height 11
click at [594, 278] on div "Yes / OK" at bounding box center [595, 284] width 50 height 14
click at [592, 281] on button "Yes / OK" at bounding box center [595, 284] width 49 height 11
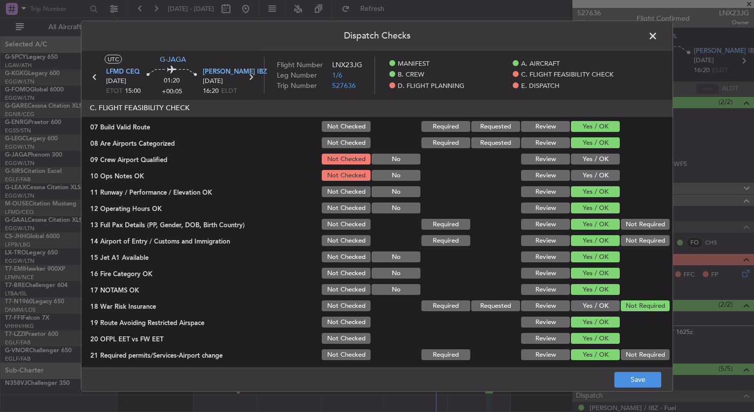
scroll to position [195, 0]
click at [583, 155] on button "Yes / OK" at bounding box center [595, 158] width 49 height 11
click at [588, 171] on button "Yes / OK" at bounding box center [595, 175] width 49 height 11
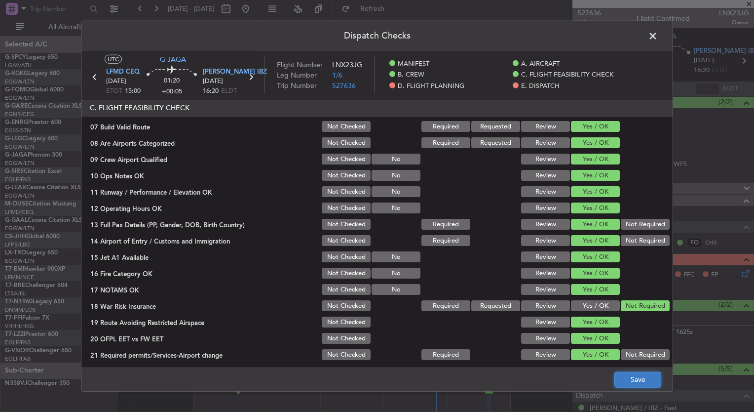
click at [629, 377] on button "Save" at bounding box center [637, 379] width 47 height 16
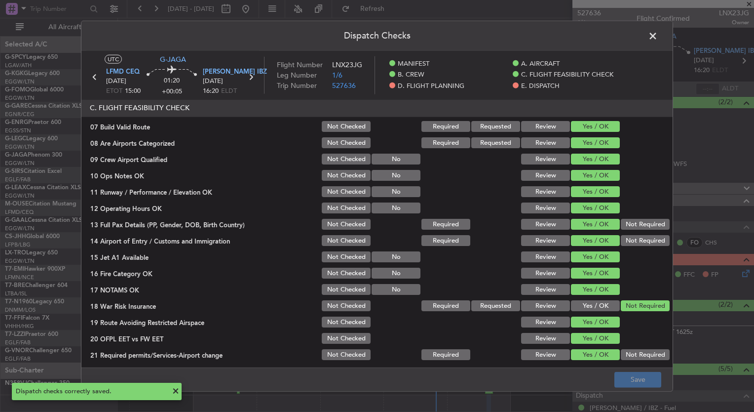
click at [658, 33] on span at bounding box center [658, 39] width 0 height 20
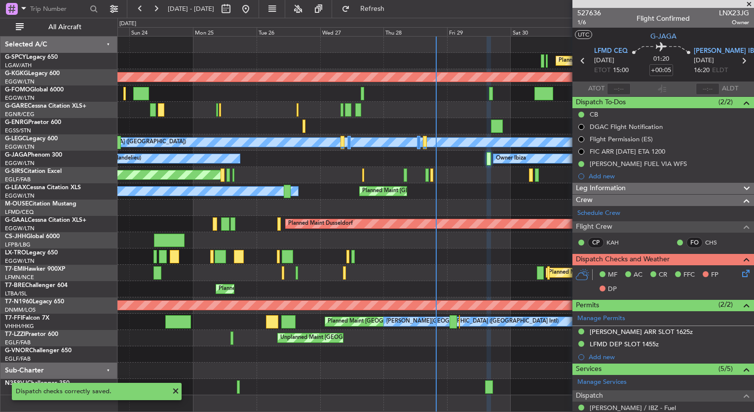
click at [750, 2] on span at bounding box center [749, 4] width 10 height 9
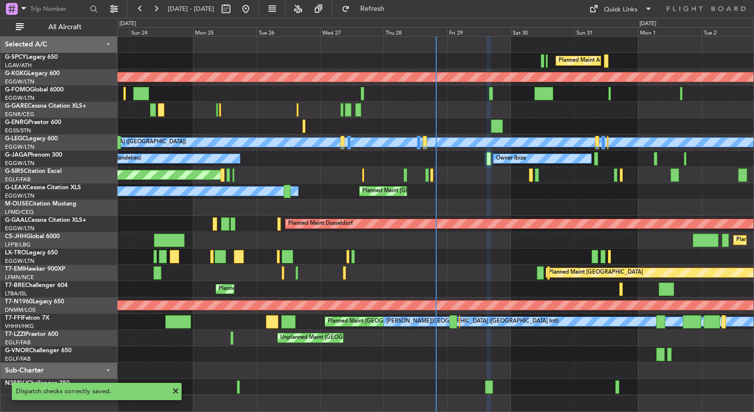
type input "0"
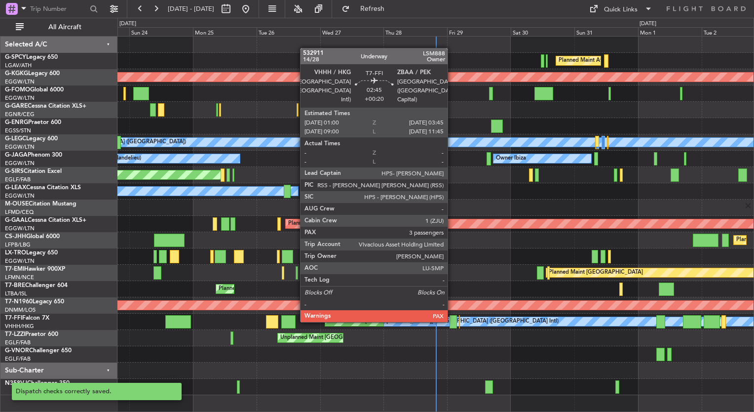
click at [453, 322] on div at bounding box center [453, 321] width 7 height 13
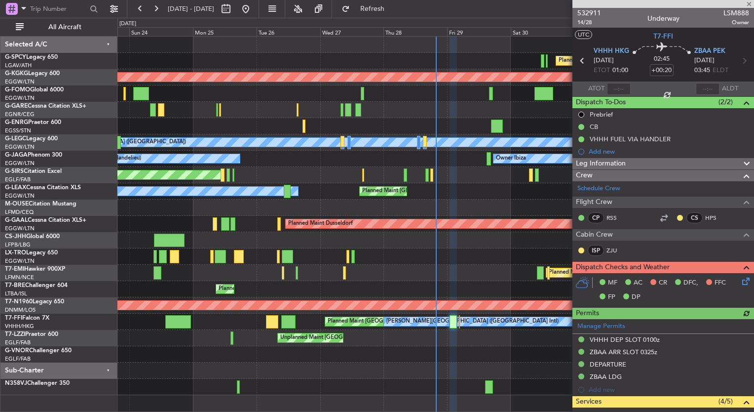
click at [740, 283] on icon at bounding box center [744, 279] width 8 height 8
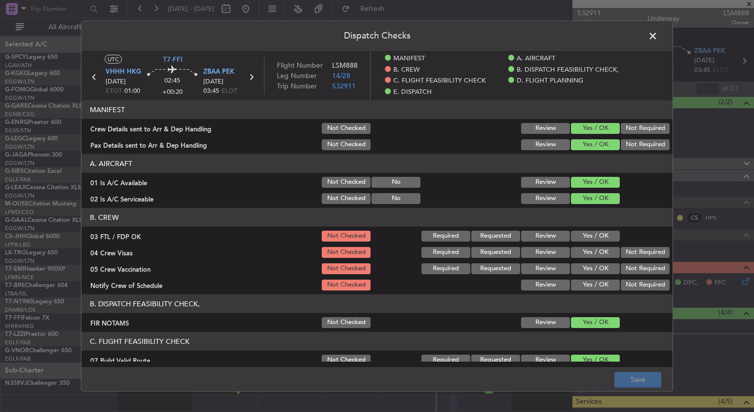
click at [586, 237] on button "Yes / OK" at bounding box center [595, 235] width 49 height 11
click at [590, 251] on button "Yes / OK" at bounding box center [595, 252] width 49 height 11
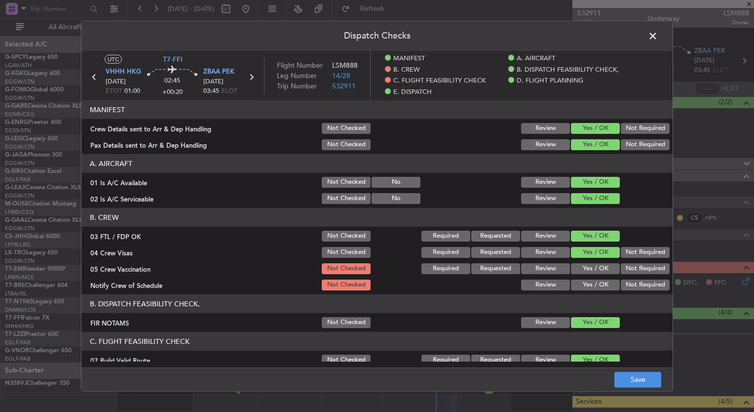
click at [594, 264] on button "Yes / OK" at bounding box center [595, 268] width 49 height 11
click at [594, 283] on button "Yes / OK" at bounding box center [595, 284] width 49 height 11
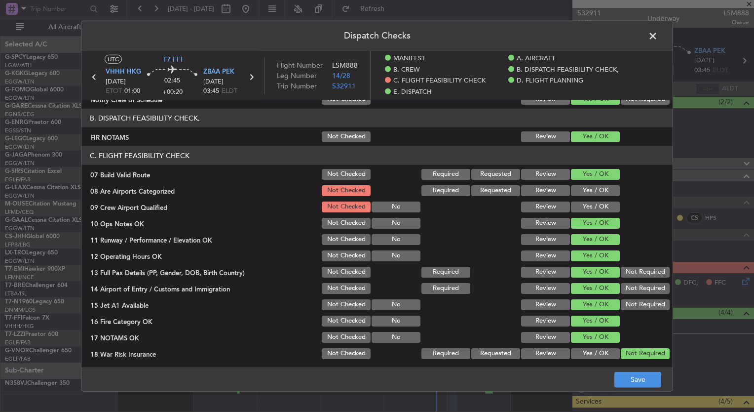
scroll to position [201, 0]
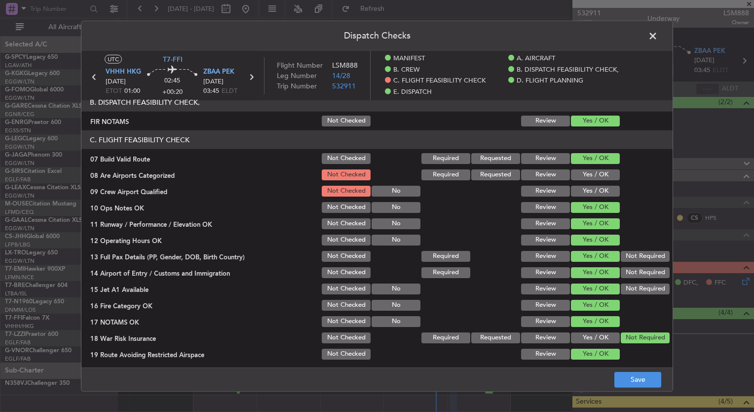
click at [579, 175] on button "Yes / OK" at bounding box center [595, 174] width 49 height 11
click at [582, 189] on button "Yes / OK" at bounding box center [595, 191] width 49 height 11
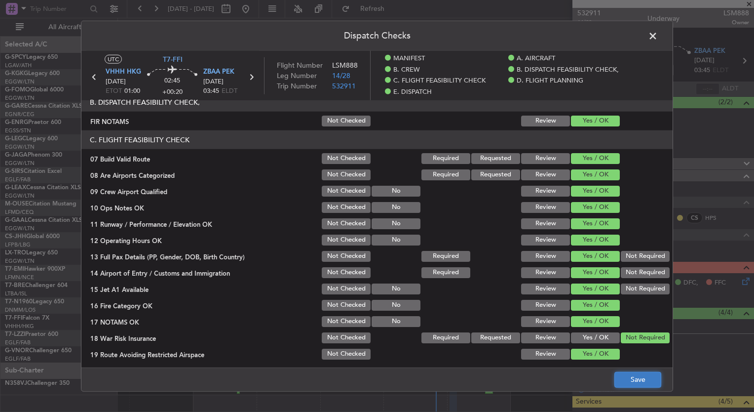
click at [634, 380] on button "Save" at bounding box center [637, 379] width 47 height 16
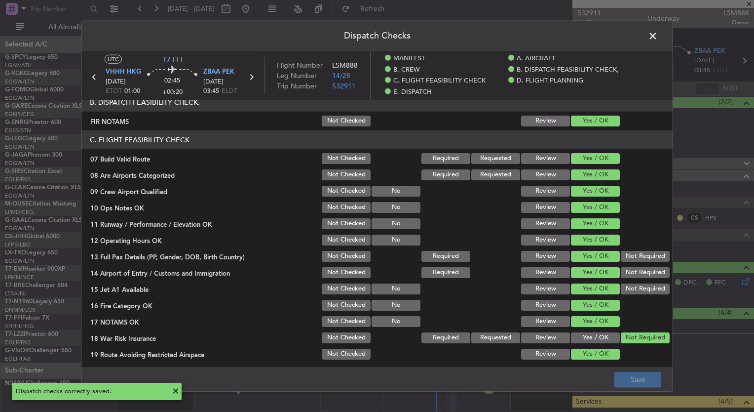
click at [658, 35] on span at bounding box center [658, 39] width 0 height 20
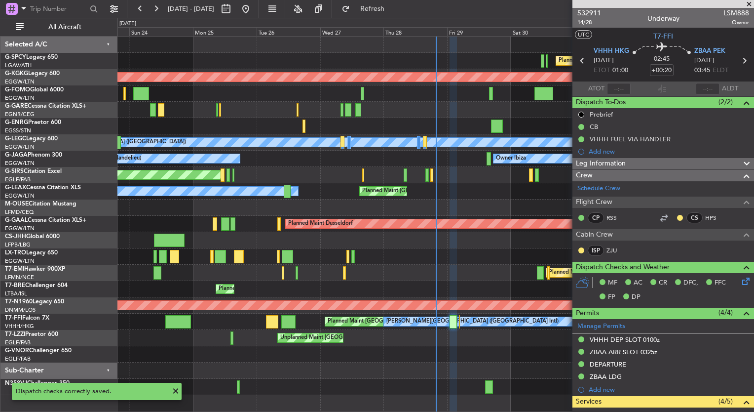
click at [749, 1] on span at bounding box center [749, 4] width 10 height 9
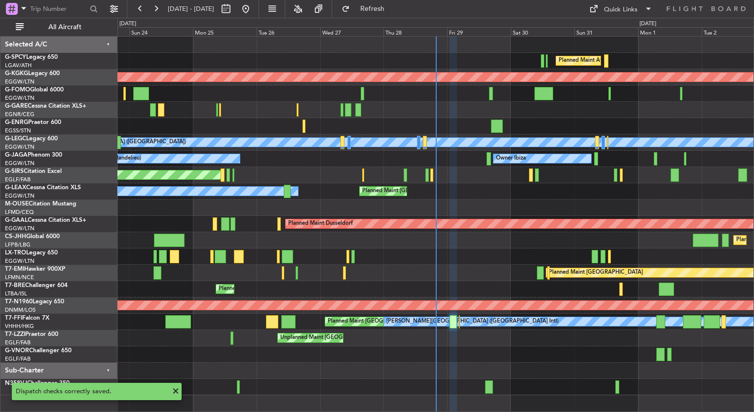
type input "0"
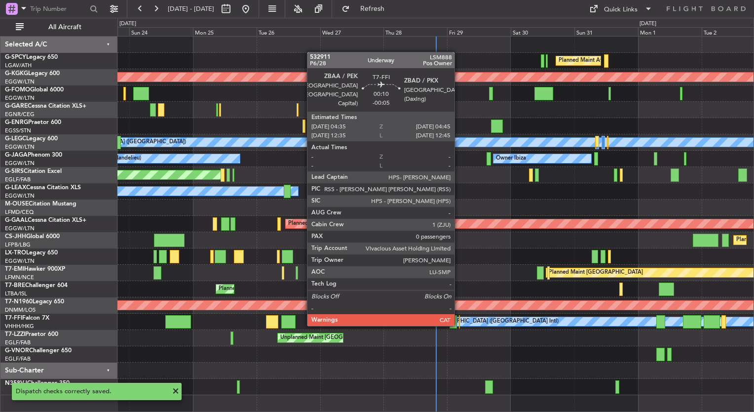
click at [459, 324] on div at bounding box center [459, 321] width 1 height 13
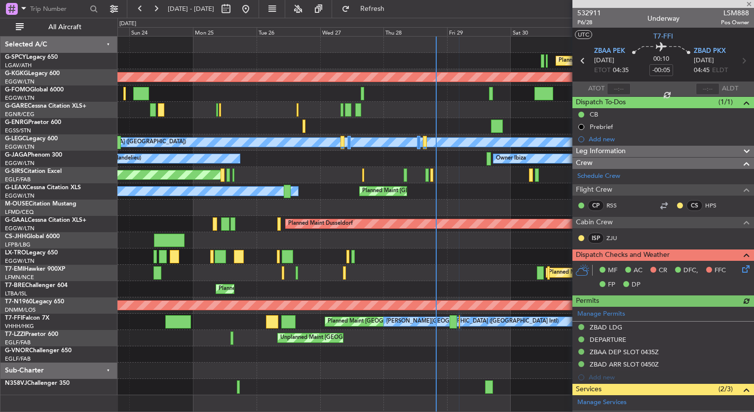
click at [740, 269] on icon at bounding box center [744, 267] width 8 height 8
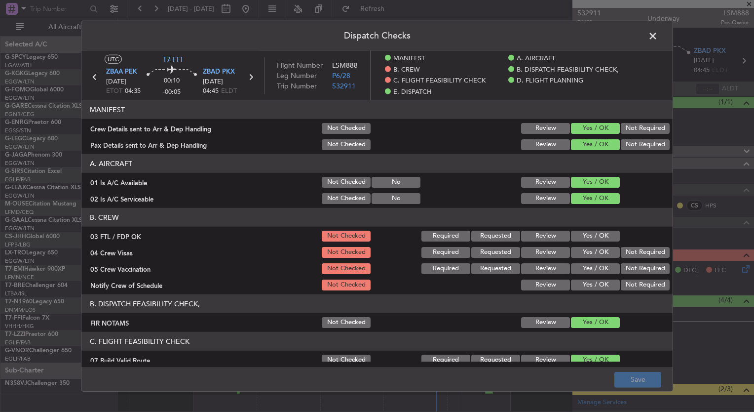
click at [582, 237] on button "Yes / OK" at bounding box center [595, 235] width 49 height 11
click at [578, 250] on button "Yes / OK" at bounding box center [595, 252] width 49 height 11
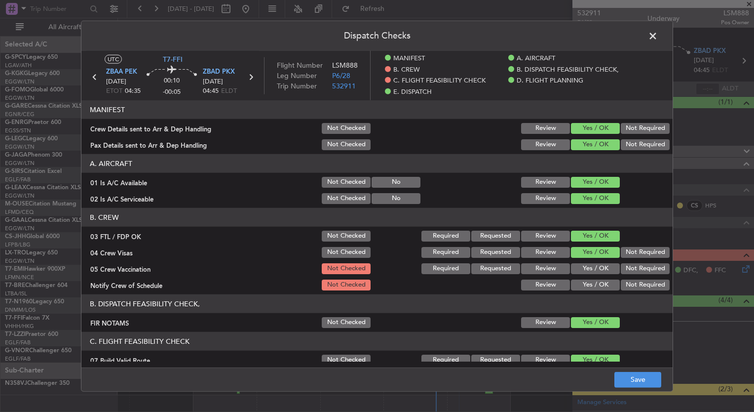
click at [584, 266] on button "Yes / OK" at bounding box center [595, 268] width 49 height 11
click at [589, 284] on button "Yes / OK" at bounding box center [595, 284] width 49 height 11
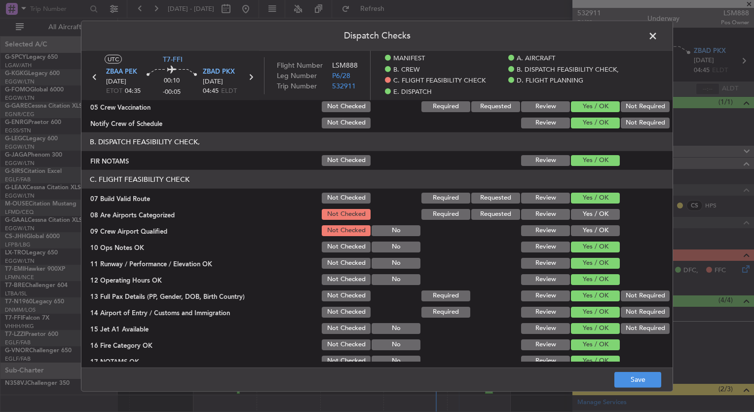
scroll to position [163, 0]
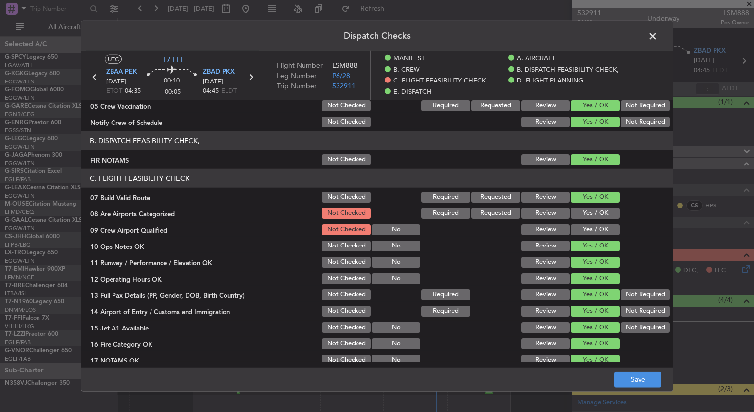
click at [574, 212] on button "Yes / OK" at bounding box center [595, 213] width 49 height 11
click at [585, 226] on button "Yes / OK" at bounding box center [595, 229] width 49 height 11
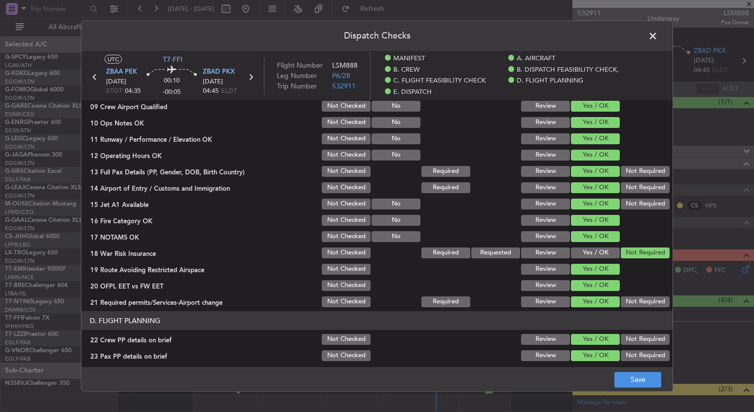
scroll to position [287, 0]
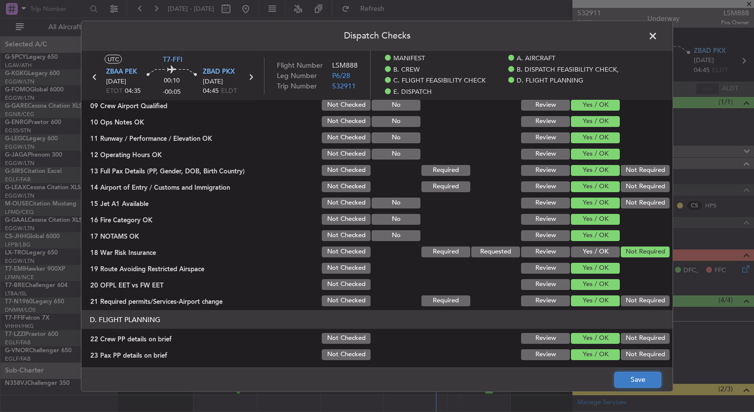
click at [658, 378] on button "Save" at bounding box center [637, 379] width 47 height 16
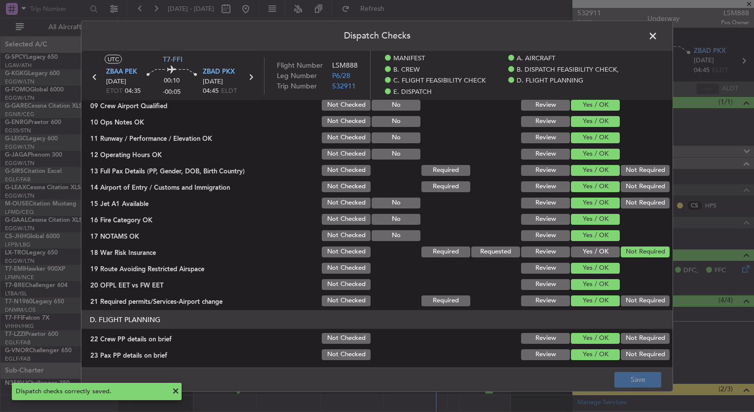
click at [658, 37] on span at bounding box center [658, 39] width 0 height 20
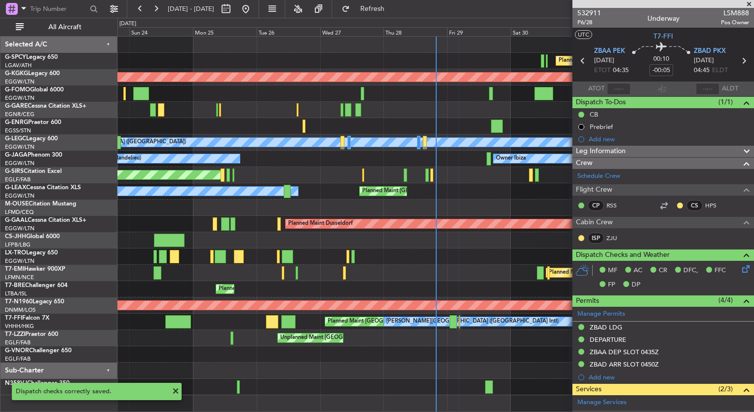
click at [750, 3] on span at bounding box center [749, 4] width 10 height 9
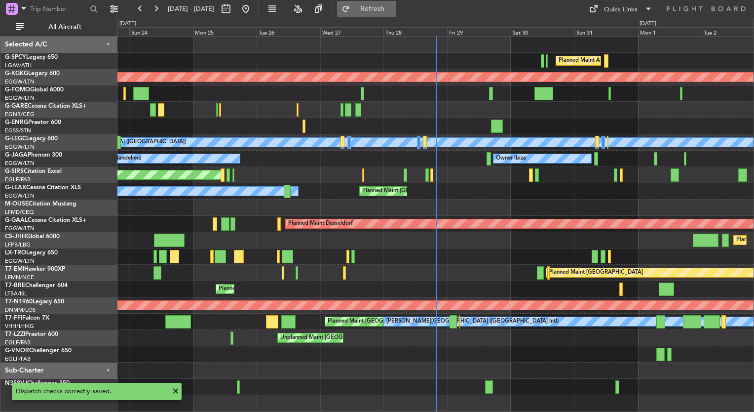
click at [396, 4] on button "Refresh" at bounding box center [366, 9] width 59 height 16
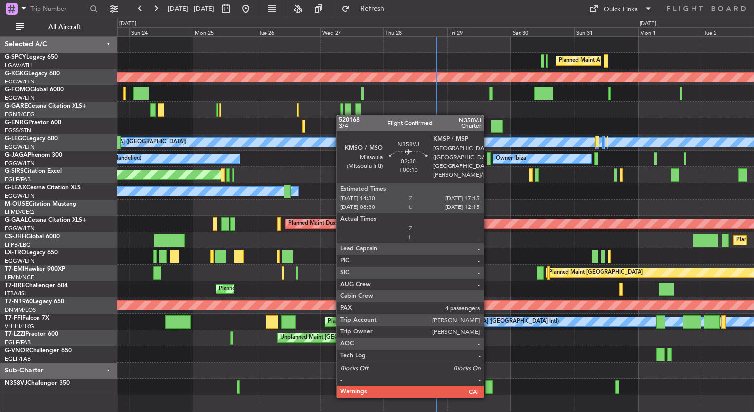
click at [488, 387] on div at bounding box center [488, 386] width 7 height 13
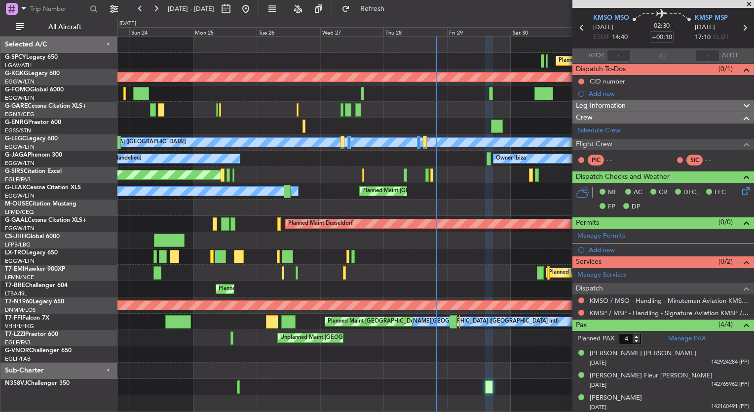
scroll to position [0, 0]
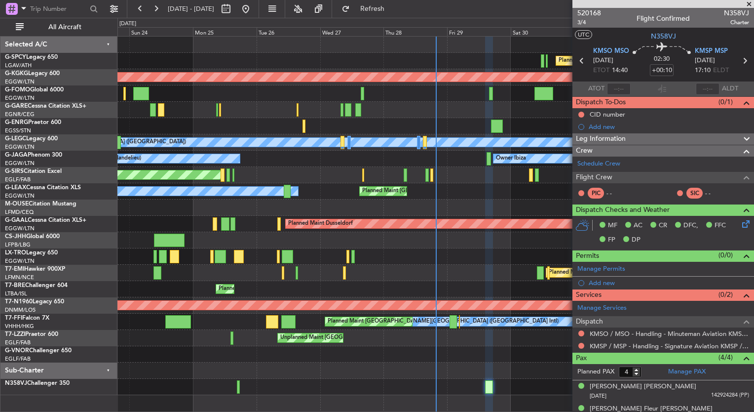
click at [748, 5] on span at bounding box center [749, 4] width 10 height 9
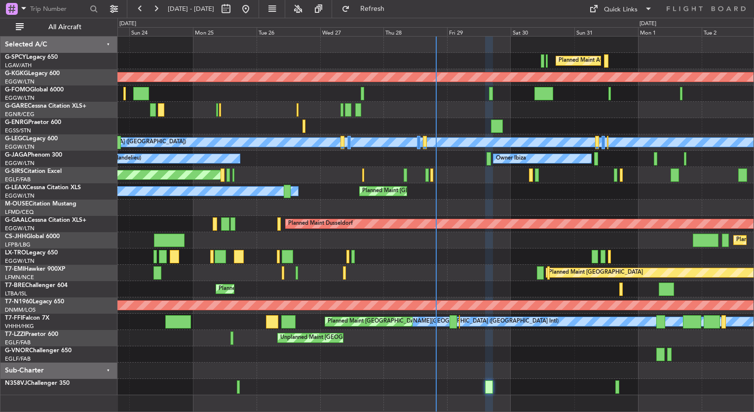
type input "0"
click at [166, 191] on div "Planned Maint Athens (Eleftherios Venizelos Intl) AOG Maint Istanbul (Ataturk) …" at bounding box center [435, 216] width 636 height 358
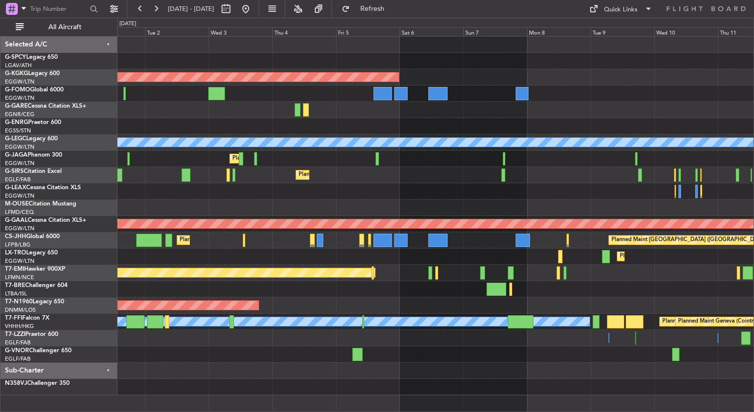
click at [218, 205] on div "Planned Maint Athens ([PERSON_NAME] Intl) AOG Maint [GEOGRAPHIC_DATA] ([GEOGRAP…" at bounding box center [435, 216] width 636 height 358
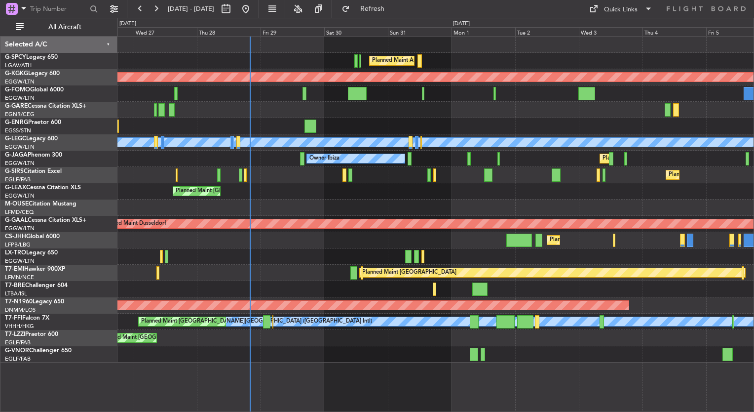
click at [592, 220] on div "Planned Maint Athens ([PERSON_NAME] Intl) AOG Maint [GEOGRAPHIC_DATA] ([GEOGRAP…" at bounding box center [435, 200] width 636 height 326
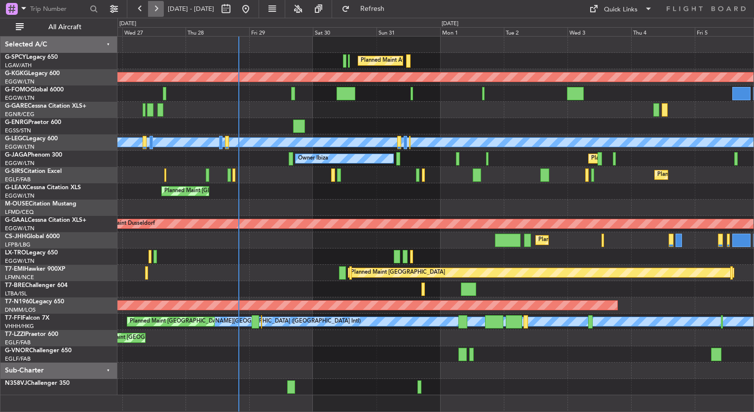
click at [153, 11] on button at bounding box center [156, 9] width 16 height 16
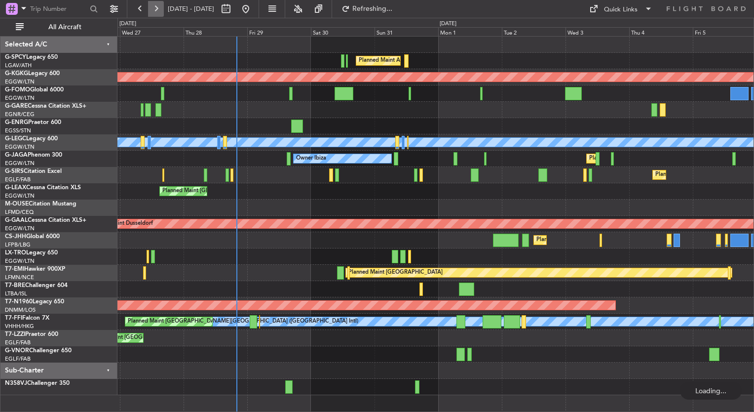
click at [153, 11] on button at bounding box center [156, 9] width 16 height 16
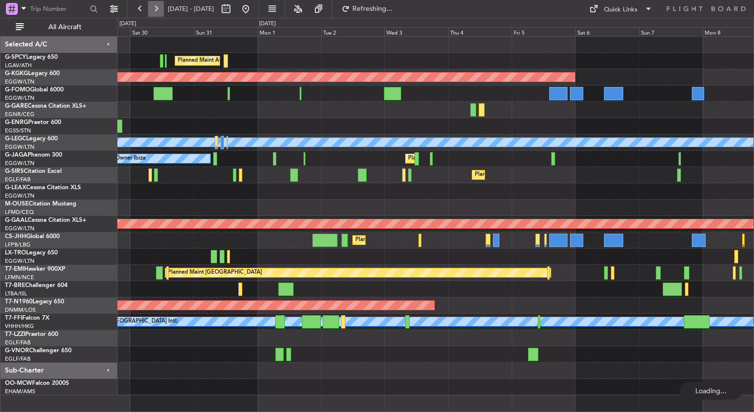
click at [153, 11] on button at bounding box center [156, 9] width 16 height 16
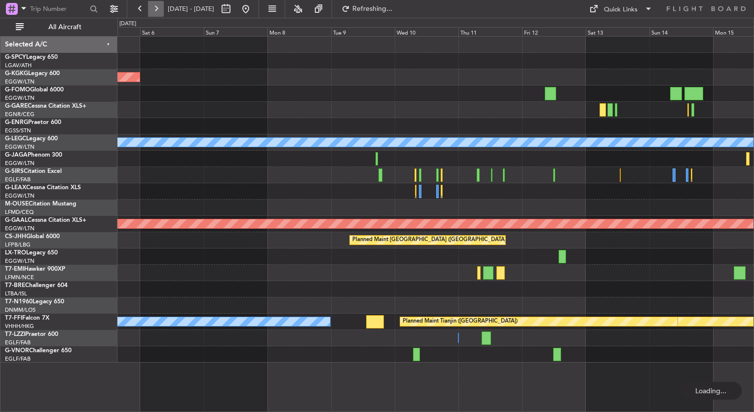
click at [153, 11] on button at bounding box center [156, 9] width 16 height 16
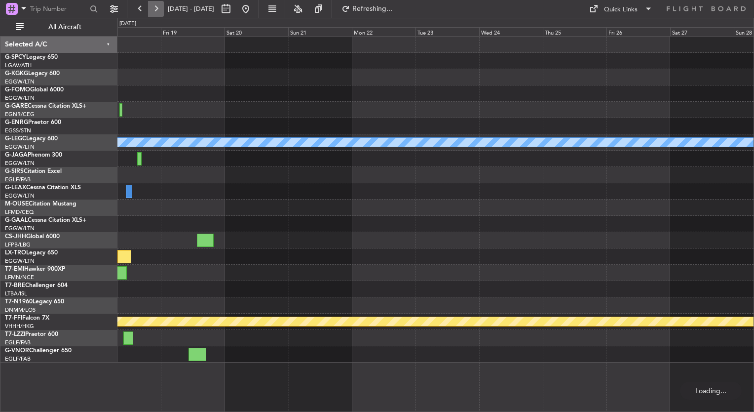
click at [153, 11] on button at bounding box center [156, 9] width 16 height 16
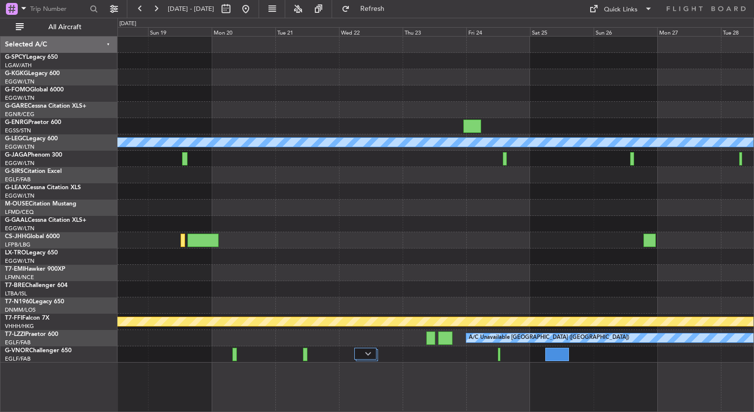
click at [183, 81] on div "A/C Unavailable London (Luton) Planned Maint Geneva (Cointrin) A/C Unavailable …" at bounding box center [435, 200] width 636 height 326
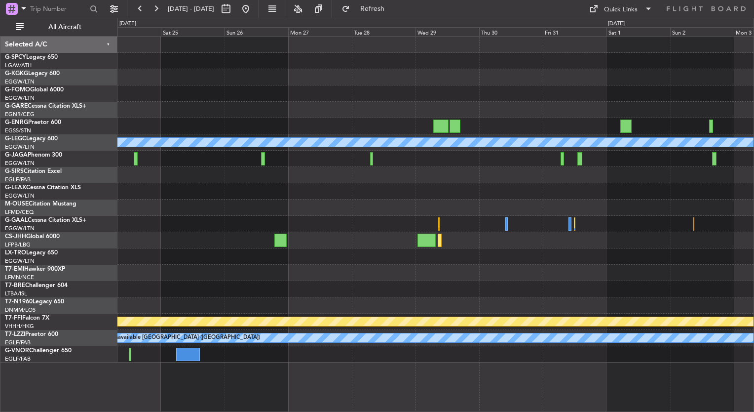
click at [327, 62] on div "A/C Unavailable [GEOGRAPHIC_DATA] ([GEOGRAPHIC_DATA]) Planned Maint [GEOGRAPHIC…" at bounding box center [435, 200] width 636 height 326
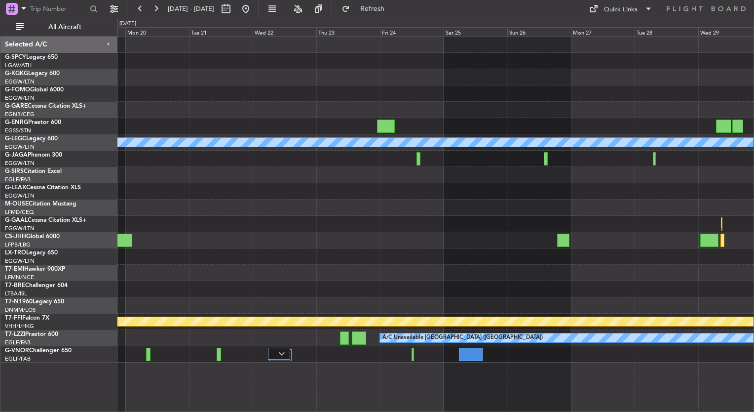
click at [644, 179] on div "A/C Unavailable London (Luton) Planned Maint Geneva (Cointrin) A/C Unavailable …" at bounding box center [435, 200] width 636 height 326
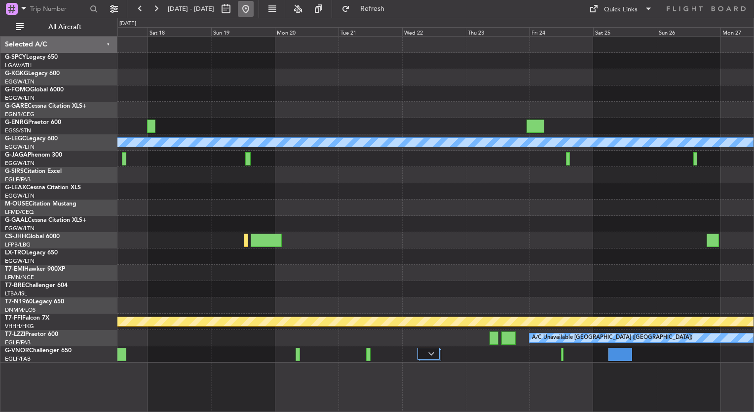
click at [254, 9] on button at bounding box center [246, 9] width 16 height 16
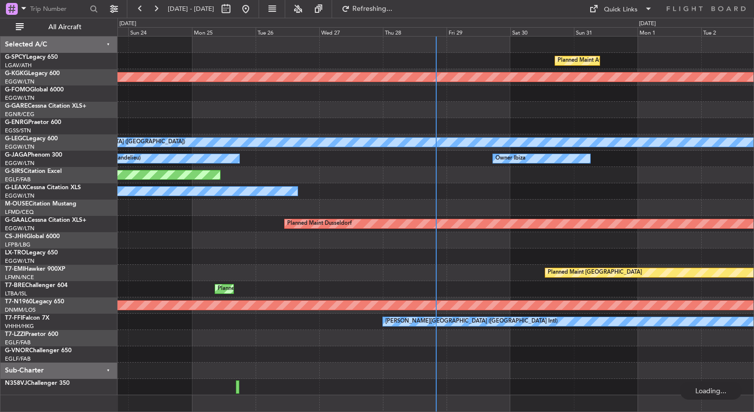
click at [209, 256] on div at bounding box center [435, 256] width 636 height 16
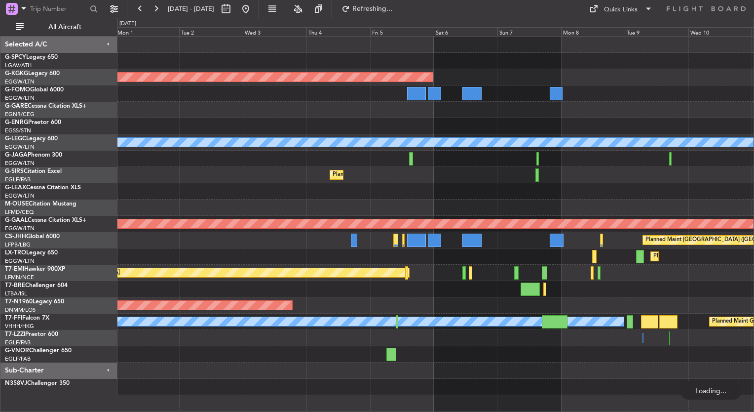
click at [376, 249] on div "Planned Maint Athens (Eleftherios Venizelos Intl) AOG Maint Istanbul (Ataturk) …" at bounding box center [435, 216] width 636 height 358
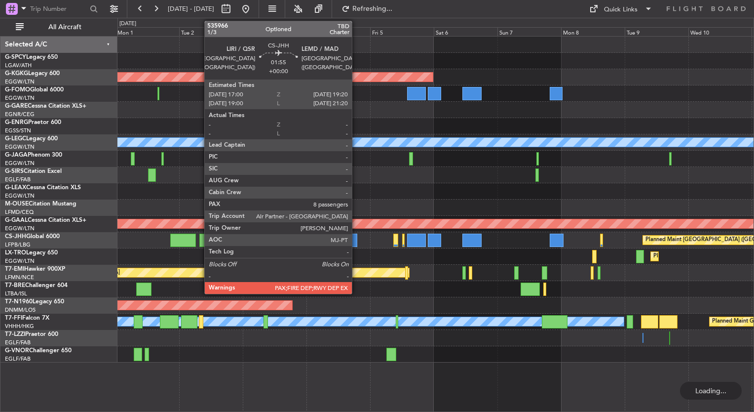
click at [356, 242] on div at bounding box center [354, 239] width 6 height 13
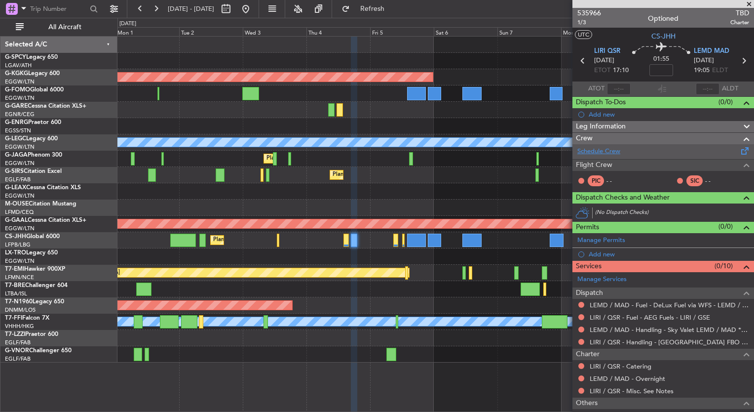
click at [597, 149] on link "Schedule Crew" at bounding box center [598, 152] width 43 height 10
click at [597, 12] on span "535966" at bounding box center [589, 13] width 24 height 10
click at [599, 150] on link "Schedule Crew" at bounding box center [598, 152] width 43 height 10
click at [592, 13] on span "535966" at bounding box center [589, 13] width 24 height 10
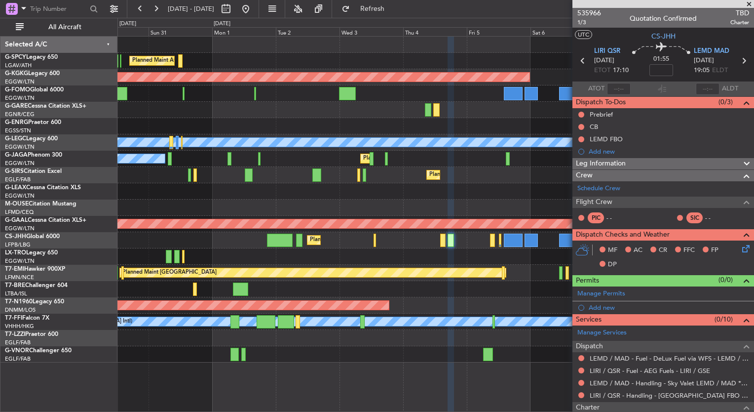
click at [532, 261] on div "Planned Maint Dusseldorf" at bounding box center [435, 256] width 636 height 16
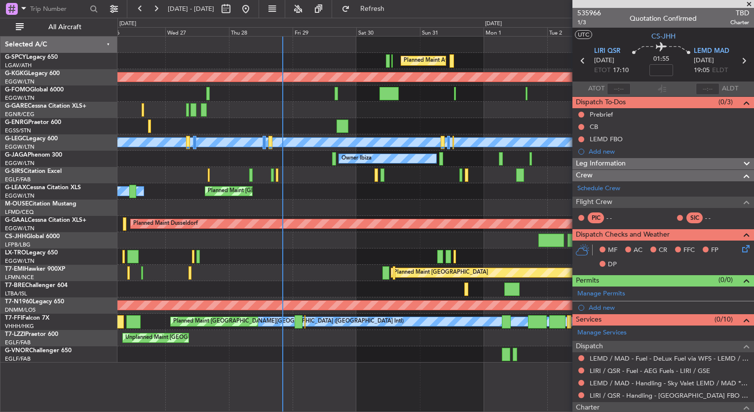
click at [463, 247] on div "Planned Maint [GEOGRAPHIC_DATA] ([GEOGRAPHIC_DATA])" at bounding box center [435, 240] width 636 height 16
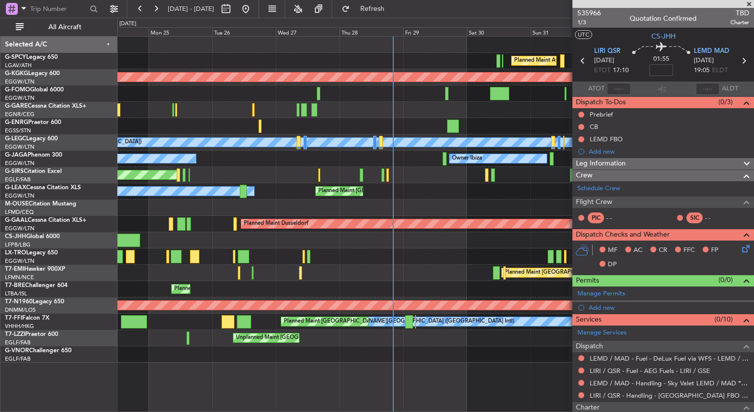
click at [395, 244] on div "Planned Maint London (Luton) Planned Maint London (Luton)" at bounding box center [435, 240] width 636 height 16
click at [385, 245] on div "Planned Maint Athens (Eleftherios Venizelos Intl) AOG Maint Istanbul (Ataturk) …" at bounding box center [435, 200] width 636 height 326
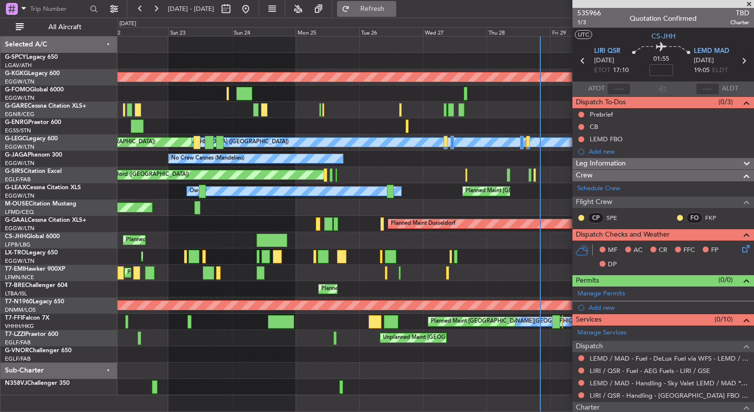
click at [393, 11] on span "Refresh" at bounding box center [372, 8] width 41 height 7
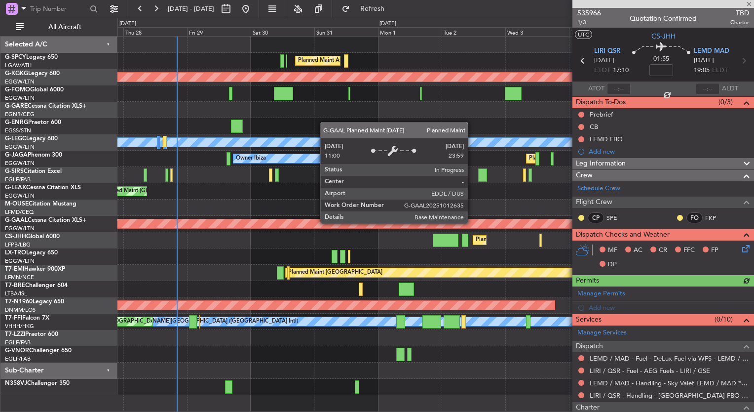
click at [313, 219] on div "Planned Maint Dusseldorf" at bounding box center [707, 223] width 1364 height 9
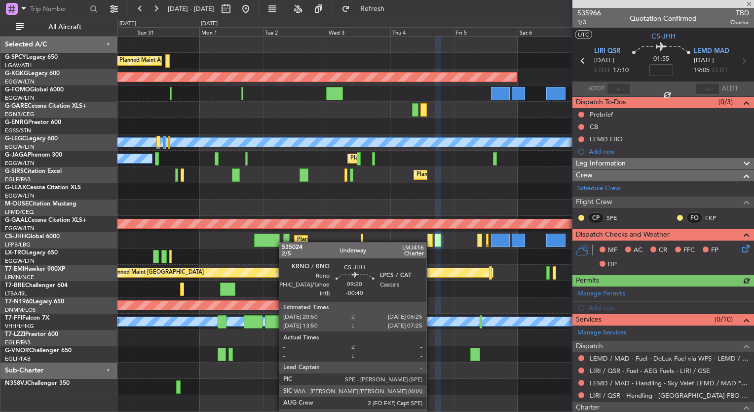
click at [284, 242] on div "Planned Maint Athens (Eleftherios Venizelos Intl) AOG Maint Istanbul (Ataturk) …" at bounding box center [435, 216] width 636 height 358
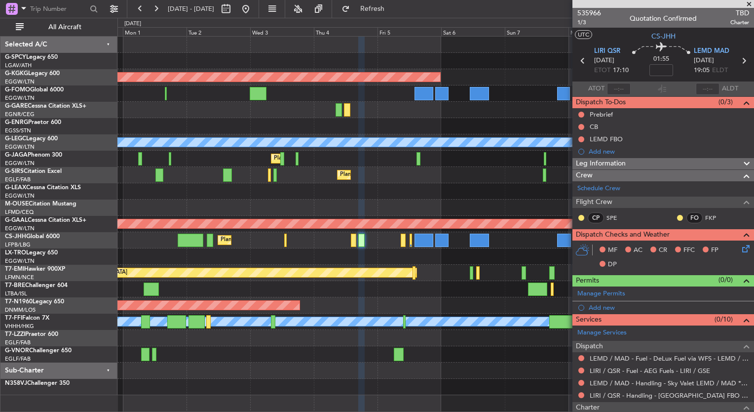
click at [310, 239] on div "Planned Maint Athens ([PERSON_NAME] Intl) AOG Maint [GEOGRAPHIC_DATA] ([GEOGRAP…" at bounding box center [435, 216] width 636 height 358
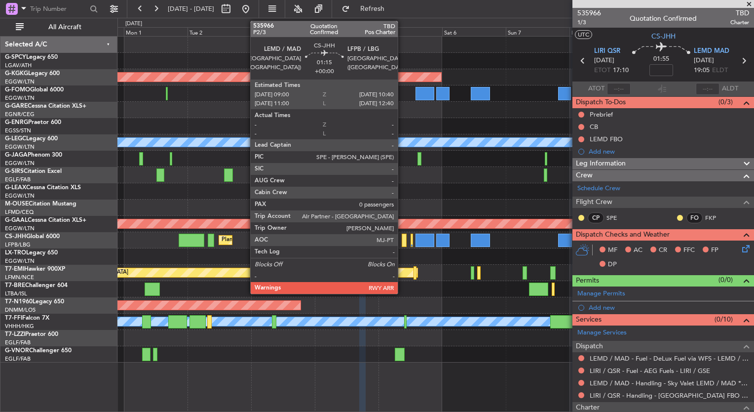
click at [402, 245] on div at bounding box center [404, 239] width 4 height 13
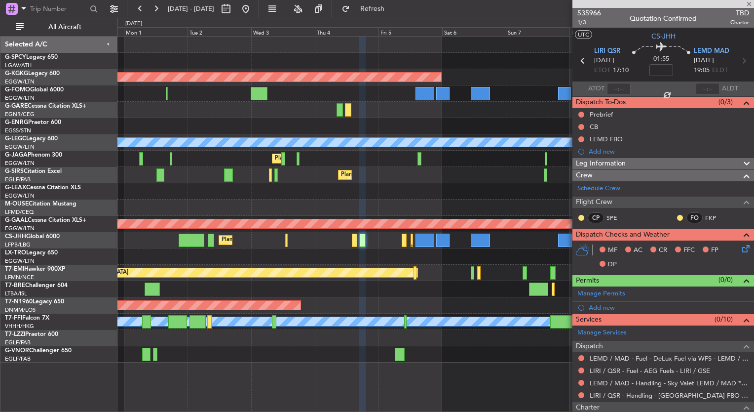
type input "0"
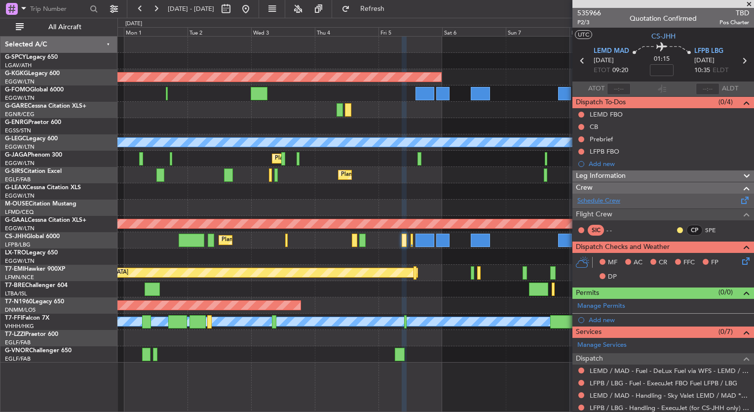
click at [601, 203] on link "Schedule Crew" at bounding box center [598, 201] width 43 height 10
click at [591, 15] on span "535966" at bounding box center [589, 13] width 24 height 10
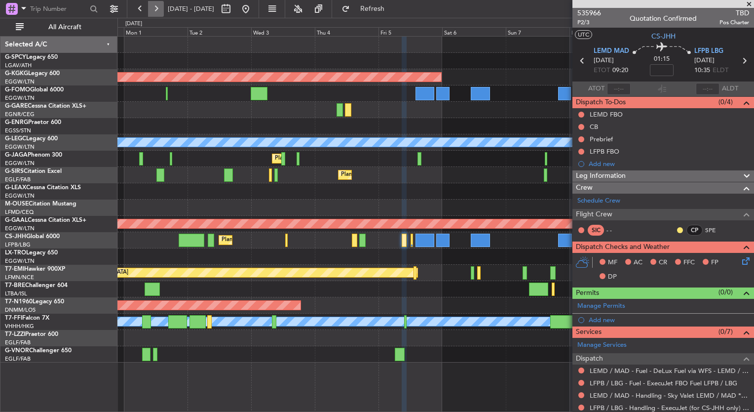
click at [158, 7] on button at bounding box center [156, 9] width 16 height 16
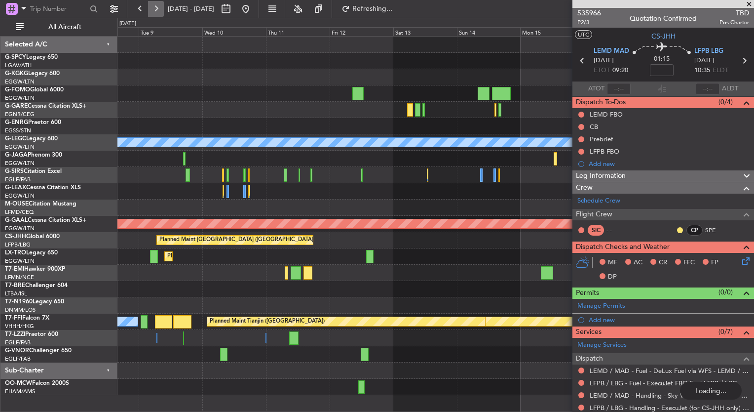
click at [158, 7] on button at bounding box center [156, 9] width 16 height 16
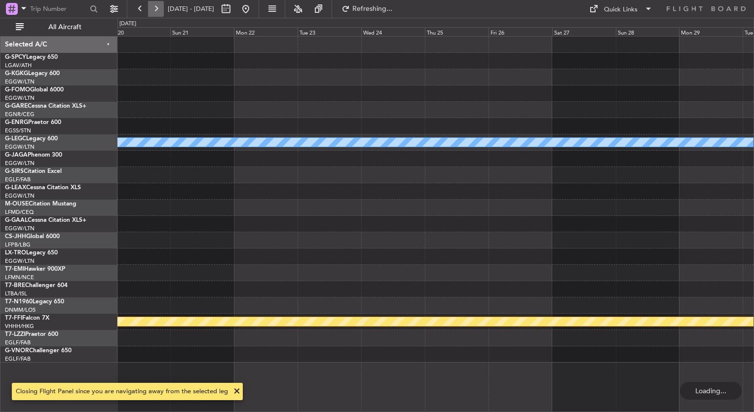
click at [158, 7] on button at bounding box center [156, 9] width 16 height 16
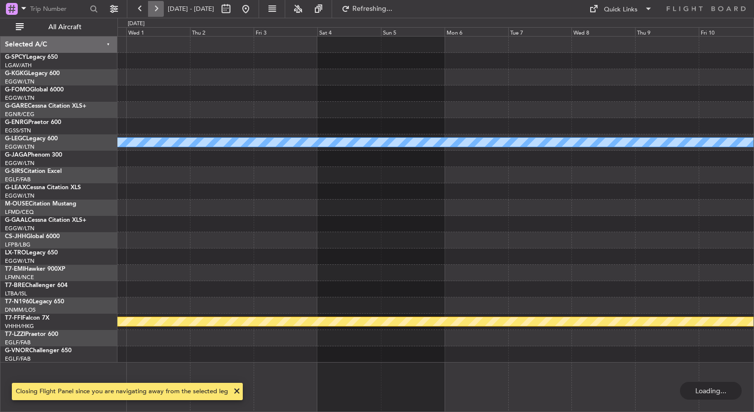
click at [158, 7] on button at bounding box center [156, 9] width 16 height 16
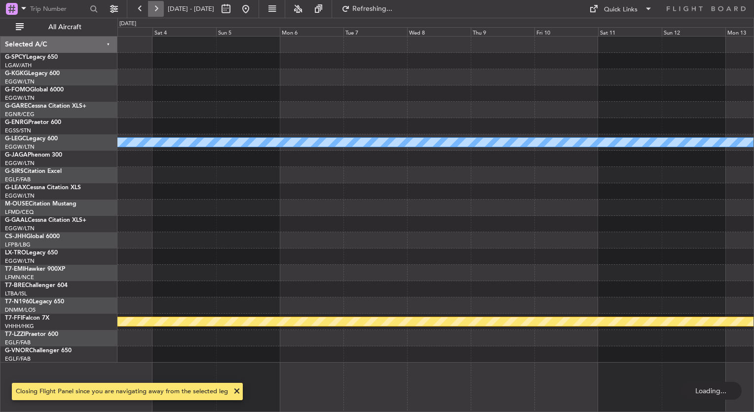
click at [158, 7] on button at bounding box center [156, 9] width 16 height 16
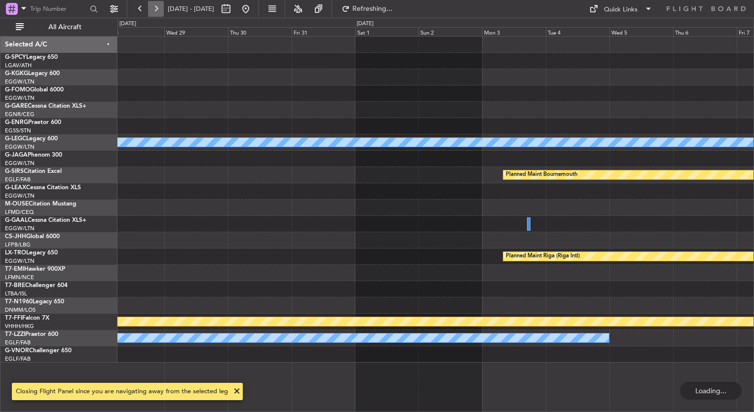
click at [158, 7] on button at bounding box center [156, 9] width 16 height 16
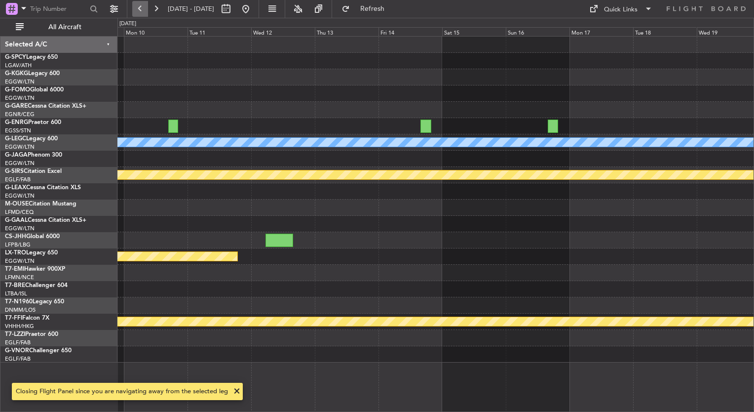
click at [140, 7] on button at bounding box center [140, 9] width 16 height 16
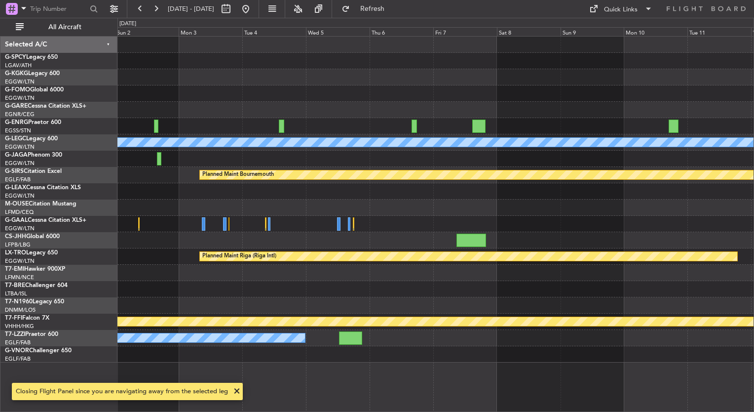
click at [402, 96] on div "A/C Unavailable [GEOGRAPHIC_DATA] ([GEOGRAPHIC_DATA]) Planned Maint [GEOGRAPHIC…" at bounding box center [435, 200] width 636 height 326
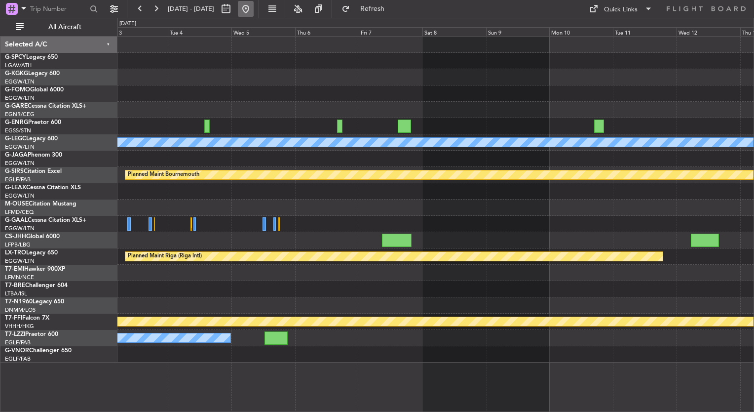
click at [254, 7] on button at bounding box center [246, 9] width 16 height 16
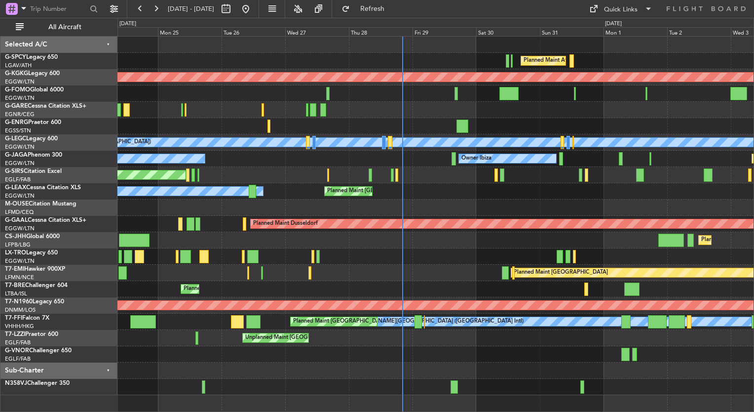
click at [277, 243] on div "Planned Maint Athens (Eleftherios Venizelos Intl) AOG Maint Istanbul (Ataturk) …" at bounding box center [435, 216] width 636 height 358
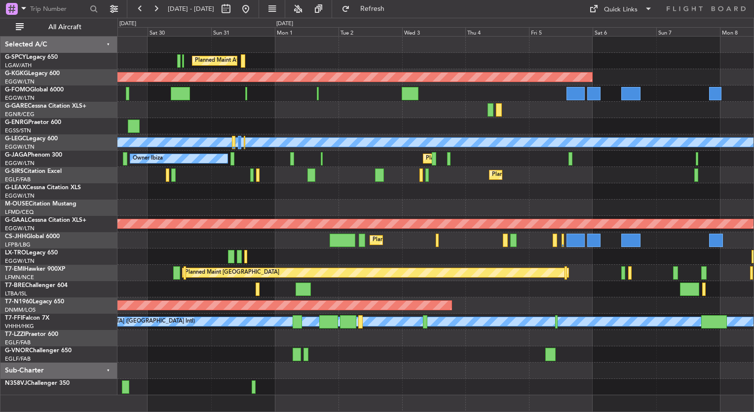
click at [384, 231] on div "Planned Maint Athens (Eleftherios Venizelos Intl) AOG Maint Istanbul (Ataturk) …" at bounding box center [435, 216] width 636 height 358
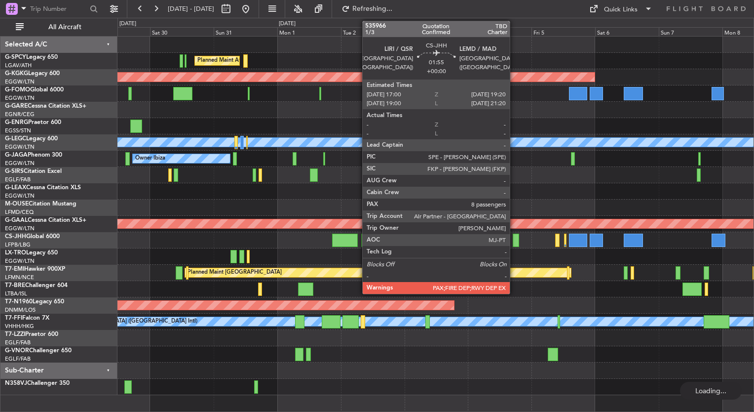
click at [514, 242] on div at bounding box center [516, 239] width 6 height 13
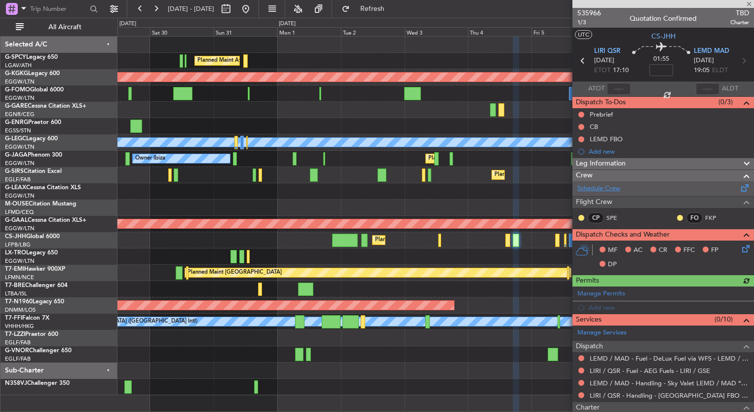
click at [598, 187] on link "Schedule Crew" at bounding box center [598, 189] width 43 height 10
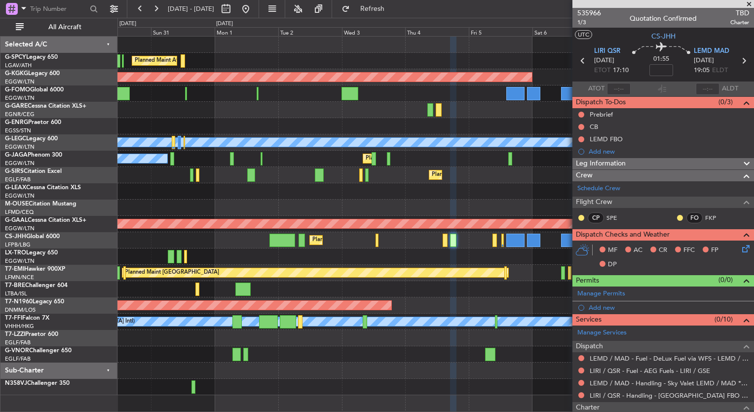
click at [476, 258] on div "Planned Maint Dusseldorf" at bounding box center [435, 256] width 636 height 16
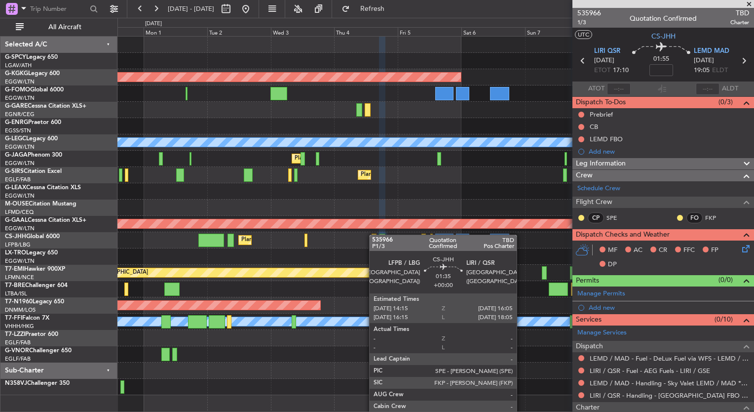
click at [373, 233] on div "Planned Maint Athens ([PERSON_NAME] Intl) AOG Maint [GEOGRAPHIC_DATA] ([GEOGRAP…" at bounding box center [435, 216] width 636 height 358
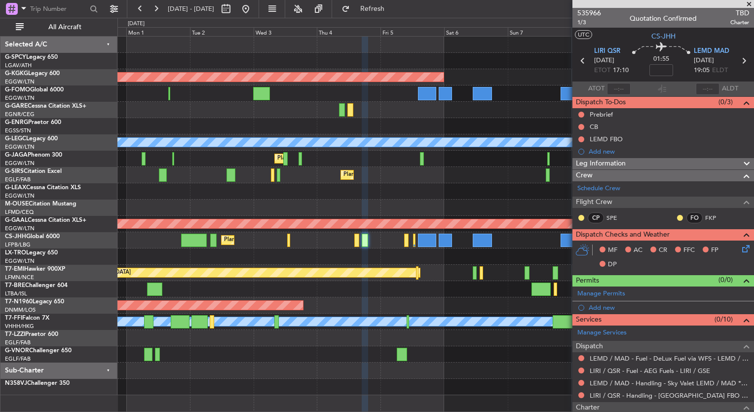
click at [389, 246] on div "Planned Maint Athens (Eleftherios Venizelos Intl) AOG Maint Istanbul (Ataturk) …" at bounding box center [435, 216] width 636 height 358
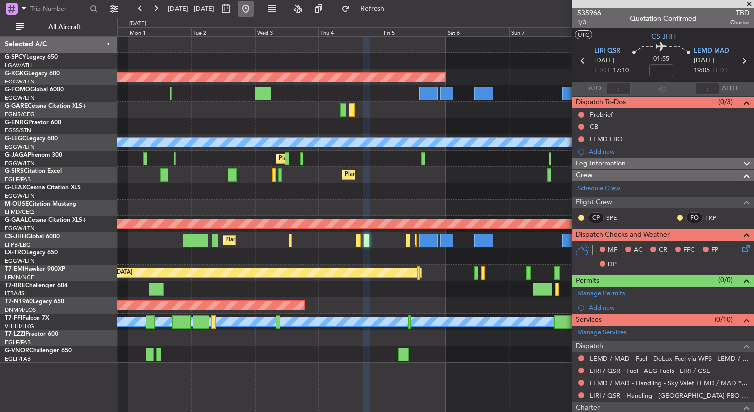
click at [254, 11] on button at bounding box center [246, 9] width 16 height 16
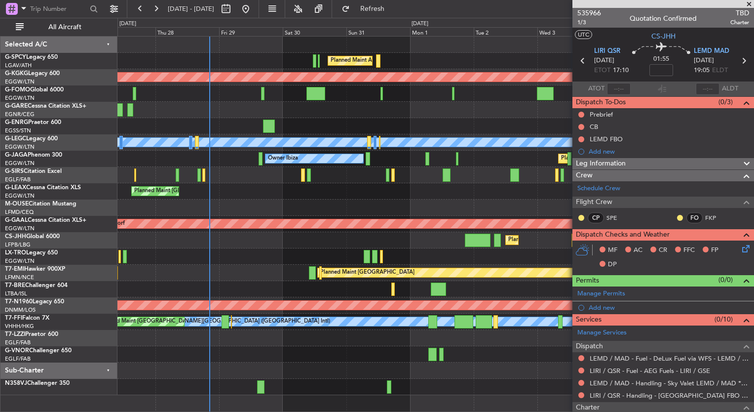
click at [400, 202] on div at bounding box center [435, 207] width 636 height 16
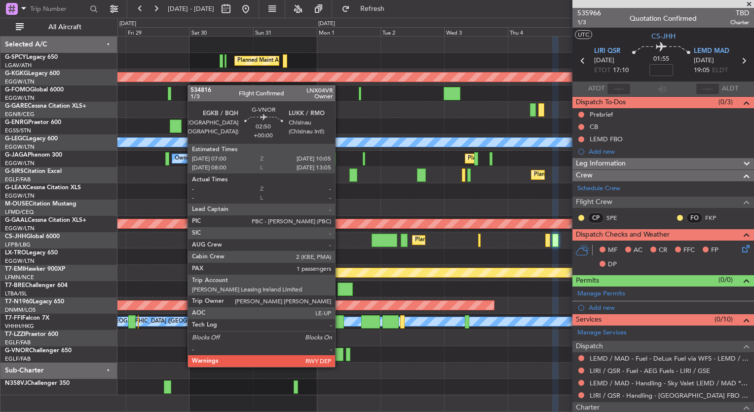
click at [340, 357] on div at bounding box center [339, 353] width 8 height 13
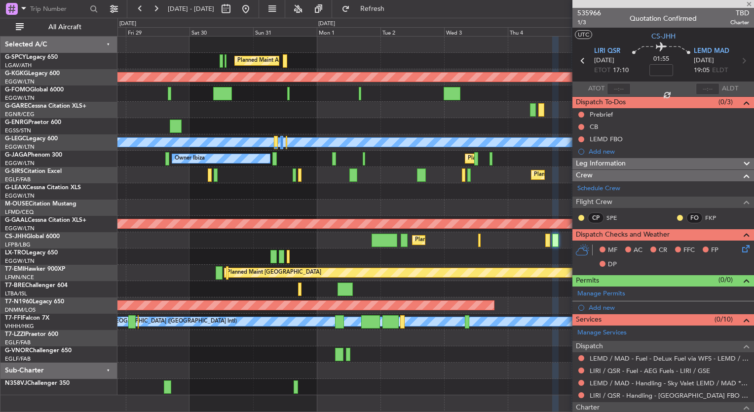
type input "1"
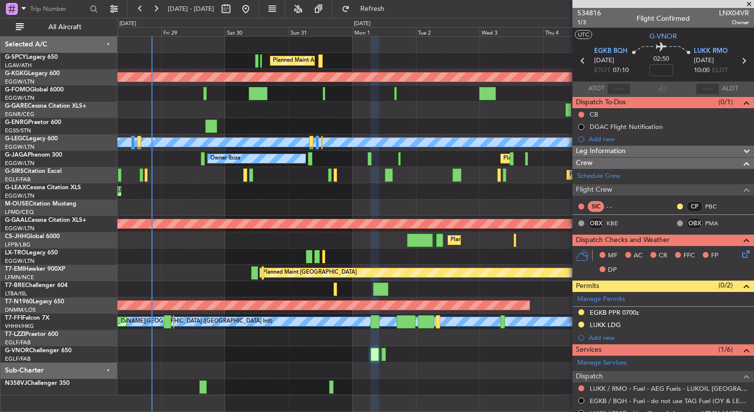
click at [340, 359] on div at bounding box center [435, 354] width 636 height 16
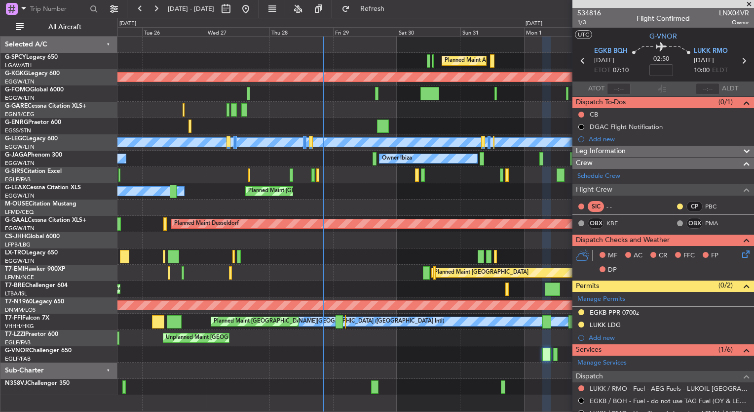
click at [407, 362] on div "Planned Maint Athens (Eleftherios Venizelos Intl) AOG Maint Istanbul (Ataturk) …" at bounding box center [435, 216] width 636 height 358
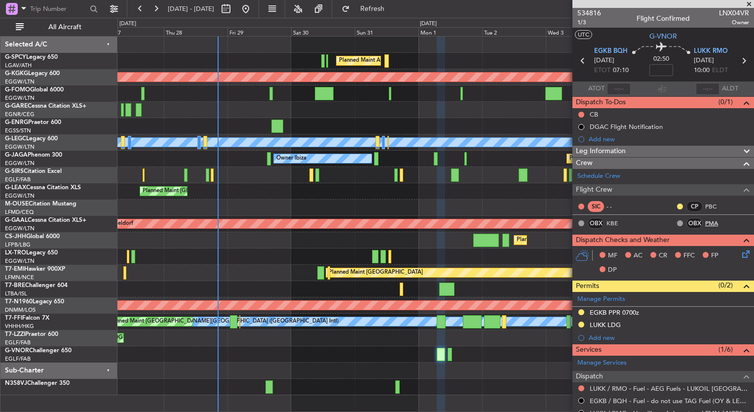
click at [705, 220] on link "PMA" at bounding box center [716, 223] width 22 height 9
click at [156, 12] on button at bounding box center [156, 9] width 16 height 16
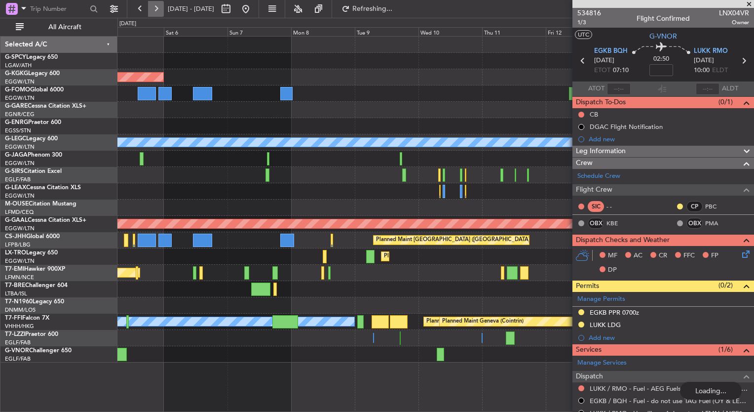
click at [156, 12] on button at bounding box center [156, 9] width 16 height 16
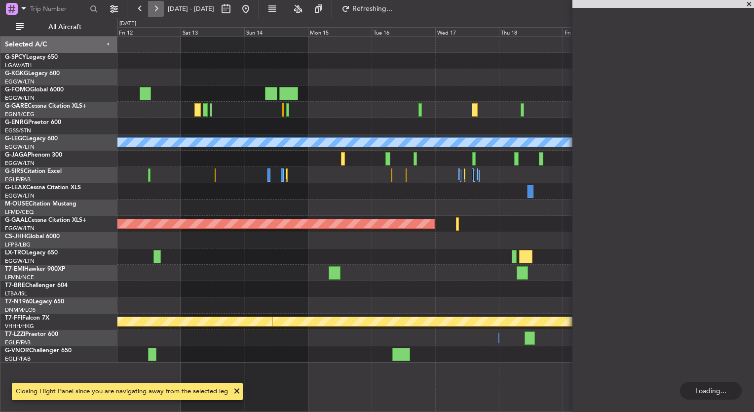
click at [156, 12] on button at bounding box center [156, 9] width 16 height 16
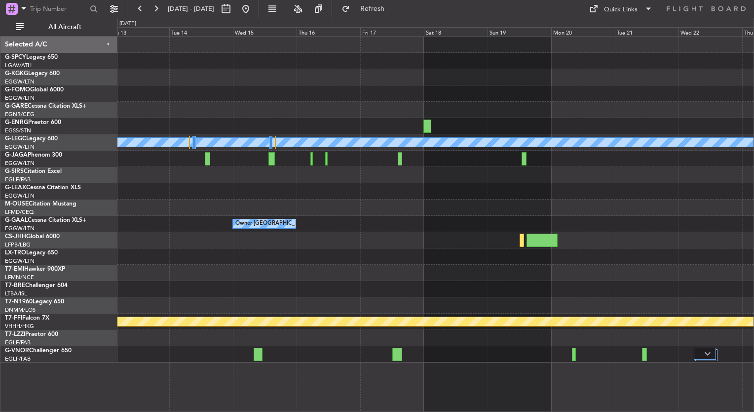
click at [703, 90] on div at bounding box center [435, 93] width 636 height 16
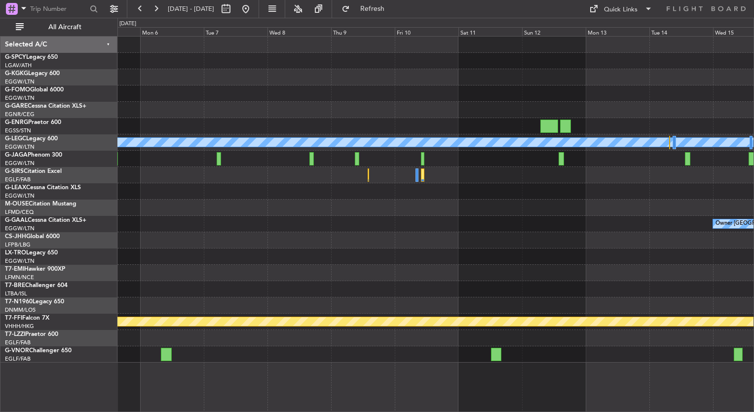
click at [754, 112] on html "13 Oct 2025 - 23 Oct 2025 Refresh Quick Links All Aircraft A/C Unavailable Lond…" at bounding box center [377, 206] width 754 height 412
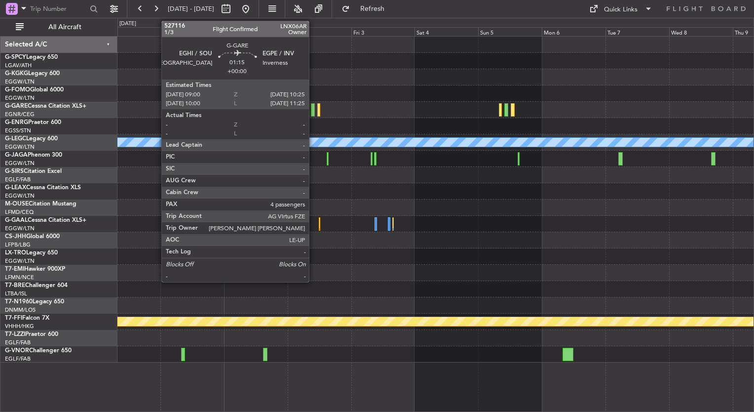
click at [754, 150] on html "13 Oct 2025 - 23 Oct 2025 Refresh Quick Links All Aircraft A/C Unavailable Lond…" at bounding box center [377, 206] width 754 height 412
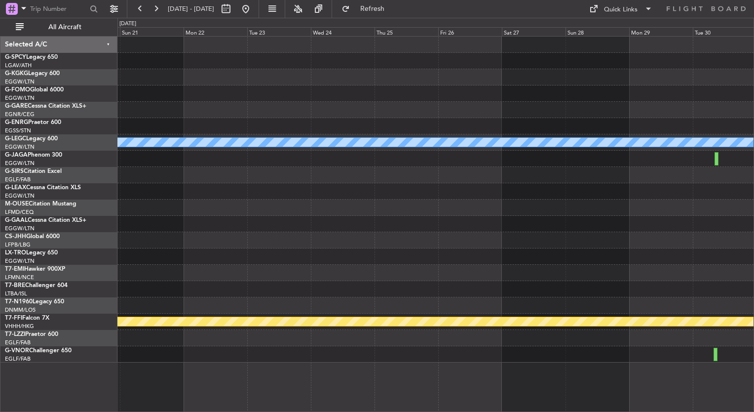
click at [725, 214] on div "A/C Unavailable London (Luton) Planned Maint Geneva (Cointrin)" at bounding box center [435, 200] width 636 height 326
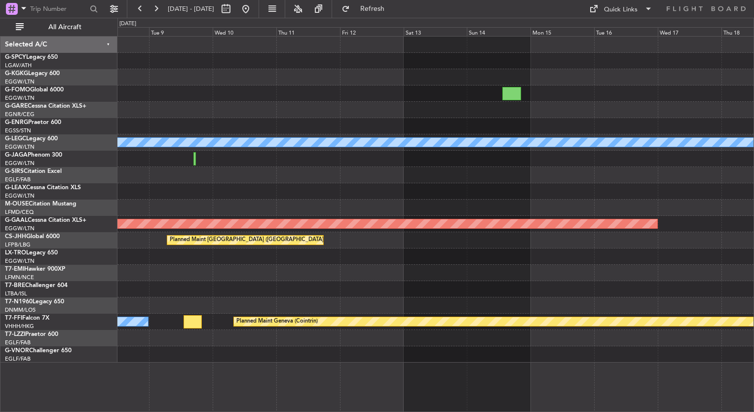
click at [716, 219] on div "A/C Unavailable London (Luton) Planned Maint Dusseldorf Planned Maint Paris (Le…" at bounding box center [435, 200] width 636 height 326
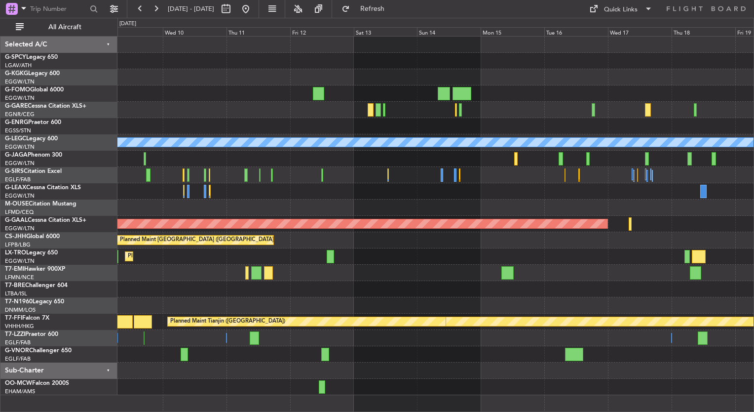
click at [344, 333] on div "Owner Owner Owner" at bounding box center [435, 338] width 636 height 16
click at [254, 6] on button at bounding box center [246, 9] width 16 height 16
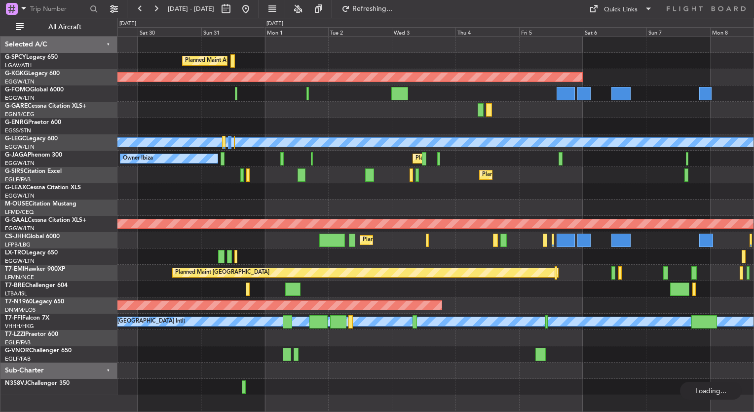
click at [98, 128] on div "Planned Maint Athens (Eleftherios Venizelos Intl) AOG Maint Istanbul (Ataturk) …" at bounding box center [377, 215] width 754 height 394
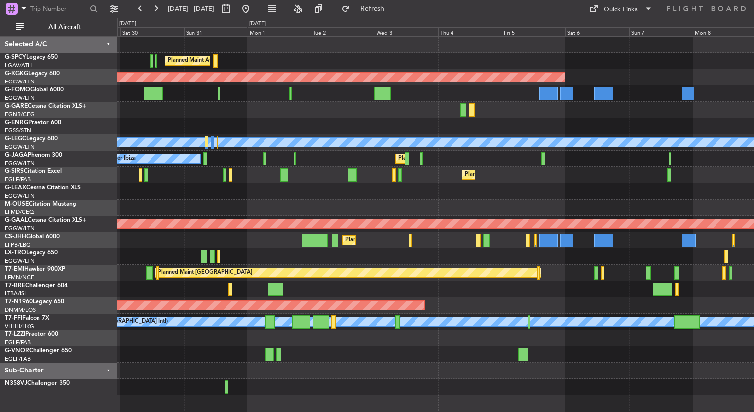
click at [316, 201] on div at bounding box center [435, 207] width 636 height 16
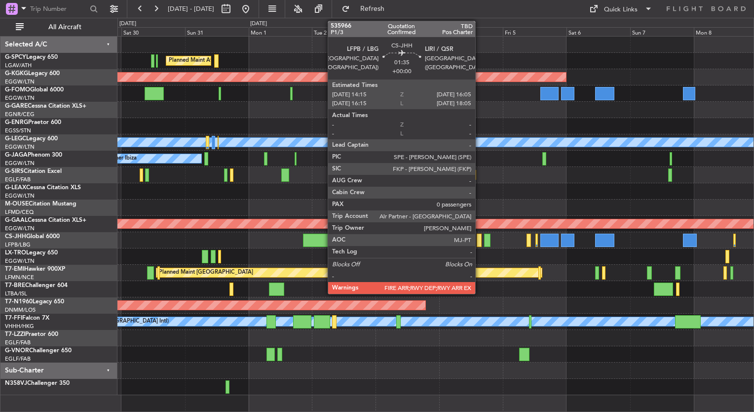
click at [480, 240] on div at bounding box center [479, 239] width 5 height 13
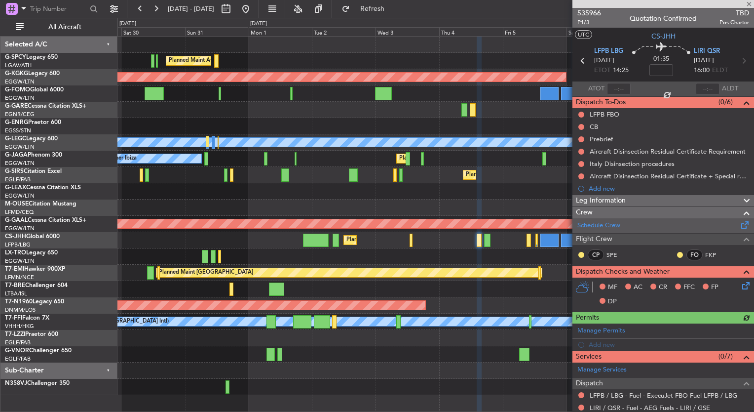
click at [603, 225] on link "Schedule Crew" at bounding box center [598, 226] width 43 height 10
click at [593, 15] on span "535966" at bounding box center [589, 13] width 24 height 10
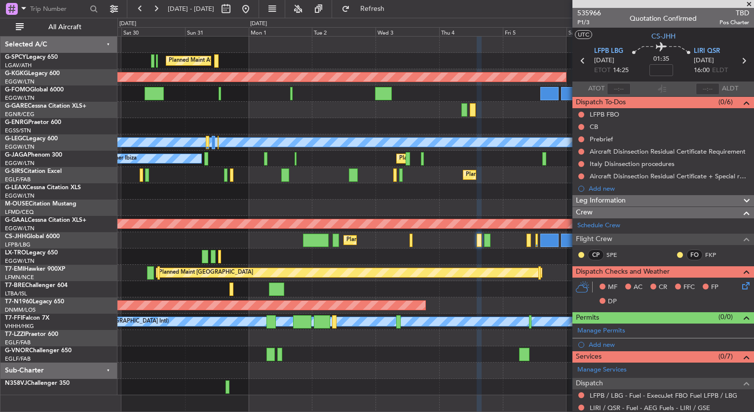
click at [748, 4] on span at bounding box center [749, 4] width 10 height 9
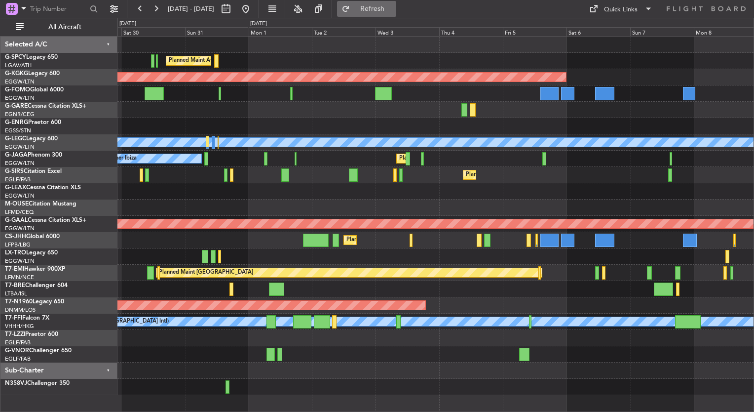
click at [390, 12] on button "Refresh" at bounding box center [366, 9] width 59 height 16
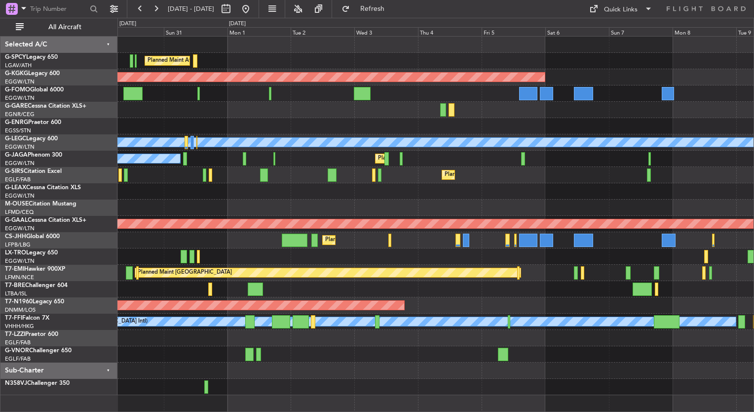
click at [251, 232] on div "Planned Maint Athens (Eleftherios Venizelos Intl) AOG Maint Istanbul (Ataturk) …" at bounding box center [435, 216] width 636 height 358
click at [146, 5] on button at bounding box center [140, 9] width 16 height 16
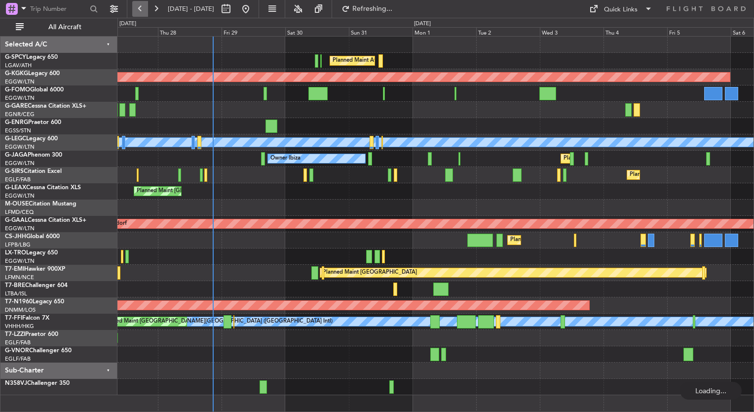
click at [146, 5] on button at bounding box center [140, 9] width 16 height 16
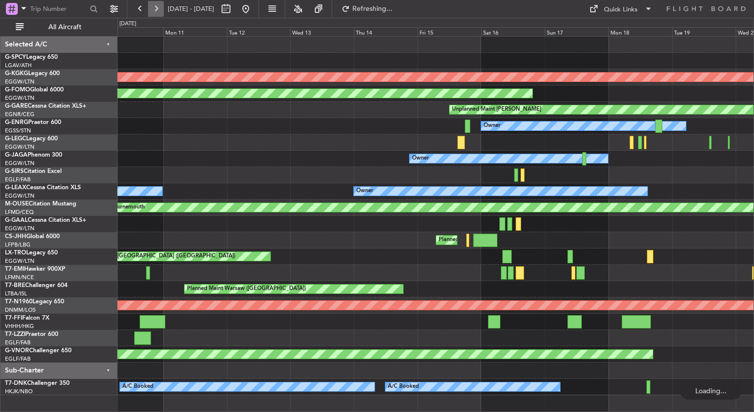
click at [154, 10] on button at bounding box center [156, 9] width 16 height 16
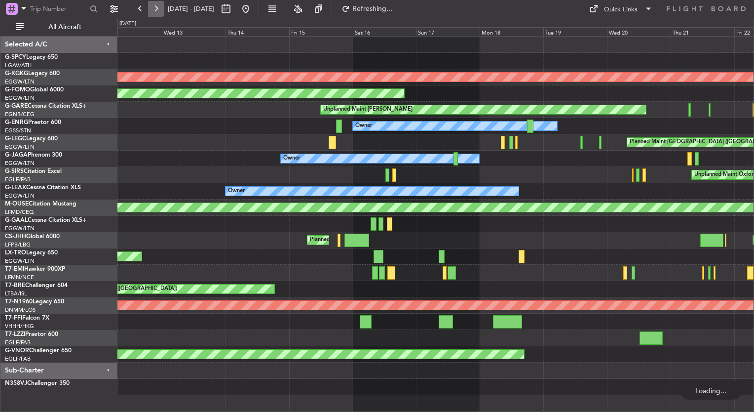
click at [154, 10] on button at bounding box center [156, 9] width 16 height 16
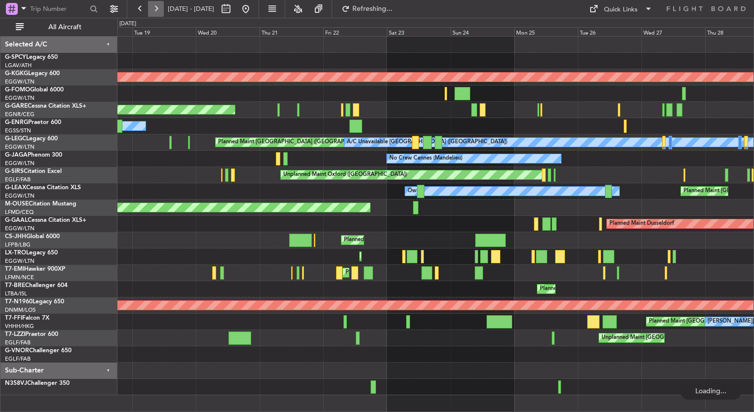
click at [154, 10] on button at bounding box center [156, 9] width 16 height 16
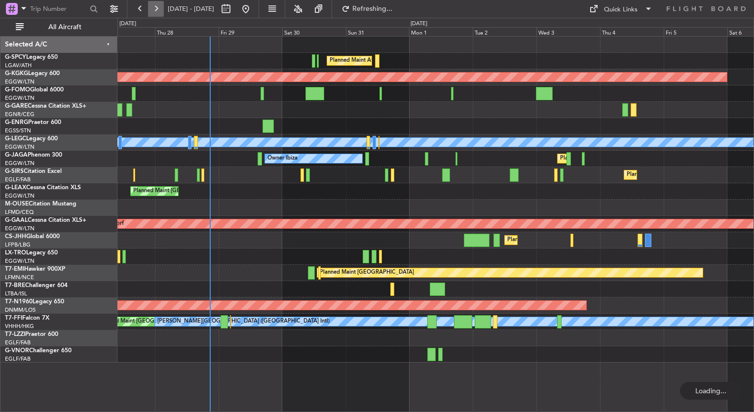
click at [154, 10] on button at bounding box center [156, 9] width 16 height 16
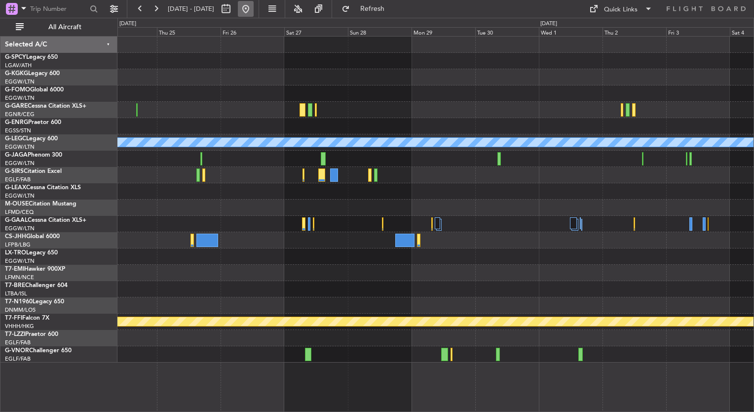
click at [254, 10] on button at bounding box center [246, 9] width 16 height 16
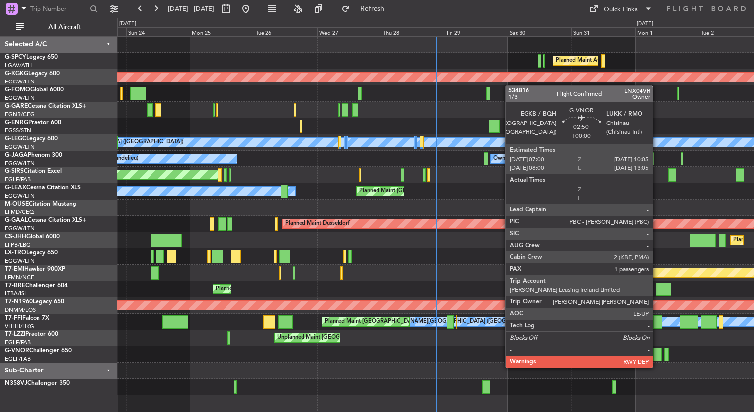
click at [657, 357] on div at bounding box center [657, 353] width 8 height 13
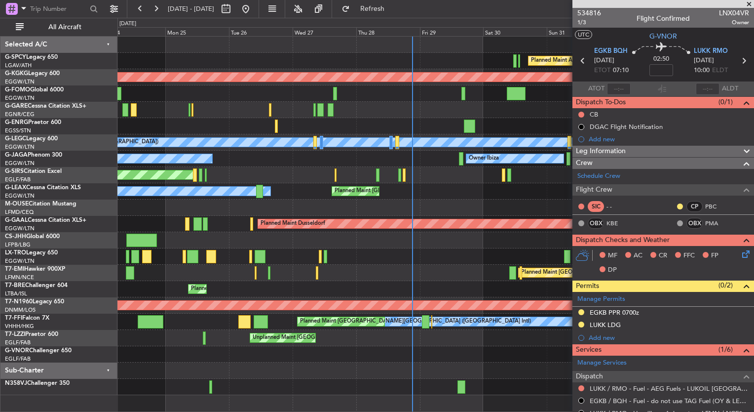
click at [427, 163] on div "Planned Maint Athens (Eleftherios Venizelos Intl) AOG Maint Istanbul (Ataturk) …" at bounding box center [435, 216] width 636 height 358
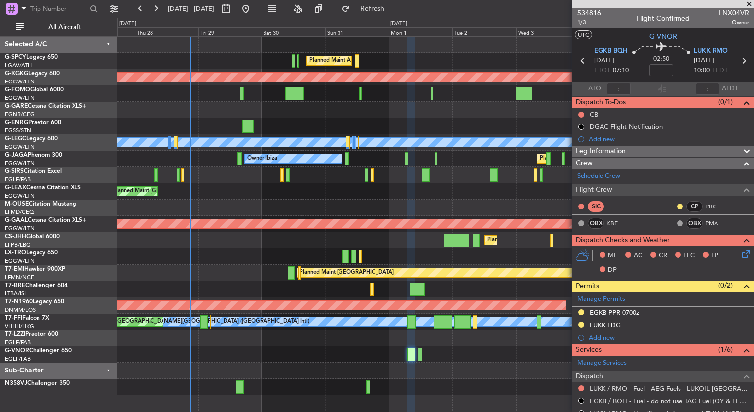
click at [245, 208] on div "Planned Maint Athens (Eleftherios Venizelos Intl) AOG Maint Istanbul (Ataturk) …" at bounding box center [435, 216] width 636 height 358
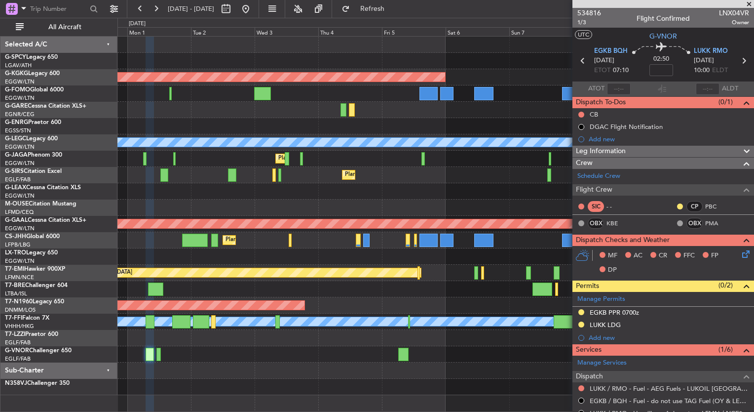
click at [237, 208] on div "Planned Maint Athens ([PERSON_NAME] Intl) AOG Maint [GEOGRAPHIC_DATA] ([GEOGRAP…" at bounding box center [435, 216] width 636 height 358
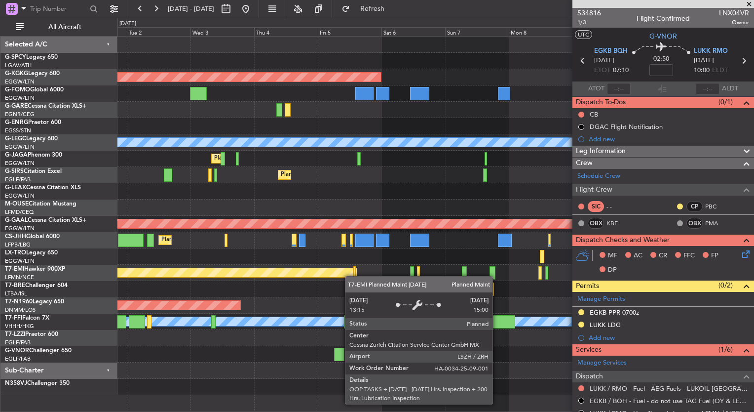
click at [325, 262] on div "Planned Maint Athens ([PERSON_NAME] Intl) AOG Maint [GEOGRAPHIC_DATA] ([GEOGRAP…" at bounding box center [435, 216] width 636 height 358
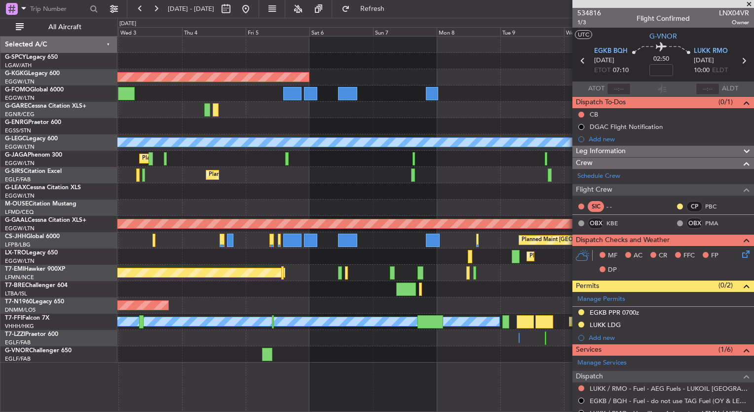
click at [381, 250] on div "Planned Maint Dusseldorf" at bounding box center [435, 256] width 636 height 16
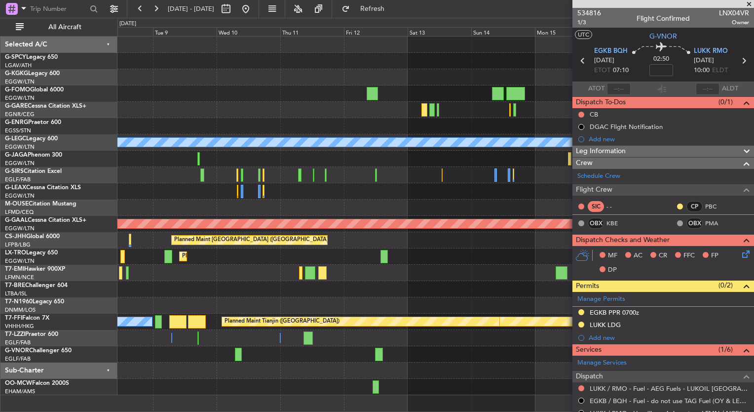
click at [91, 101] on div "AOG Maint Istanbul (Ataturk) A/C Unavailable London (Luton) Planned Maint Dusse…" at bounding box center [377, 215] width 754 height 394
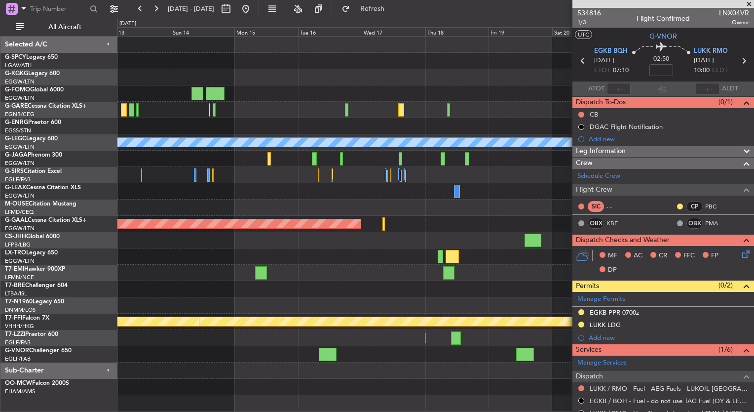
click at [82, 109] on div "A/C Unavailable London (Luton) Planned Maint Dusseldorf Planned Maint Paris (Le…" at bounding box center [377, 215] width 754 height 394
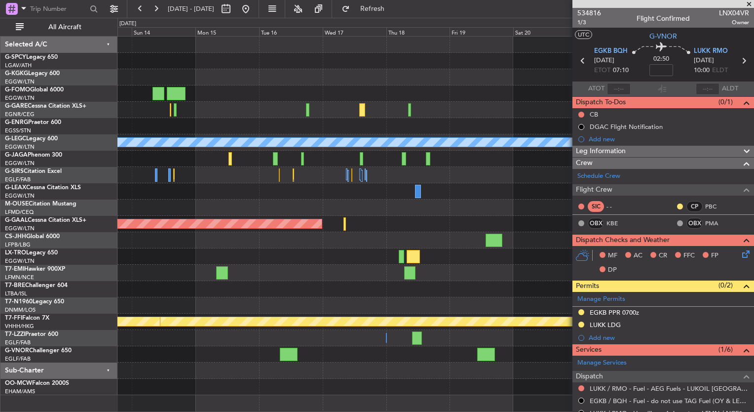
click at [100, 129] on div "A/C Unavailable London (Luton) Planned Maint Dusseldorf Planned Maint Paris (Le…" at bounding box center [377, 215] width 754 height 394
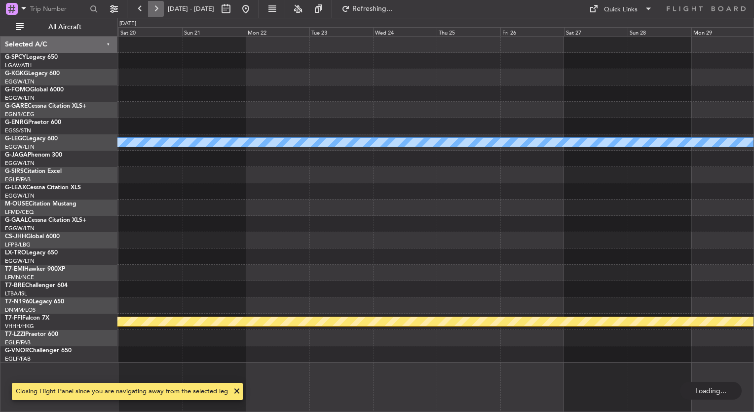
click at [157, 12] on button at bounding box center [156, 9] width 16 height 16
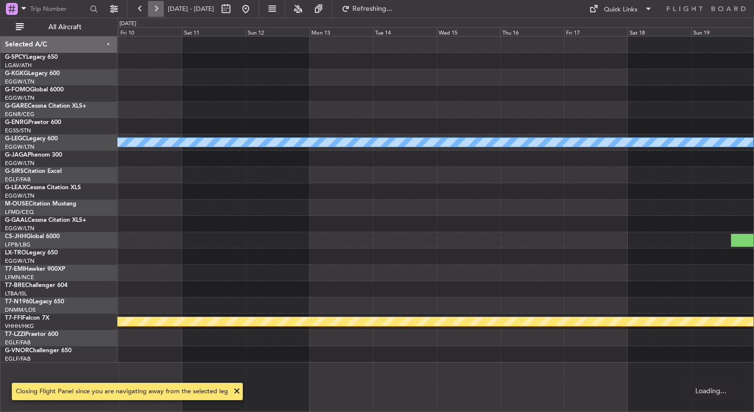
click at [157, 12] on button at bounding box center [156, 9] width 16 height 16
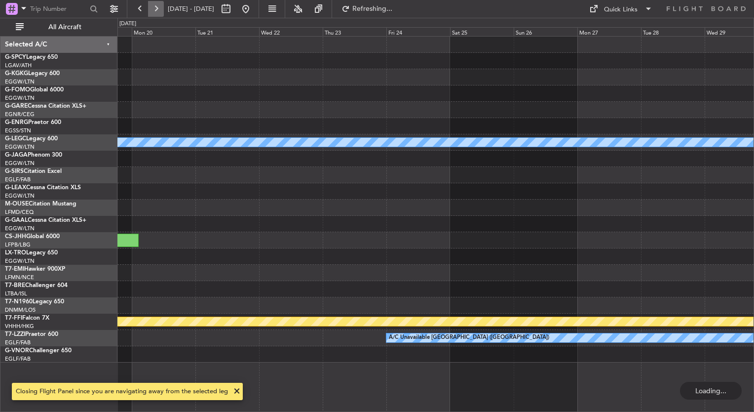
click at [157, 12] on button at bounding box center [156, 9] width 16 height 16
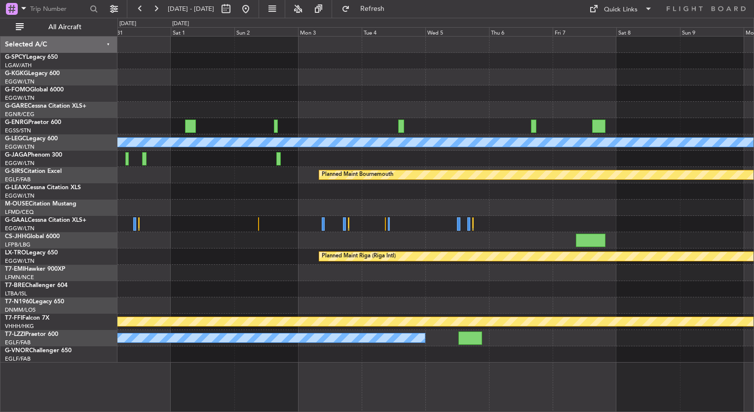
click at [83, 236] on div "A/C Unavailable London (Luton) Planned Maint Bournemouth Planned Maint Bournemo…" at bounding box center [377, 215] width 754 height 394
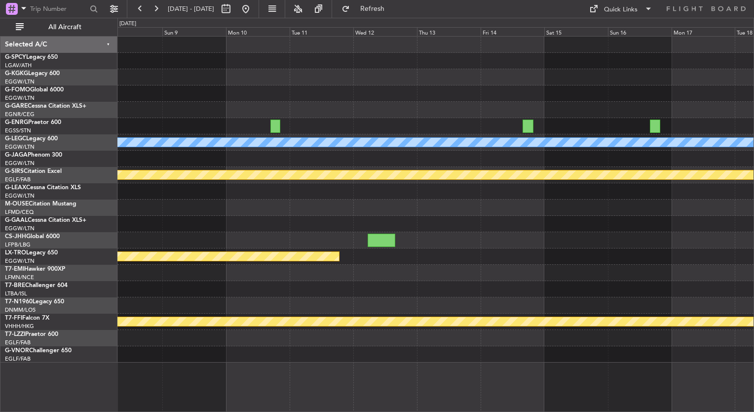
click at [222, 287] on div "A/C Unavailable London (Luton) Planned Maint Bournemouth Planned Maint Bournemo…" at bounding box center [435, 200] width 636 height 326
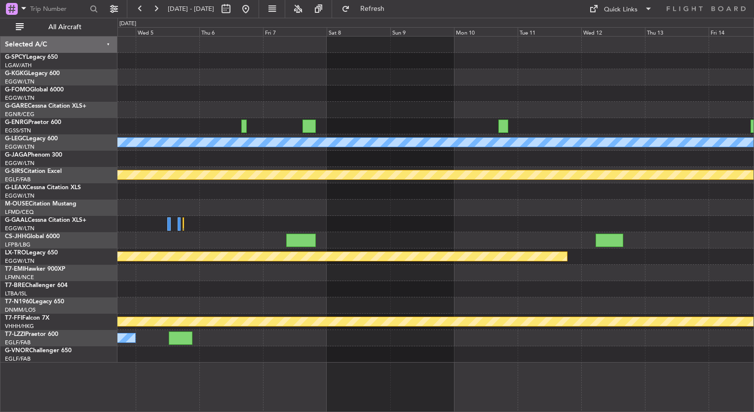
click at [602, 284] on div "A/C Unavailable [GEOGRAPHIC_DATA] ([GEOGRAPHIC_DATA]) Planned Maint [GEOGRAPHIC…" at bounding box center [435, 200] width 636 height 326
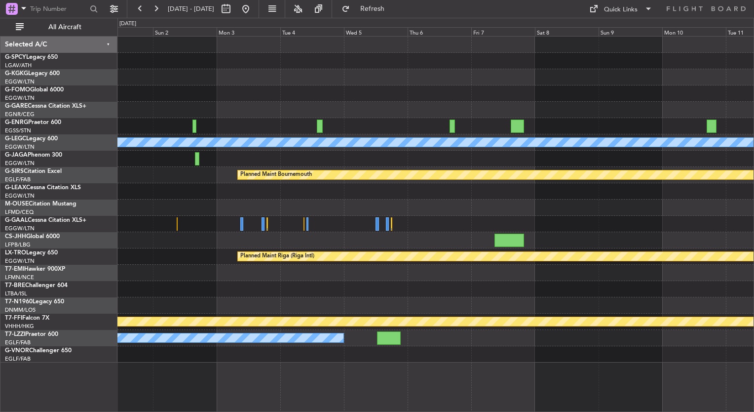
click at [525, 321] on div "A/C Unavailable [GEOGRAPHIC_DATA] ([GEOGRAPHIC_DATA]) Planned Maint [GEOGRAPHIC…" at bounding box center [435, 200] width 636 height 326
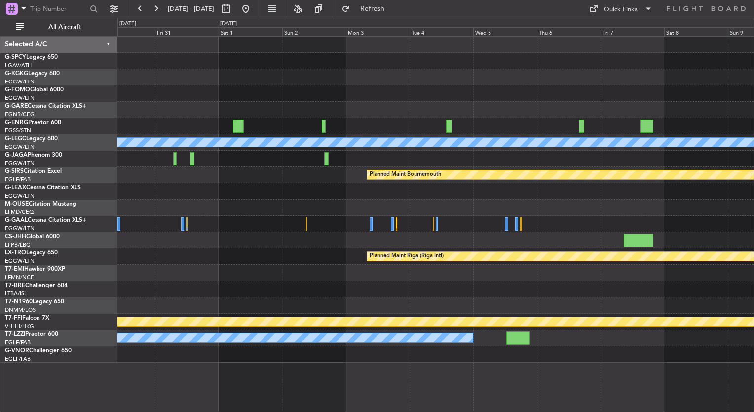
click at [448, 322] on div "A/C Unavailable [GEOGRAPHIC_DATA] ([GEOGRAPHIC_DATA]) Planned Maint [GEOGRAPHIC…" at bounding box center [435, 200] width 636 height 326
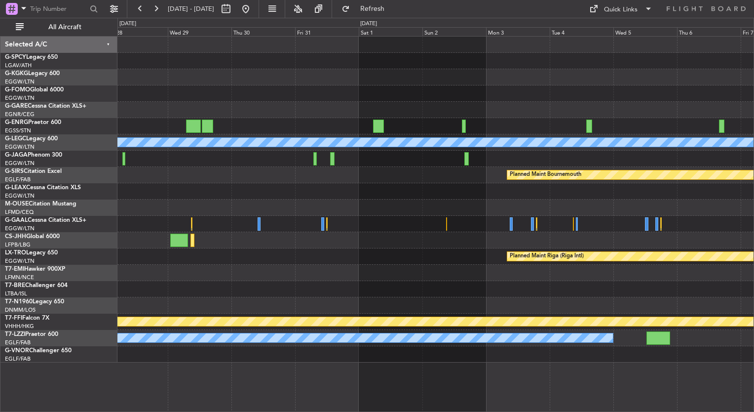
click at [337, 249] on div "Planned Maint Riga (Riga Intl)" at bounding box center [435, 256] width 636 height 16
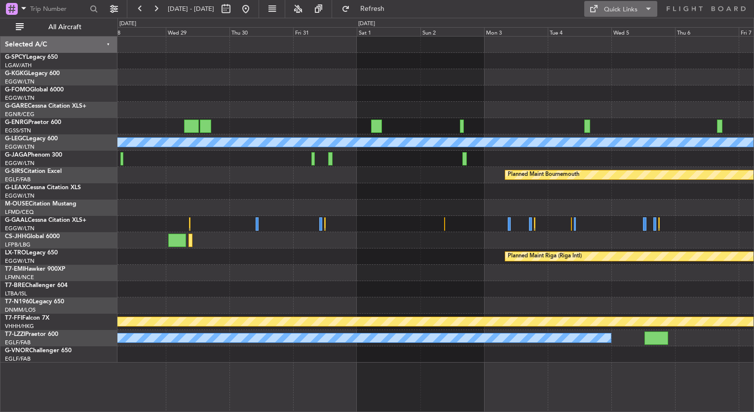
click at [631, 7] on div "Quick Links" at bounding box center [621, 10] width 34 height 10
click at [616, 35] on button "Trip Builder" at bounding box center [621, 33] width 74 height 24
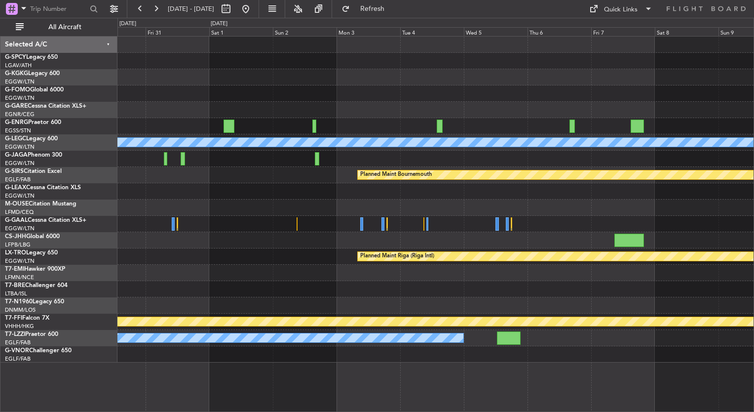
click at [0, 250] on html "28 Oct 2025 - 07 Nov 2025 Refresh Quick Links All Aircraft A/C Unavailable Lond…" at bounding box center [377, 206] width 754 height 412
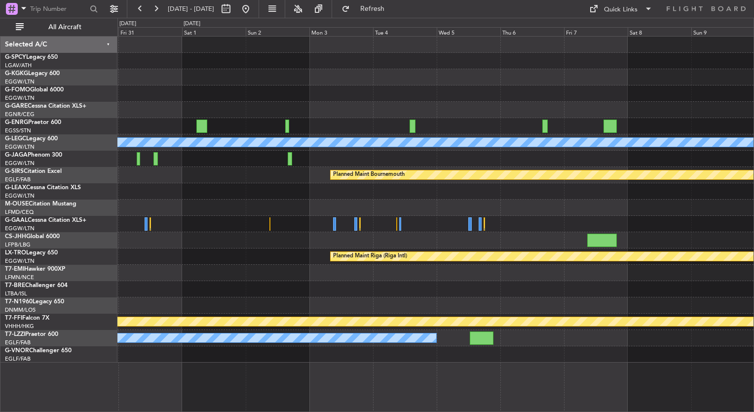
click at [333, 247] on div "A/C Unavailable [GEOGRAPHIC_DATA] ([GEOGRAPHIC_DATA]) Planned Maint [GEOGRAPHIC…" at bounding box center [435, 200] width 636 height 326
click at [751, 198] on div "A/C Unavailable [GEOGRAPHIC_DATA] ([GEOGRAPHIC_DATA]) Planned Maint [GEOGRAPHIC…" at bounding box center [435, 200] width 636 height 326
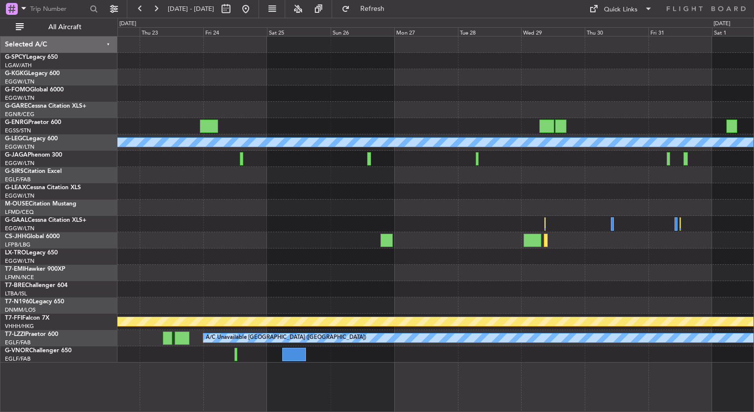
click at [428, 217] on div "A/C Unavailable [GEOGRAPHIC_DATA] ([GEOGRAPHIC_DATA]) Planned Maint [GEOGRAPHIC…" at bounding box center [435, 200] width 636 height 326
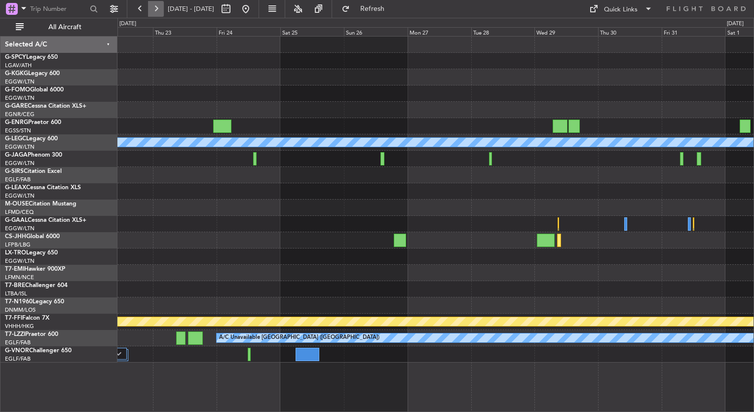
click at [154, 12] on button at bounding box center [156, 9] width 16 height 16
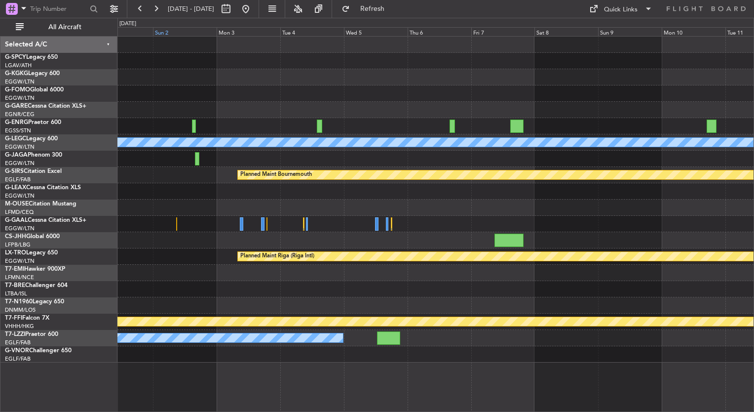
drag, startPoint x: 154, startPoint y: 12, endPoint x: 158, endPoint y: 29, distance: 16.6
click at [158, 29] on fb-flight-board "01 Nov 2025 - 11 Nov 2025 Refresh Quick Links All Aircraft A/C Unavailable Lond…" at bounding box center [377, 209] width 754 height 404
click at [140, 13] on button at bounding box center [140, 9] width 16 height 16
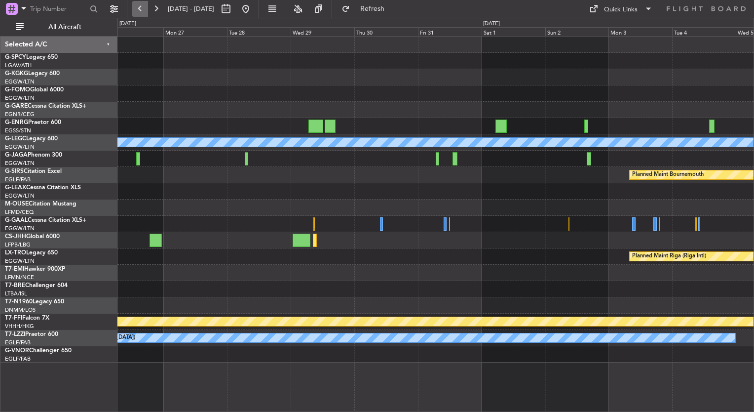
click at [140, 13] on button at bounding box center [140, 9] width 16 height 16
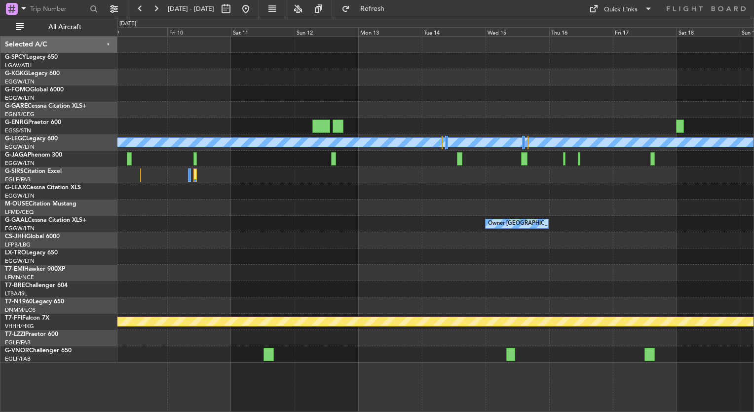
click at [563, 229] on div "Owner [GEOGRAPHIC_DATA] ([GEOGRAPHIC_DATA])" at bounding box center [435, 224] width 636 height 16
click at [254, 10] on button at bounding box center [246, 9] width 16 height 16
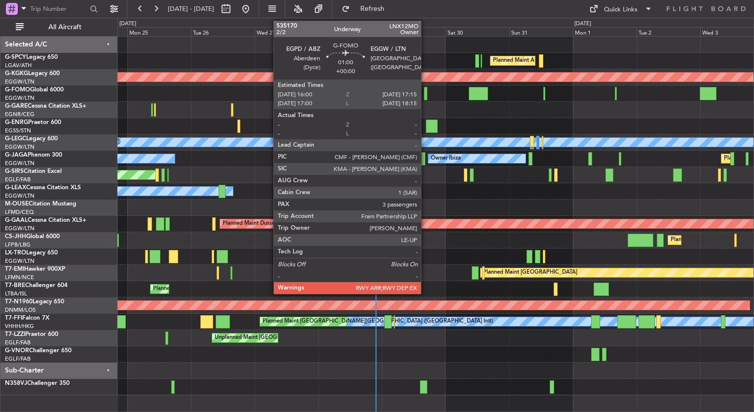
click at [425, 97] on div at bounding box center [425, 93] width 3 height 13
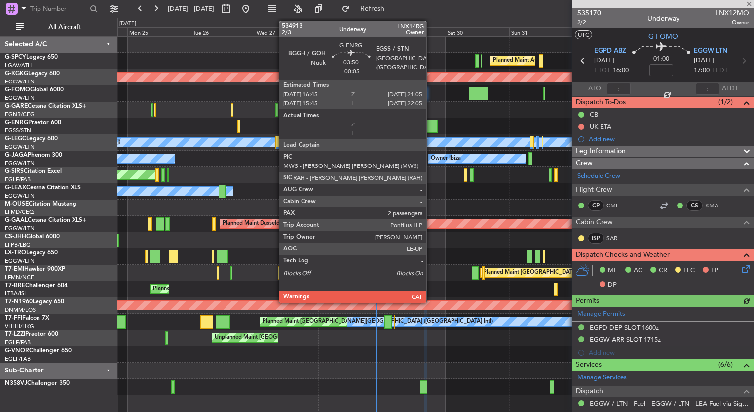
click at [431, 125] on div at bounding box center [432, 125] width 12 height 13
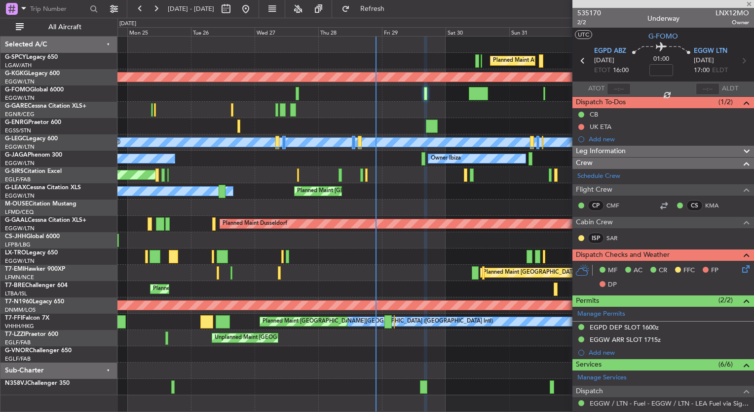
type input "-00:05"
type input "2"
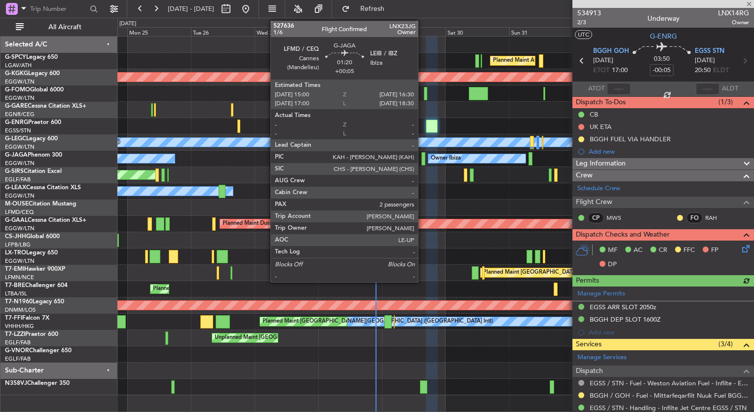
click at [422, 159] on div at bounding box center [423, 158] width 4 height 13
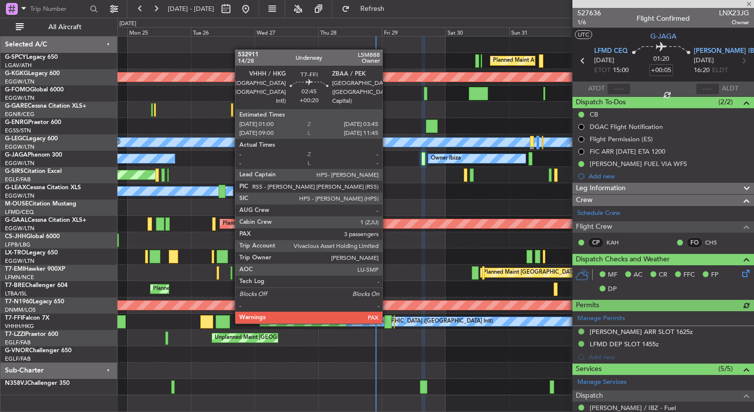
click at [387, 322] on div at bounding box center [387, 321] width 7 height 13
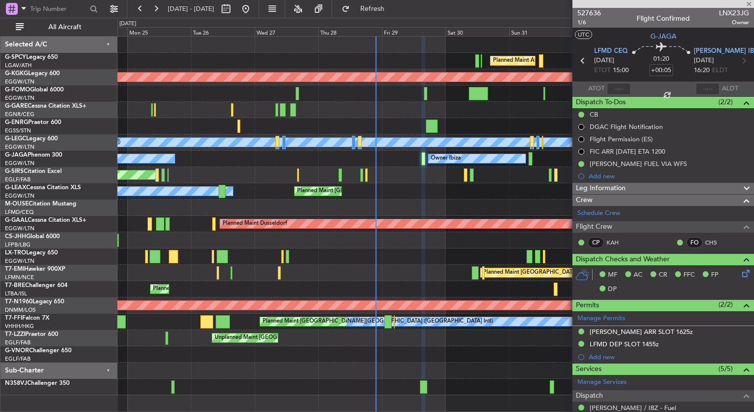
type input "+00:20"
type input "3"
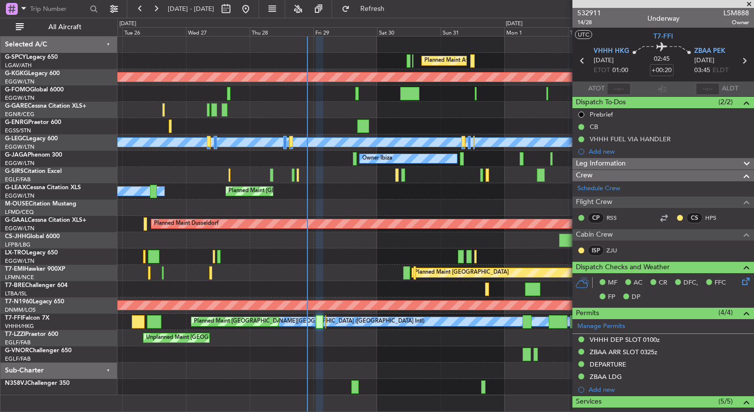
click at [445, 192] on div "Planned Maint Athens (Eleftherios Venizelos Intl) AOG Maint Istanbul (Ataturk) …" at bounding box center [435, 216] width 636 height 358
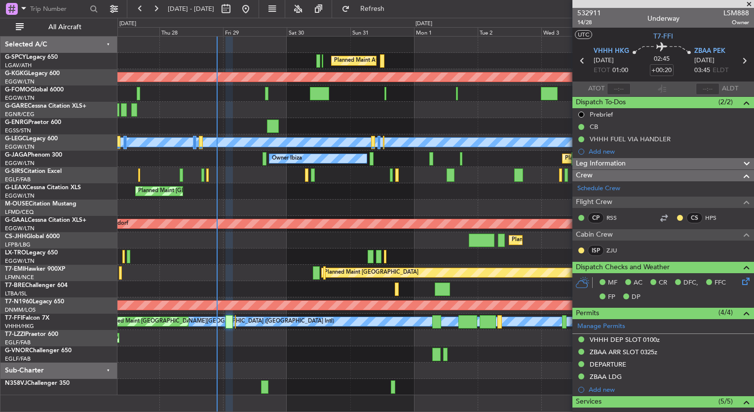
click at [430, 196] on div "Planned Maint Athens (Eleftherios Venizelos Intl) AOG Maint Istanbul (Ataturk) …" at bounding box center [435, 216] width 636 height 358
click at [254, 13] on button at bounding box center [246, 9] width 16 height 16
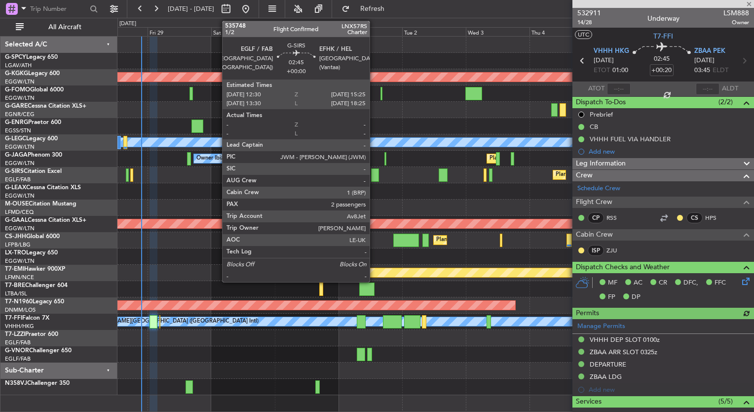
click at [374, 175] on div at bounding box center [375, 174] width 8 height 13
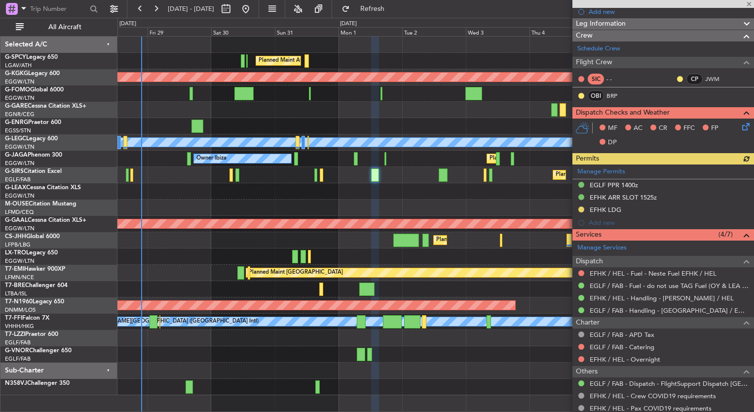
scroll to position [132, 0]
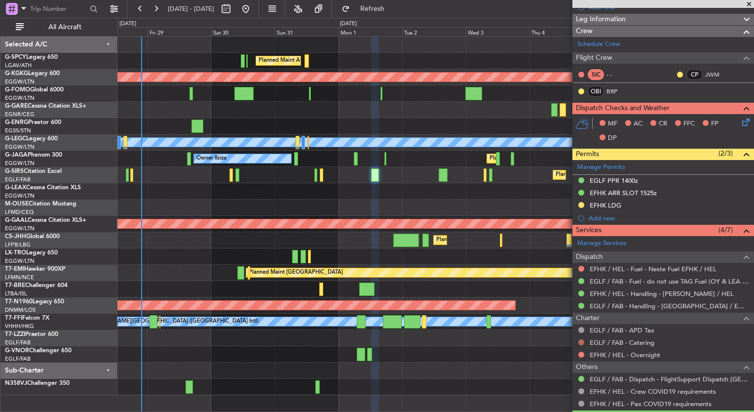
click at [582, 339] on button at bounding box center [581, 342] width 6 height 6
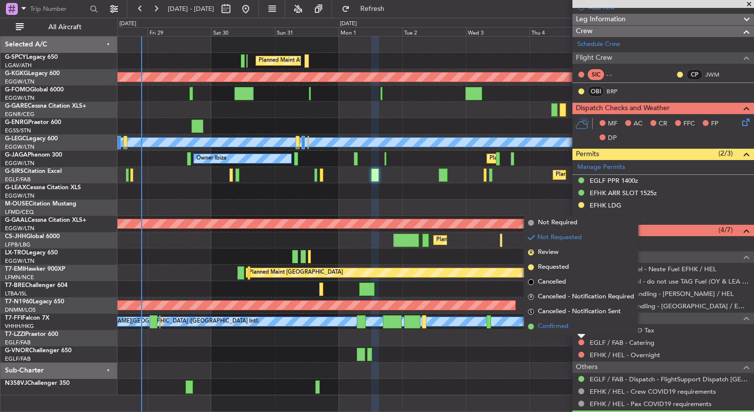
click at [563, 328] on span "Confirmed" at bounding box center [553, 326] width 31 height 10
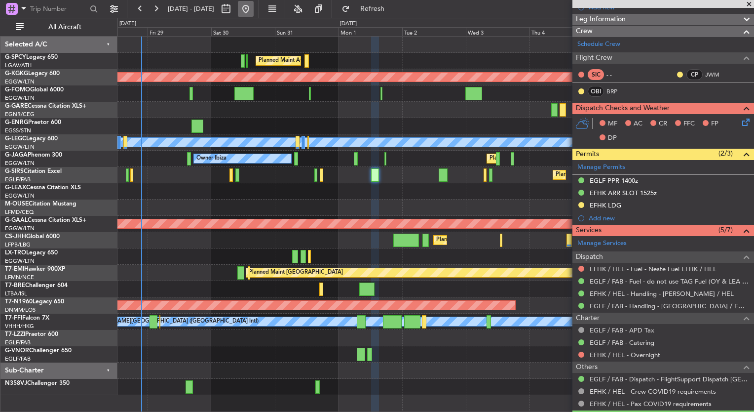
click at [254, 11] on button at bounding box center [246, 9] width 16 height 16
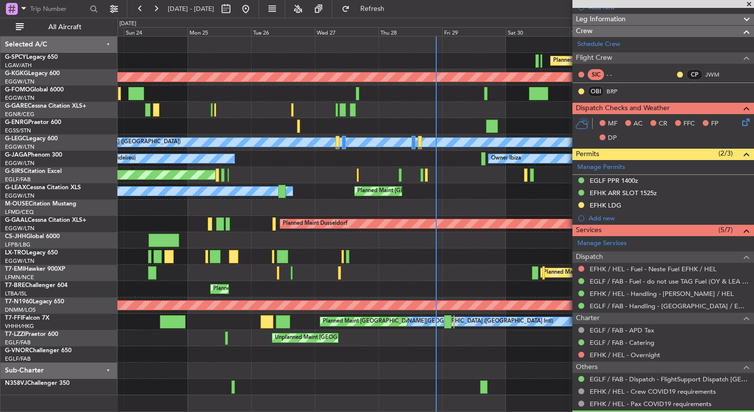
click at [280, 17] on mat-tooltip-component "Go to [DATE]" at bounding box center [279, 30] width 51 height 26
click at [254, 12] on button at bounding box center [246, 9] width 16 height 16
click at [747, 5] on span at bounding box center [749, 4] width 10 height 9
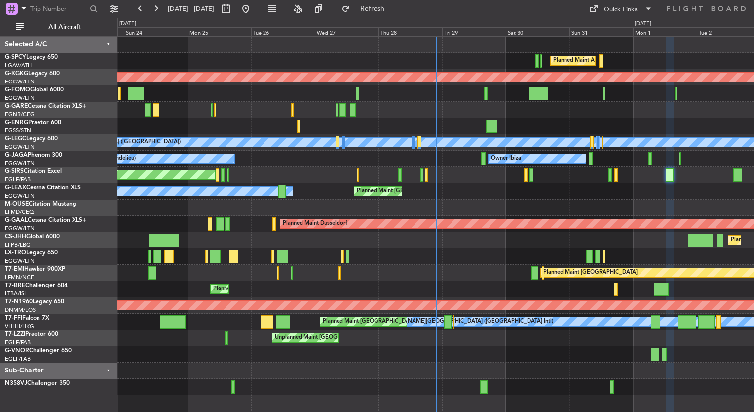
type input "0"
click at [147, 4] on button at bounding box center [140, 9] width 16 height 16
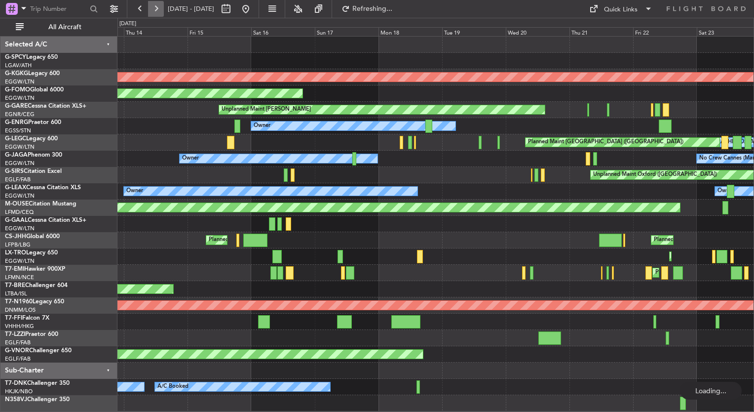
click at [154, 6] on button at bounding box center [156, 9] width 16 height 16
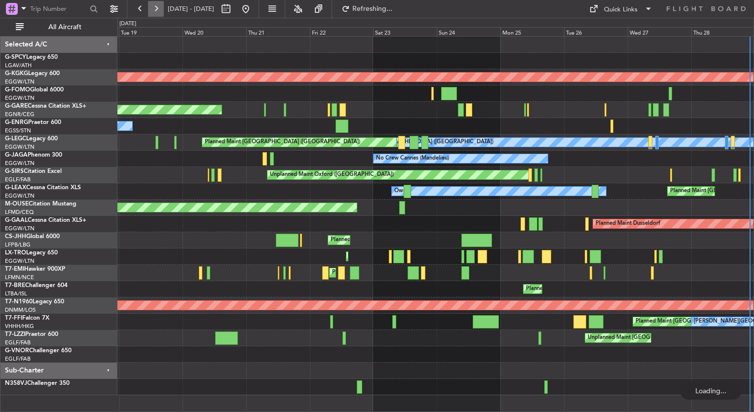
click at [154, 6] on button at bounding box center [156, 9] width 16 height 16
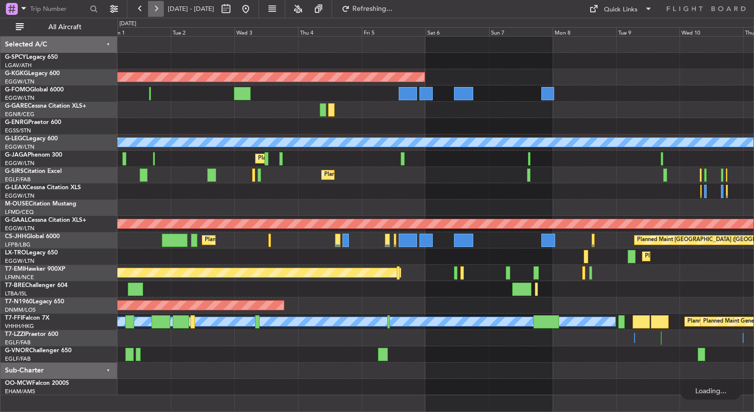
click at [154, 6] on button at bounding box center [156, 9] width 16 height 16
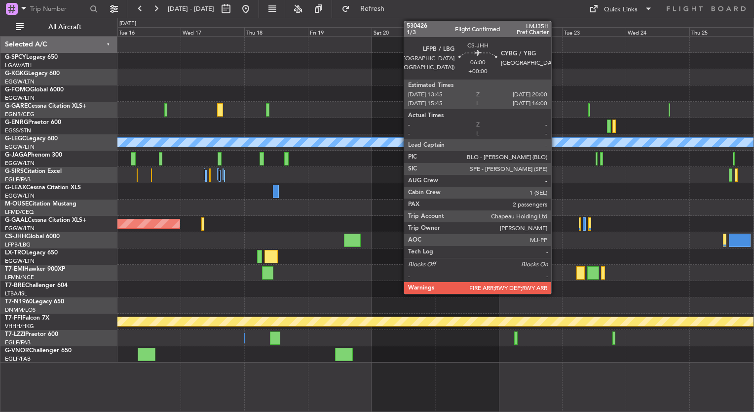
click at [426, 200] on div at bounding box center [435, 207] width 636 height 16
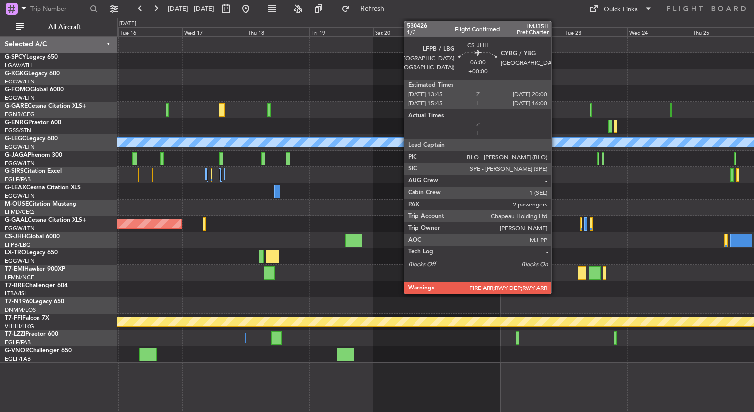
click at [365, 73] on div at bounding box center [435, 77] width 636 height 16
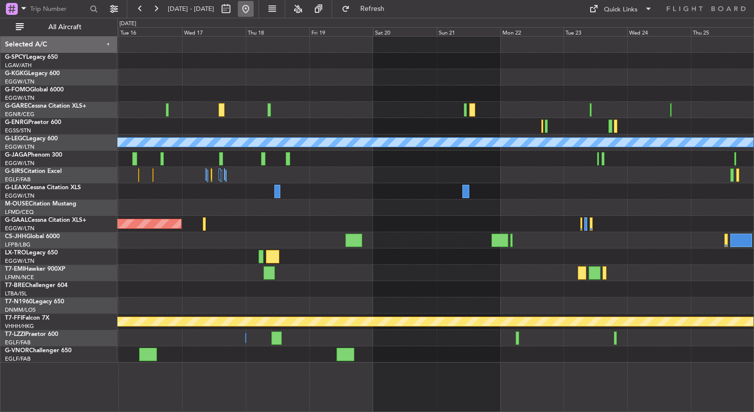
click at [254, 13] on button at bounding box center [246, 9] width 16 height 16
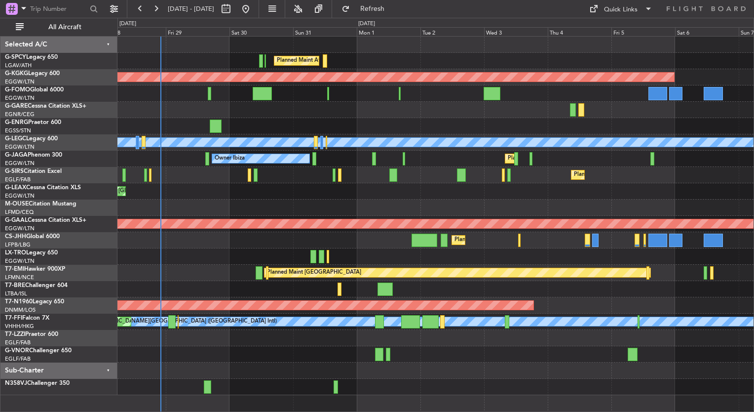
click at [372, 175] on div "Planned Maint Athens (Eleftherios Venizelos Intl) AOG Maint Istanbul (Ataturk) …" at bounding box center [435, 216] width 636 height 358
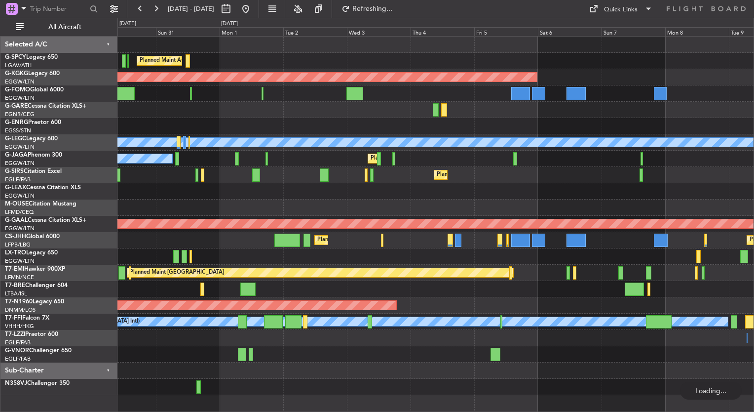
click at [359, 194] on div "Planned Maint [GEOGRAPHIC_DATA] ([GEOGRAPHIC_DATA])" at bounding box center [435, 191] width 636 height 16
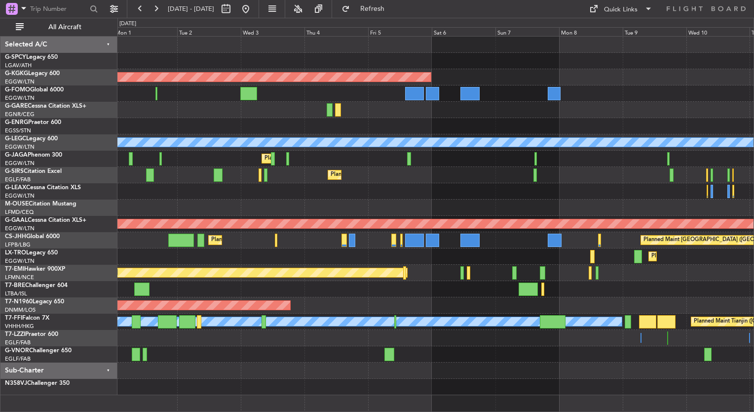
click at [333, 194] on div "Planned Maint Athens (Eleftherios Venizelos Intl) AOG Maint Istanbul (Ataturk) …" at bounding box center [435, 216] width 636 height 358
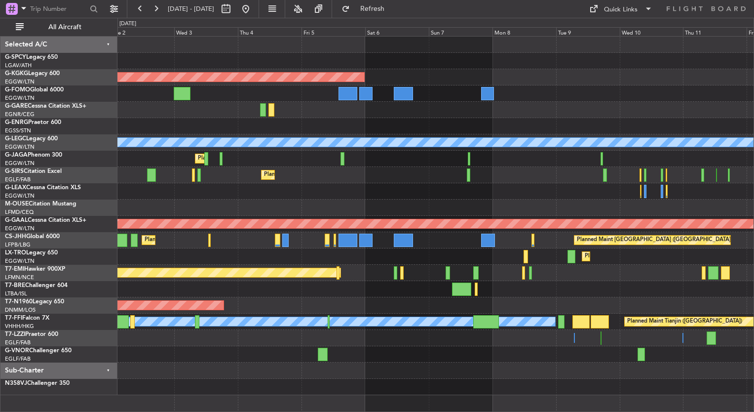
click at [380, 183] on div at bounding box center [435, 191] width 636 height 16
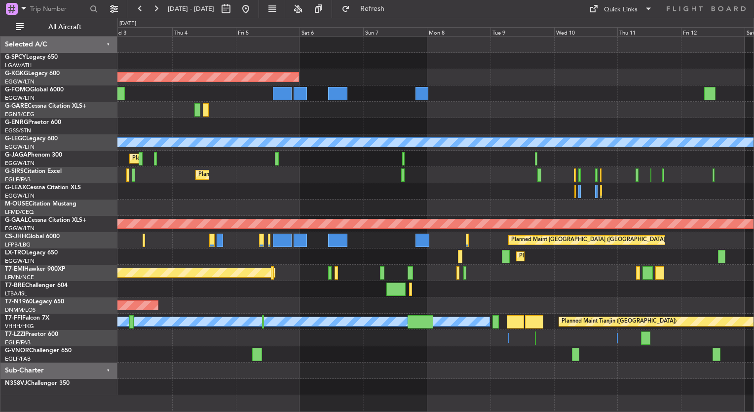
click at [355, 168] on div "Planned Maint [GEOGRAPHIC_DATA] ([GEOGRAPHIC_DATA])" at bounding box center [435, 175] width 636 height 16
click at [403, 172] on div "Planned Maint [GEOGRAPHIC_DATA] ([GEOGRAPHIC_DATA])" at bounding box center [435, 175] width 636 height 16
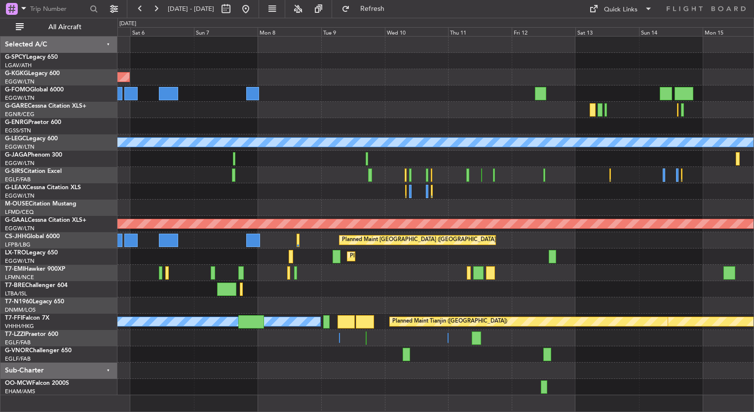
click at [320, 190] on div "AOG Maint Istanbul (Ataturk) A/C Unavailable London (Luton) Planned Maint Londo…" at bounding box center [435, 216] width 636 height 358
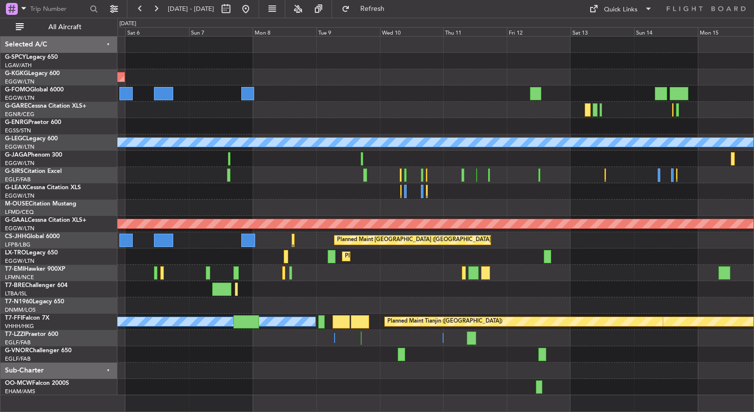
click at [347, 192] on div at bounding box center [435, 191] width 636 height 16
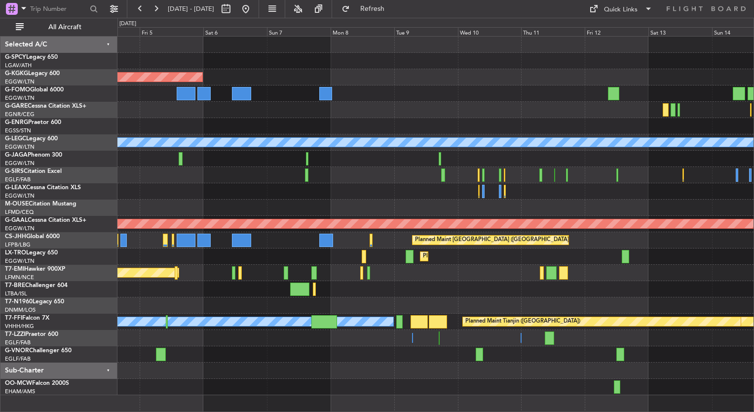
click at [257, 167] on div "Planned Maint [GEOGRAPHIC_DATA] ([GEOGRAPHIC_DATA])" at bounding box center [435, 175] width 636 height 16
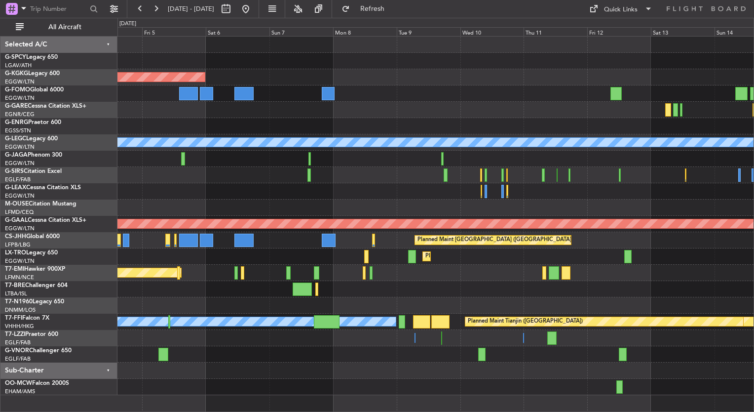
click at [268, 150] on div "AOG Maint [GEOGRAPHIC_DATA] (Ataturk) A/C Unavailable [GEOGRAPHIC_DATA] ([GEOGR…" at bounding box center [435, 216] width 636 height 358
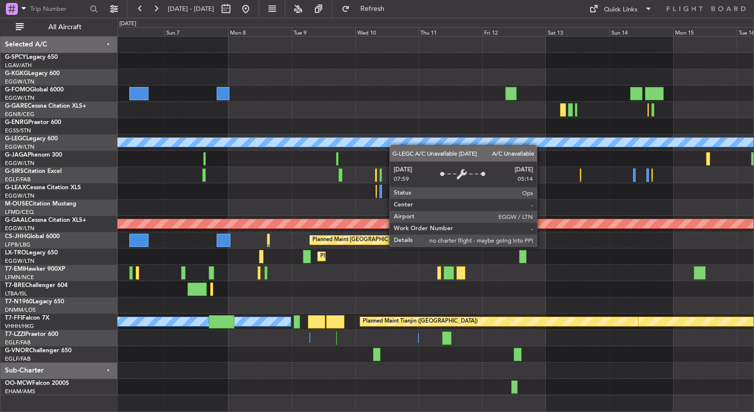
click at [340, 131] on div "AOG Maint Istanbul (Ataturk) A/C Unavailable London (Luton) Planned Maint Londo…" at bounding box center [435, 216] width 636 height 358
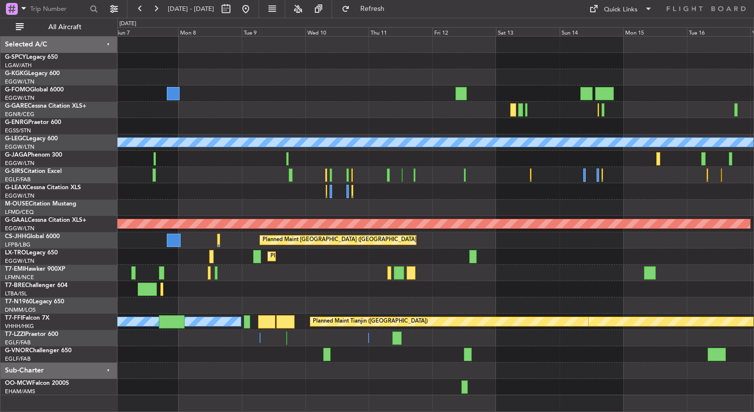
click at [361, 177] on div "AOG Maint Istanbul (Ataturk) A/C Unavailable London (Luton) Planned Maint Londo…" at bounding box center [435, 216] width 636 height 358
click at [293, 186] on div at bounding box center [435, 191] width 636 height 16
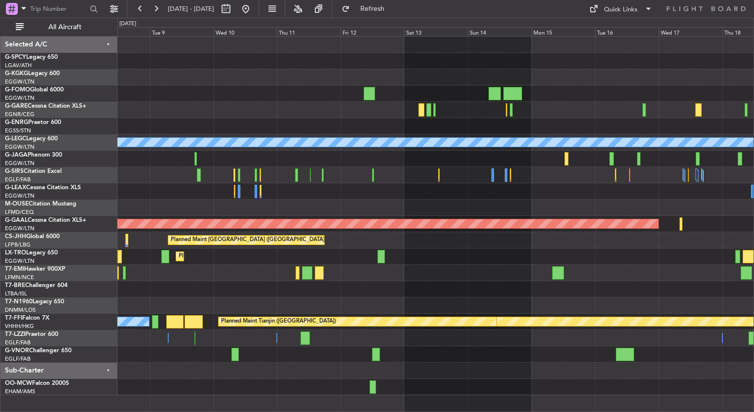
click at [281, 182] on div "AOG Maint Istanbul (Ataturk) A/C Unavailable London (Luton) Planned Maint Dusse…" at bounding box center [435, 216] width 636 height 358
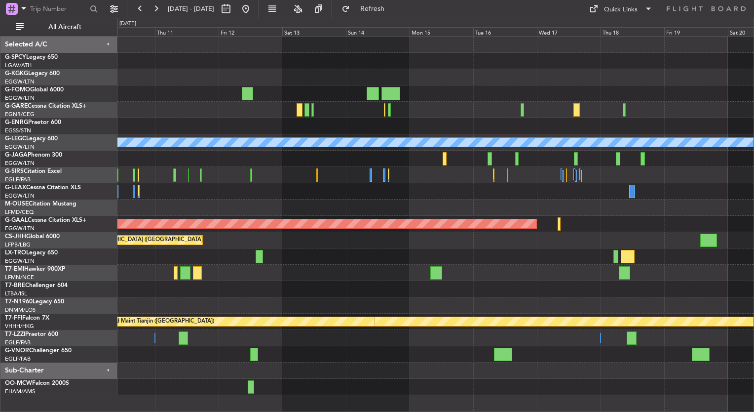
click at [349, 165] on div "A/C Unavailable [GEOGRAPHIC_DATA] ([GEOGRAPHIC_DATA]) Planned [GEOGRAPHIC_DATA]…" at bounding box center [435, 216] width 636 height 358
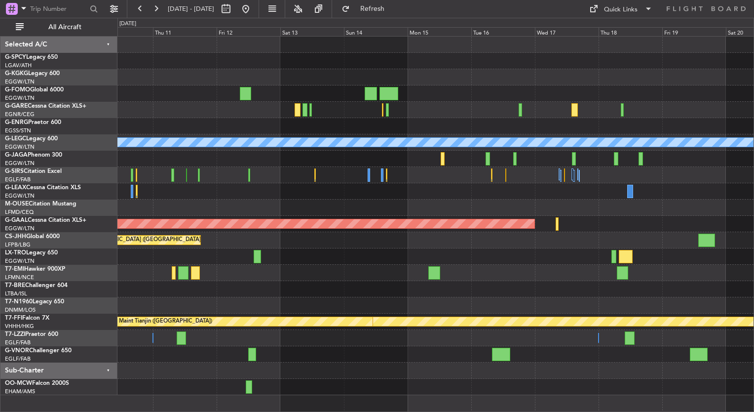
click at [361, 167] on div at bounding box center [435, 175] width 636 height 16
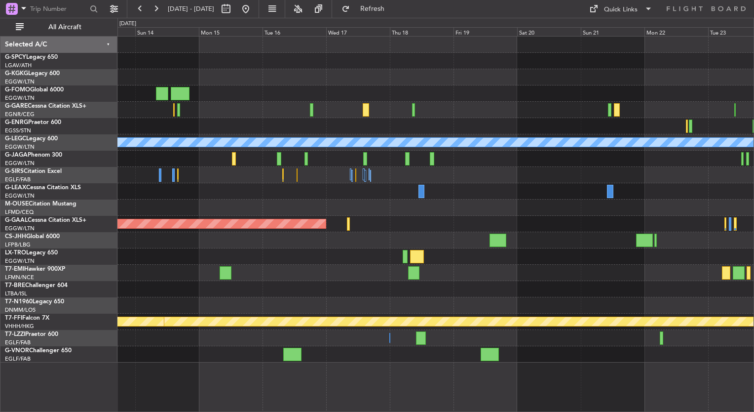
click at [262, 159] on div "A/C Unavailable [GEOGRAPHIC_DATA] ([GEOGRAPHIC_DATA]) Planned [GEOGRAPHIC_DATA]…" at bounding box center [435, 200] width 636 height 326
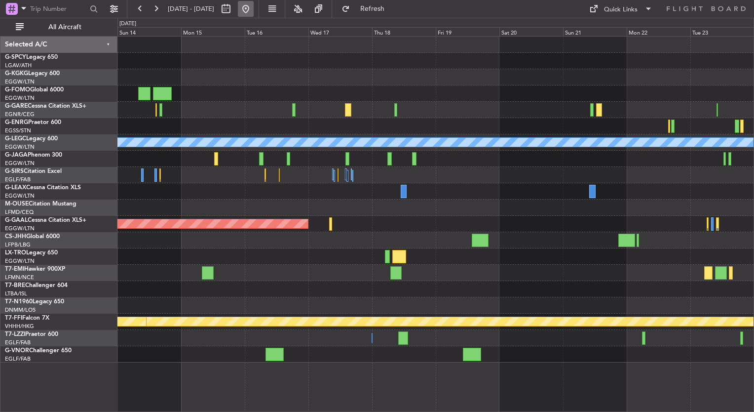
click at [254, 6] on button at bounding box center [246, 9] width 16 height 16
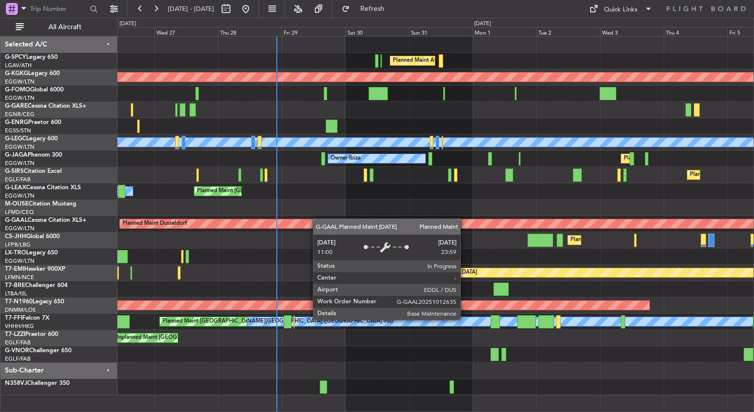
click at [303, 220] on div "Planned Maint Dusseldorf" at bounding box center [754, 223] width 1269 height 9
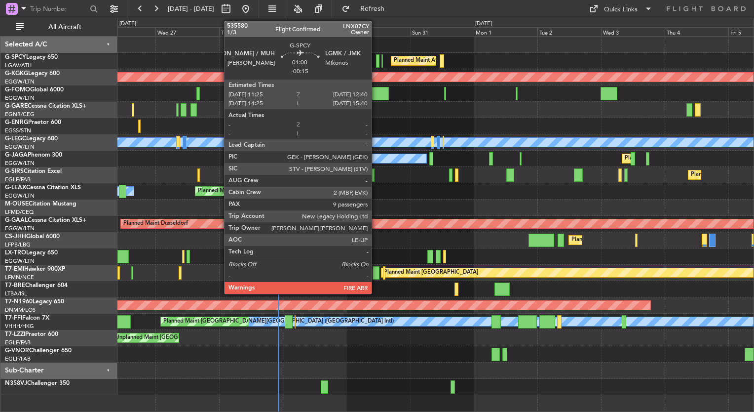
click at [376, 63] on div at bounding box center [377, 60] width 3 height 13
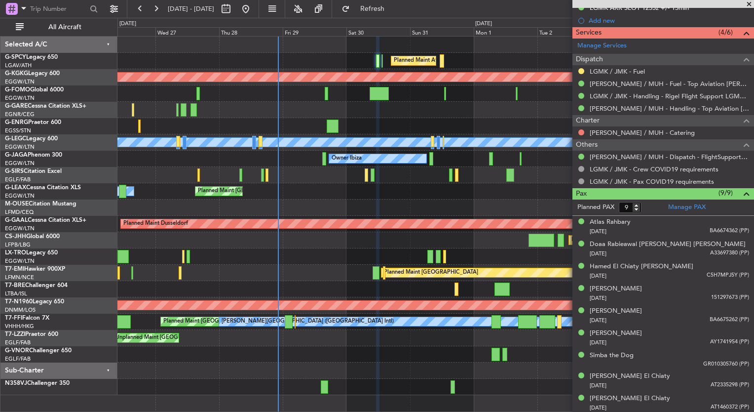
scroll to position [423, 0]
click at [751, 6] on span at bounding box center [749, 4] width 10 height 9
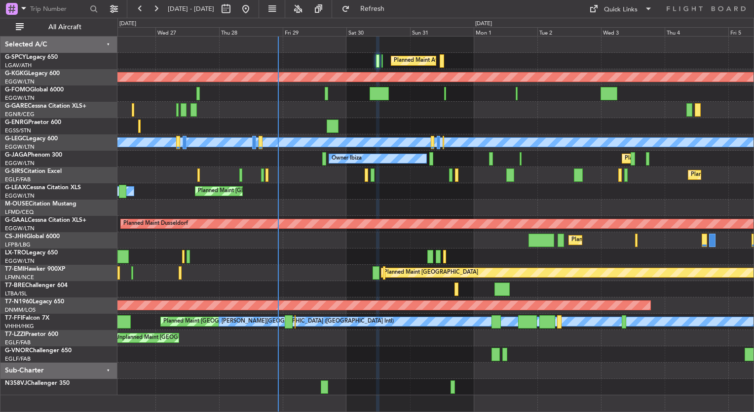
type input "0"
click at [637, 349] on div at bounding box center [435, 354] width 636 height 16
click at [393, 6] on span "Refresh" at bounding box center [372, 8] width 41 height 7
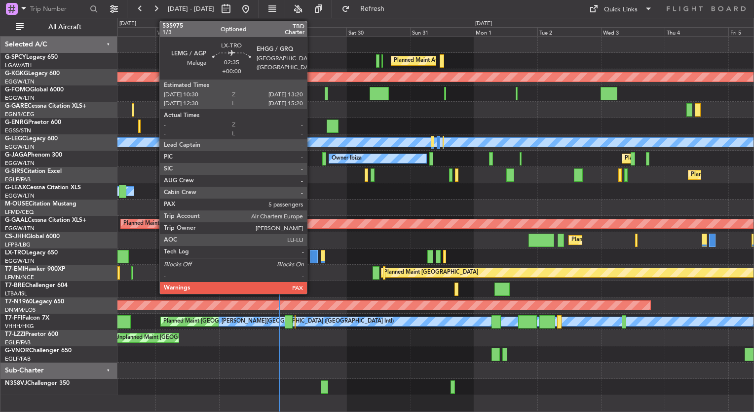
click at [311, 258] on div at bounding box center [314, 256] width 8 height 13
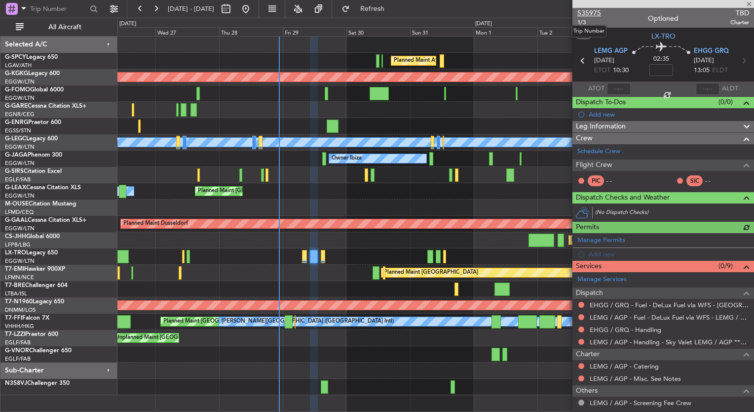
click at [588, 12] on span "535975" at bounding box center [589, 13] width 24 height 10
click at [393, 12] on span "Refresh" at bounding box center [372, 8] width 41 height 7
click at [750, 5] on span at bounding box center [749, 4] width 10 height 9
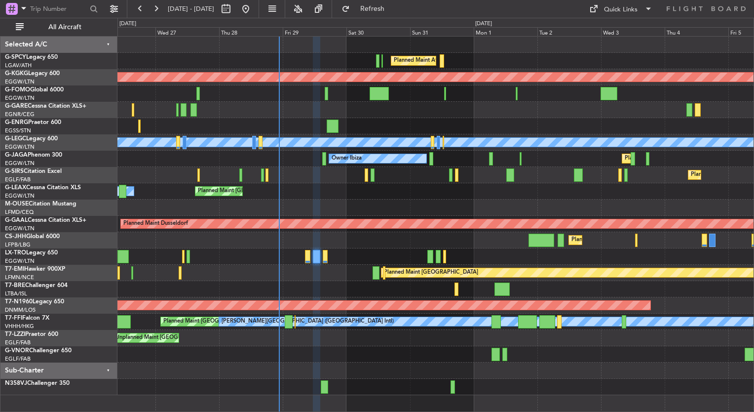
type input "0"
click at [156, 13] on button at bounding box center [156, 9] width 16 height 16
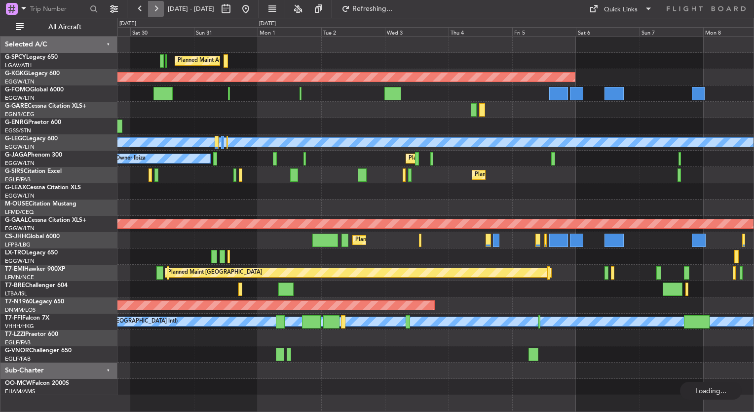
click at [156, 13] on button at bounding box center [156, 9] width 16 height 16
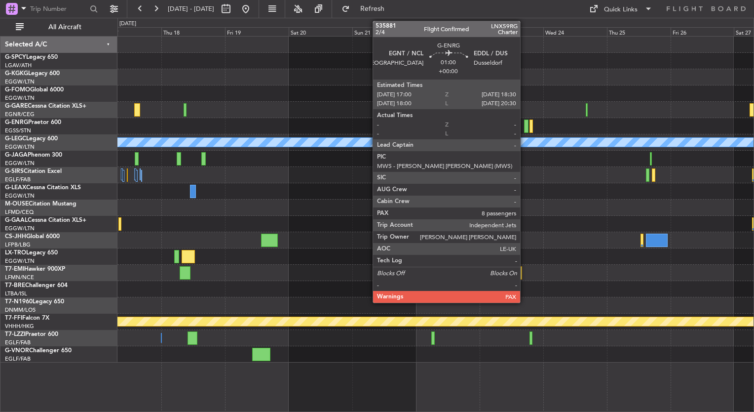
click at [525, 126] on div at bounding box center [526, 125] width 4 height 13
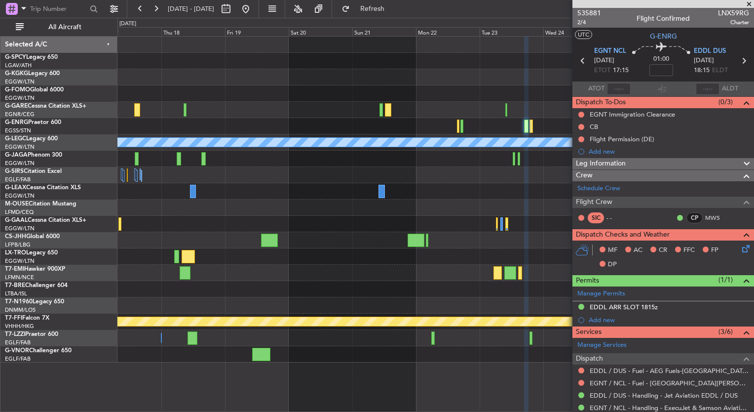
click at [751, 5] on span at bounding box center [749, 4] width 10 height 9
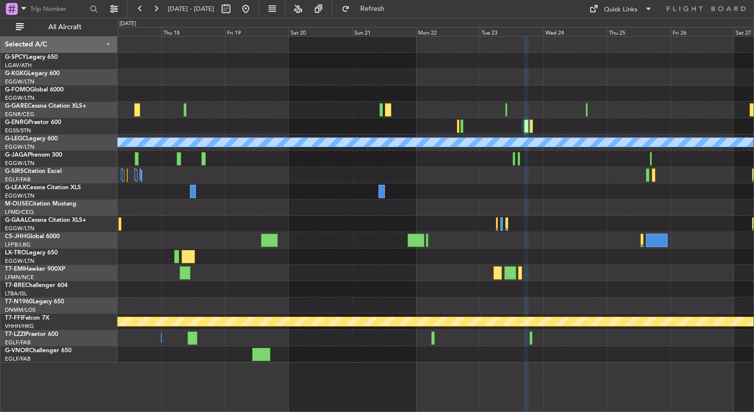
type input "0"
click at [254, 15] on button at bounding box center [246, 9] width 16 height 16
